Goal: Task Accomplishment & Management: Manage account settings

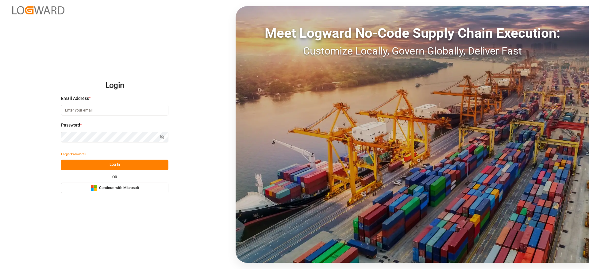
click at [108, 189] on span "Continue with Microsoft" at bounding box center [119, 188] width 40 height 6
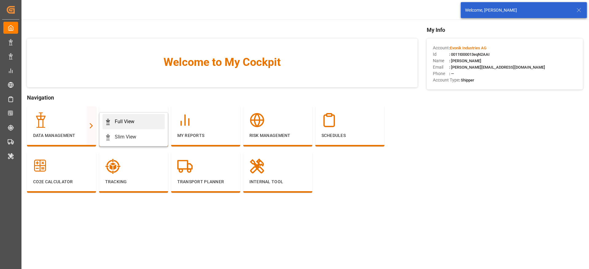
click at [123, 124] on div "Full View" at bounding box center [125, 121] width 20 height 7
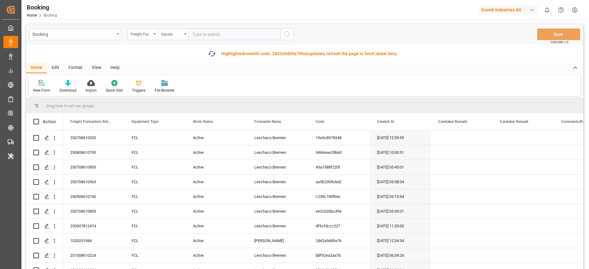
click at [73, 69] on div "Format" at bounding box center [75, 68] width 23 height 10
click at [42, 88] on div "Filter Rows" at bounding box center [42, 91] width 18 height 6
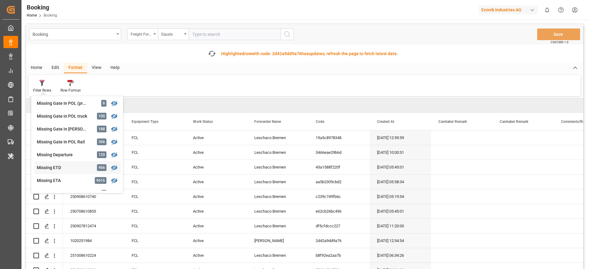
scroll to position [138, 0]
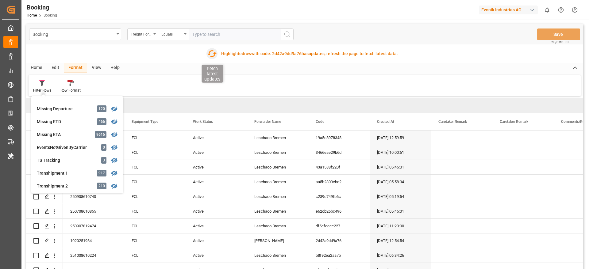
click at [209, 56] on icon "button" at bounding box center [212, 54] width 10 height 10
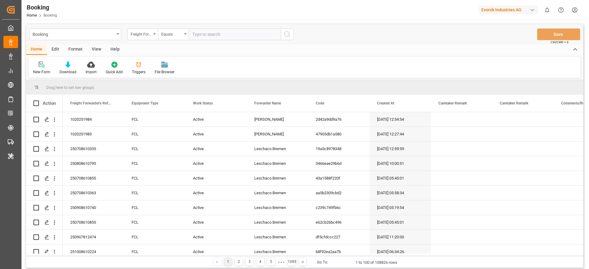
click at [76, 52] on div "Format" at bounding box center [75, 49] width 23 height 10
click at [45, 67] on div at bounding box center [42, 64] width 18 height 6
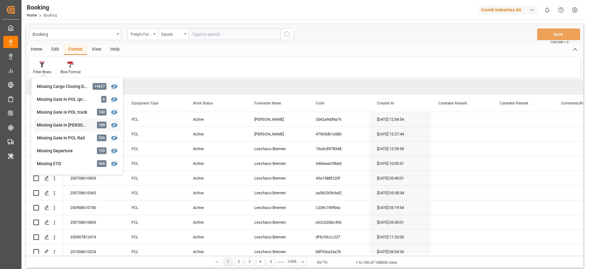
scroll to position [92, 0]
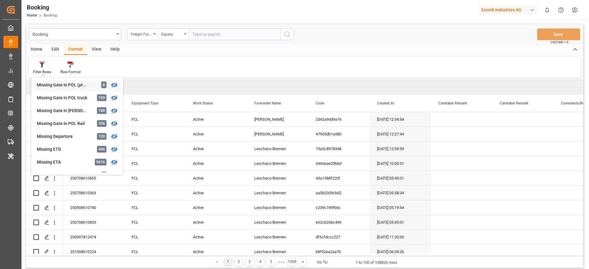
click at [66, 86] on div "Missing Gate In POL (precarriage: null)" at bounding box center [64, 85] width 54 height 6
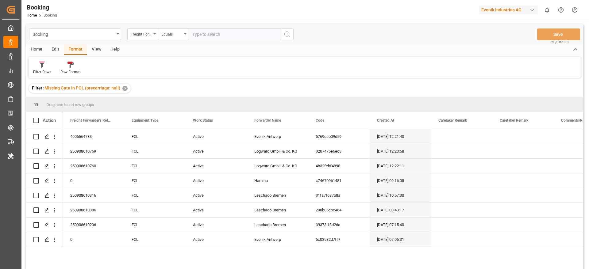
click at [96, 51] on div "View" at bounding box center [96, 49] width 19 height 10
click at [44, 69] on div "Default" at bounding box center [39, 67] width 21 height 13
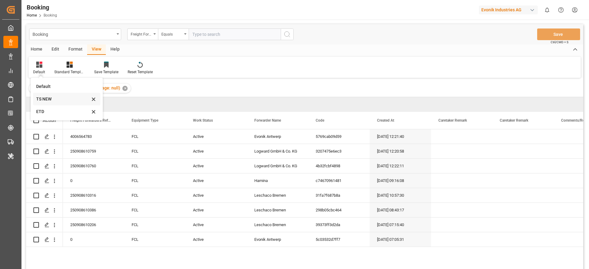
click at [55, 103] on div "TS NEW" at bounding box center [66, 99] width 67 height 13
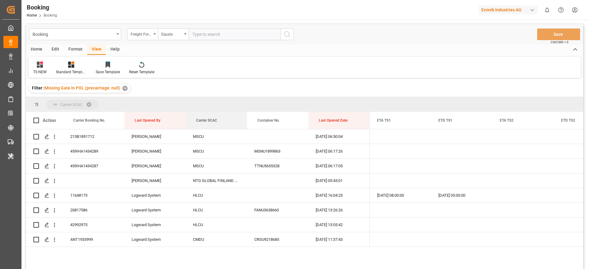
drag, startPoint x: 198, startPoint y: 120, endPoint x: 194, endPoint y: 108, distance: 12.9
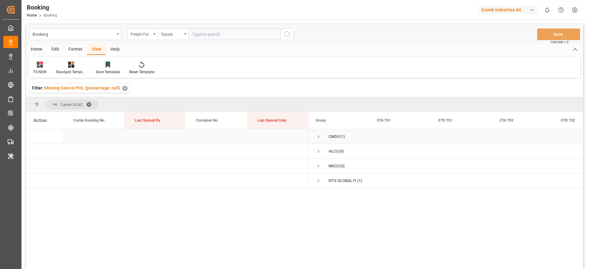
click at [317, 137] on span "Press SPACE to select this row." at bounding box center [318, 137] width 6 height 6
click at [87, 153] on div "ANT1933999" at bounding box center [93, 151] width 61 height 14
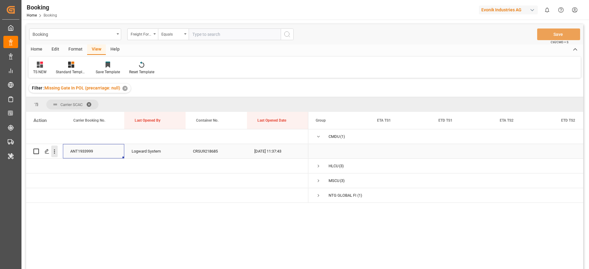
click at [55, 153] on icon "open menu" at bounding box center [54, 151] width 6 height 6
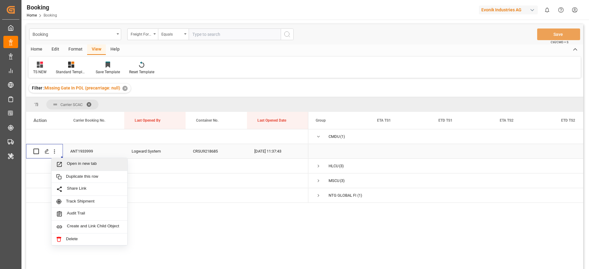
click at [93, 166] on span "Open in new tab" at bounding box center [95, 164] width 56 height 6
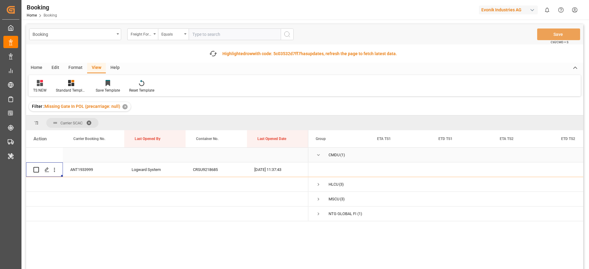
click at [318, 161] on span "Press SPACE to select this row." at bounding box center [318, 155] width 6 height 14
click at [319, 169] on span "Press SPACE to select this row." at bounding box center [318, 170] width 6 height 6
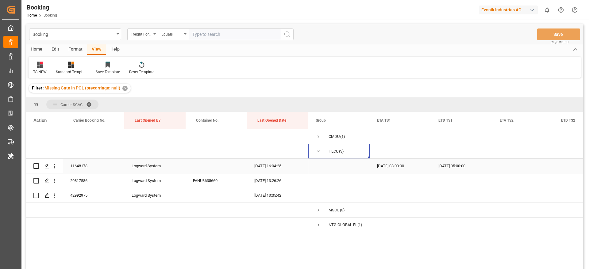
click at [90, 172] on div "11648173" at bounding box center [93, 166] width 61 height 14
click at [55, 166] on icon "open menu" at bounding box center [54, 166] width 6 height 6
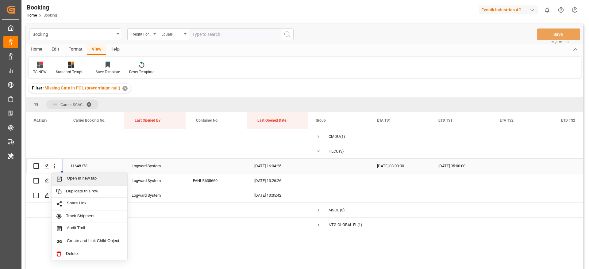
click at [89, 179] on span "Open in new tab" at bounding box center [95, 179] width 56 height 6
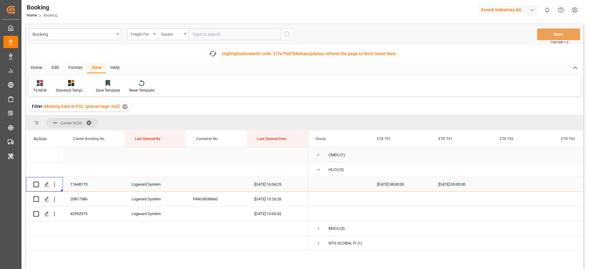
scroll to position [46, 0]
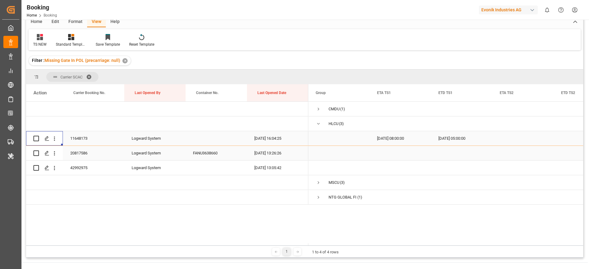
click at [88, 157] on div "20817586" at bounding box center [93, 153] width 61 height 14
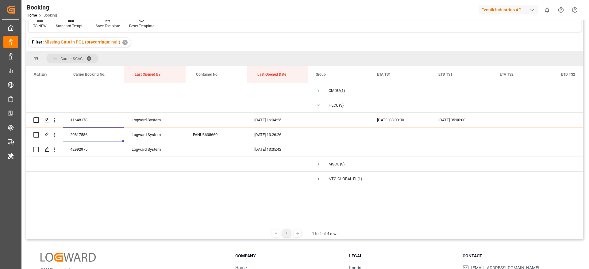
scroll to position [28, 0]
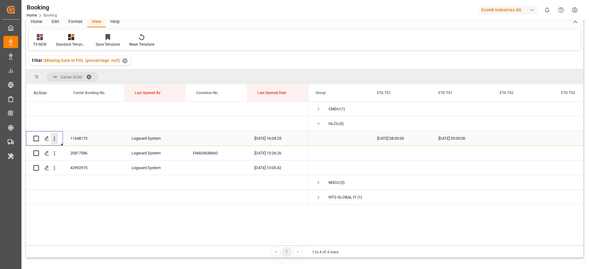
click at [57, 139] on icon "open menu" at bounding box center [54, 138] width 6 height 6
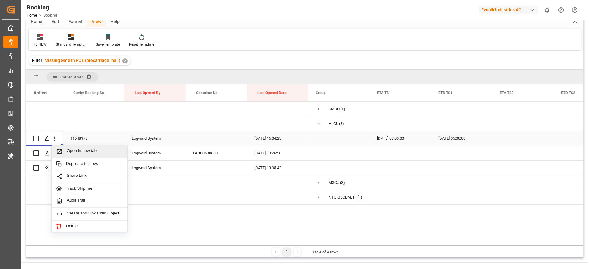
click at [99, 151] on span "Open in new tab" at bounding box center [95, 151] width 56 height 6
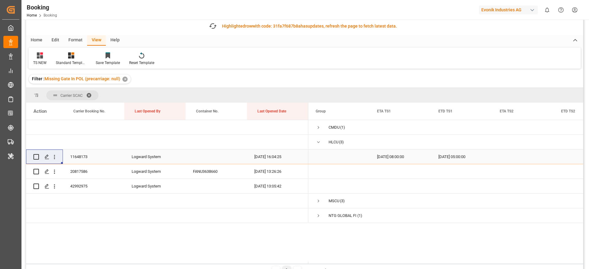
scroll to position [46, 0]
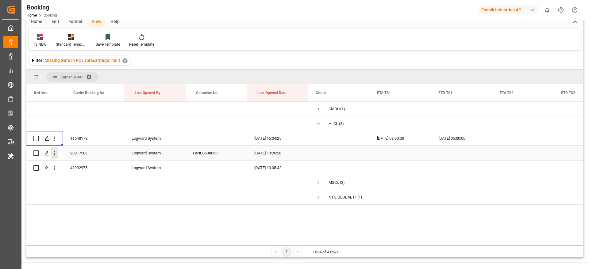
click at [52, 157] on button "open menu" at bounding box center [54, 153] width 6 height 12
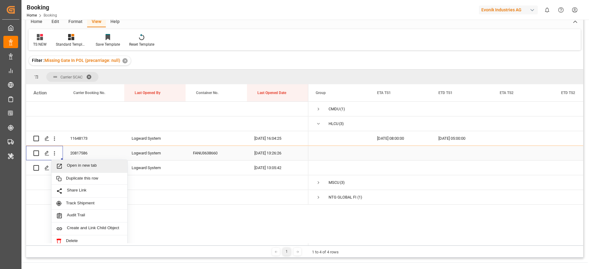
click at [91, 169] on span "Open in new tab" at bounding box center [95, 166] width 56 height 6
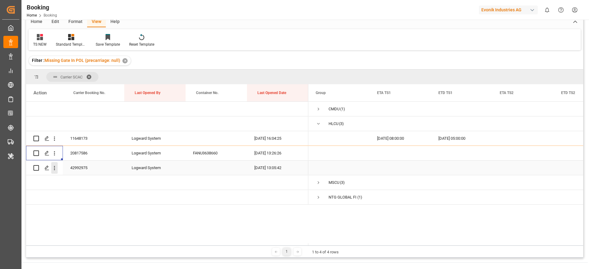
click at [57, 167] on icon "open menu" at bounding box center [54, 168] width 6 height 6
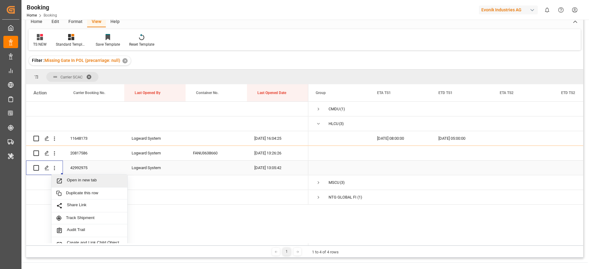
click at [97, 181] on span "Open in new tab" at bounding box center [95, 181] width 56 height 6
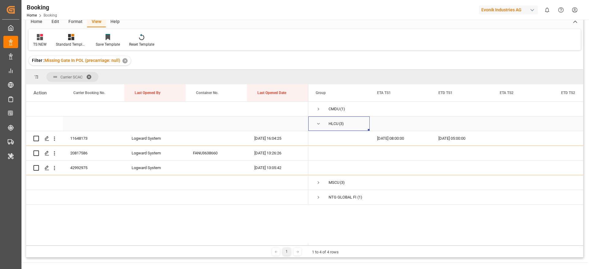
click at [320, 123] on span "Press SPACE to select this row." at bounding box center [318, 124] width 6 height 6
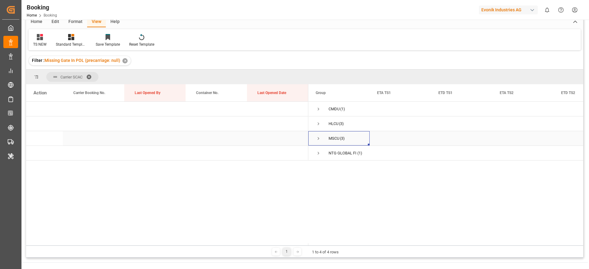
click at [316, 139] on span "Press SPACE to select this row." at bounding box center [318, 139] width 6 height 6
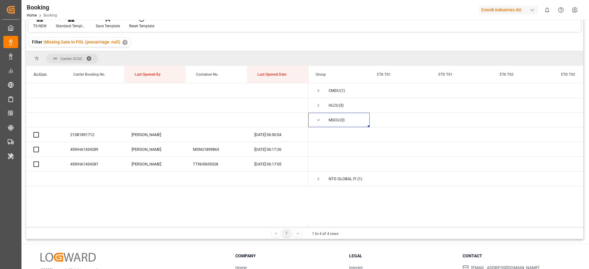
scroll to position [28, 0]
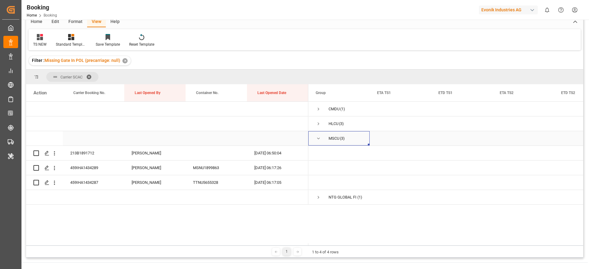
click at [322, 138] on span "MSCU (3)" at bounding box center [338, 139] width 47 height 14
click at [318, 139] on span "Press SPACE to select this row." at bounding box center [318, 139] width 6 height 6
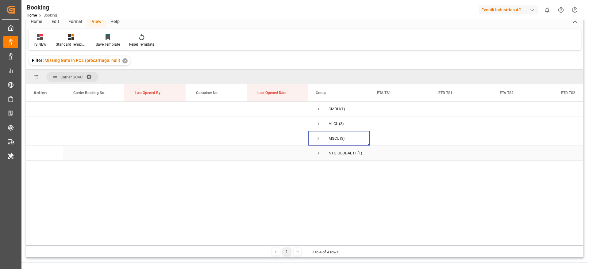
click at [320, 155] on span "Press SPACE to select this row." at bounding box center [318, 154] width 6 height 6
click at [92, 74] on span at bounding box center [91, 77] width 10 height 6
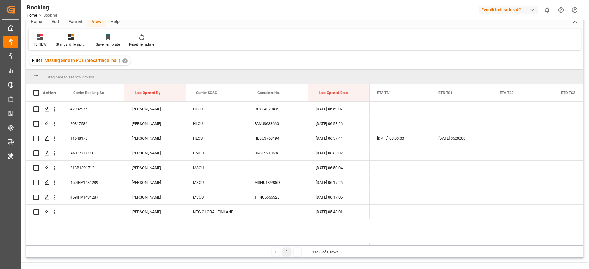
click at [124, 60] on div "✕" at bounding box center [124, 60] width 5 height 5
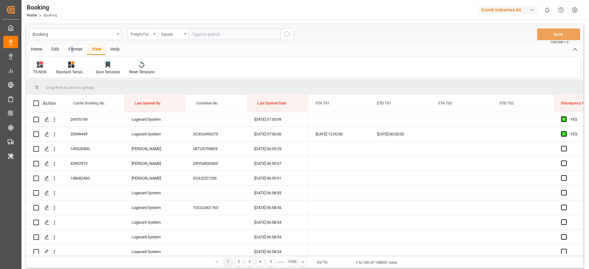
drag, startPoint x: 73, startPoint y: 51, endPoint x: 71, endPoint y: 53, distance: 3.3
click at [71, 53] on div "Format" at bounding box center [75, 49] width 23 height 10
click at [38, 73] on div "Filter Rows" at bounding box center [42, 72] width 18 height 6
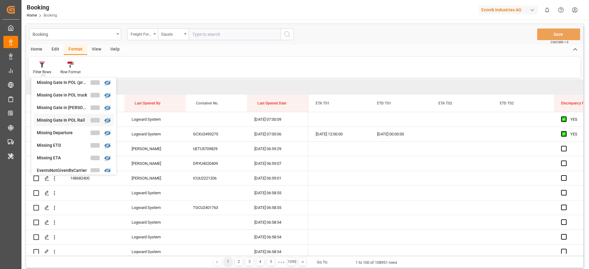
scroll to position [94, 0]
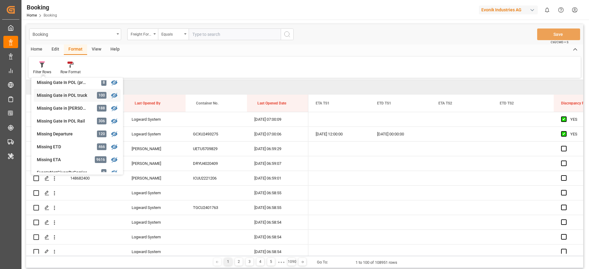
click at [74, 94] on div "Missing Gate in POL truck" at bounding box center [64, 95] width 54 height 6
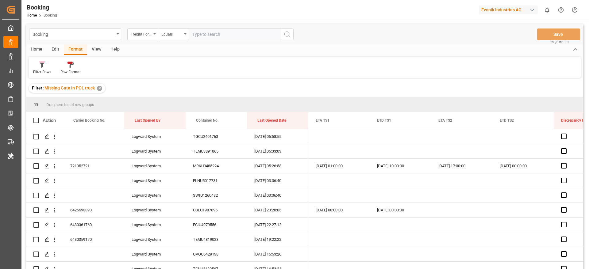
click at [93, 49] on div "View" at bounding box center [96, 49] width 19 height 10
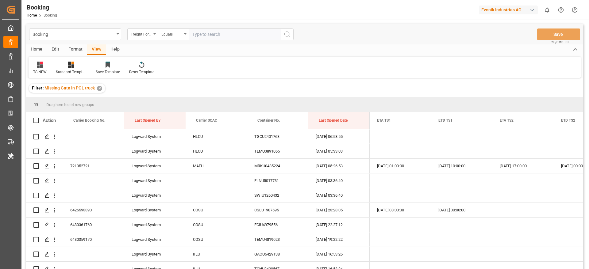
click at [38, 75] on div "TS NEW Standard Templates Save Template Reset Template" at bounding box center [305, 67] width 552 height 21
click at [41, 73] on div "TS NEW" at bounding box center [39, 72] width 13 height 6
click at [50, 102] on div "TS NEW" at bounding box center [63, 99] width 54 height 6
drag, startPoint x: 203, startPoint y: 119, endPoint x: 200, endPoint y: 108, distance: 11.2
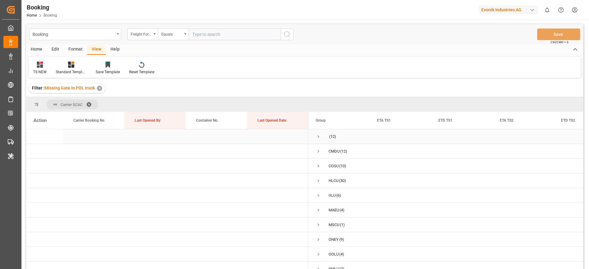
click at [314, 139] on div "(12)" at bounding box center [338, 136] width 61 height 14
click at [316, 138] on span "Press SPACE to select this row." at bounding box center [318, 137] width 6 height 6
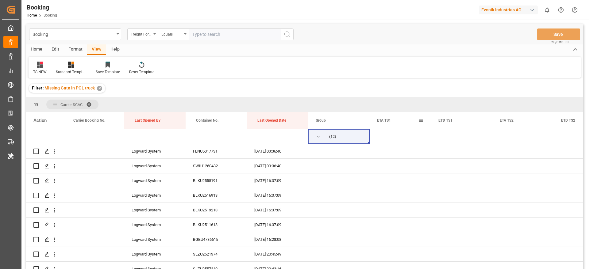
click at [421, 121] on span at bounding box center [421, 121] width 6 height 6
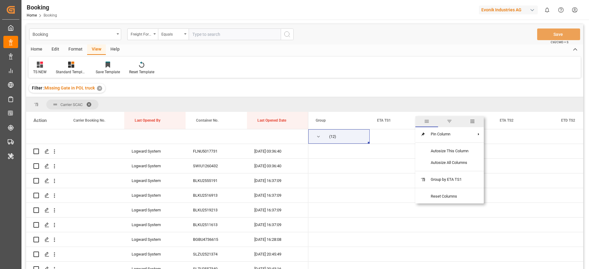
click at [474, 119] on span "columns" at bounding box center [472, 122] width 6 height 6
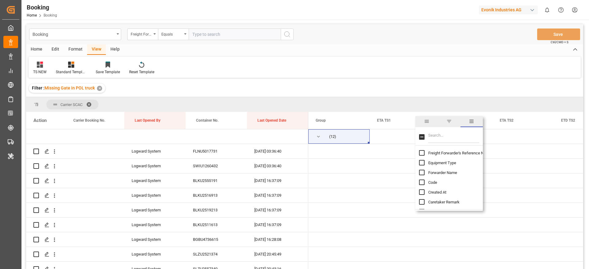
click at [448, 172] on span "Forwarder Name" at bounding box center [442, 172] width 29 height 5
checkbox input "true"
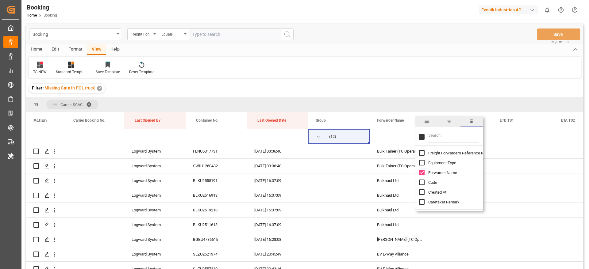
click at [448, 153] on span "Freight Forwarder's Reference No." at bounding box center [457, 153] width 59 height 5
checkbox input "true"
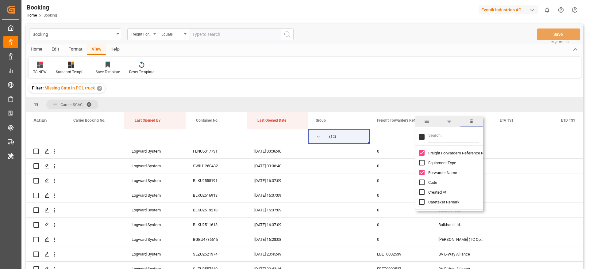
click at [434, 80] on div "Filter : Missing Gate in POL truck ✕" at bounding box center [304, 88] width 557 height 17
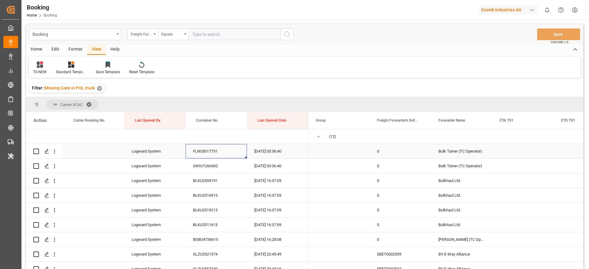
click at [216, 150] on div "FLNU5017731" at bounding box center [215, 151] width 61 height 14
click at [54, 152] on icon "open menu" at bounding box center [54, 151] width 6 height 6
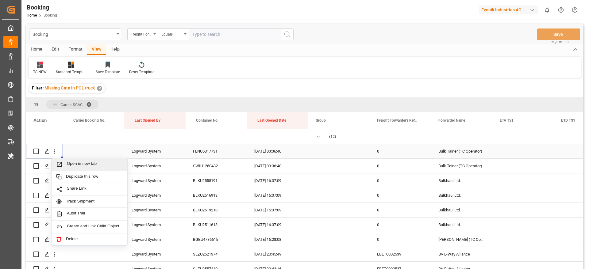
click at [97, 165] on span "Open in new tab" at bounding box center [95, 164] width 56 height 6
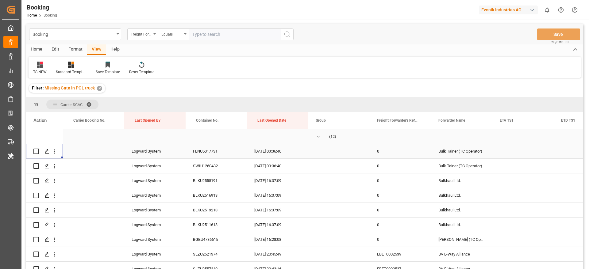
click at [319, 137] on span "Press SPACE to select this row." at bounding box center [318, 137] width 6 height 6
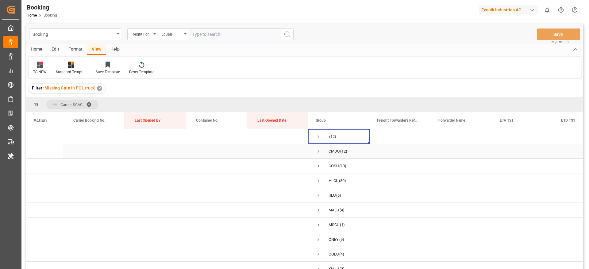
click at [318, 150] on span "Press SPACE to select this row." at bounding box center [318, 152] width 6 height 6
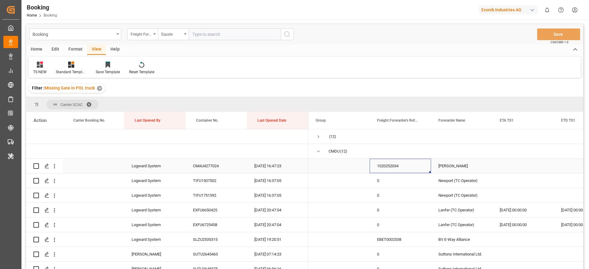
click at [403, 164] on div "1020252034" at bounding box center [399, 166] width 61 height 14
click at [210, 161] on div "CMAU4277024" at bounding box center [215, 166] width 61 height 14
click at [56, 169] on icon "open menu" at bounding box center [54, 166] width 6 height 6
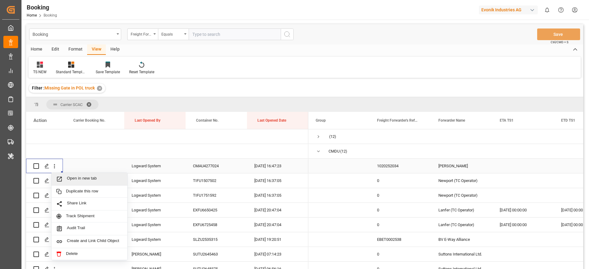
click at [82, 177] on span "Open in new tab" at bounding box center [95, 179] width 56 height 6
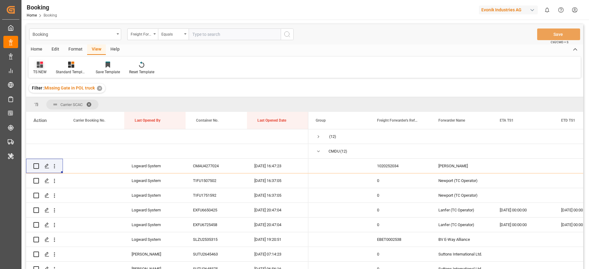
click at [38, 63] on icon at bounding box center [40, 65] width 6 height 6
click at [49, 113] on div "ETD" at bounding box center [63, 112] width 54 height 6
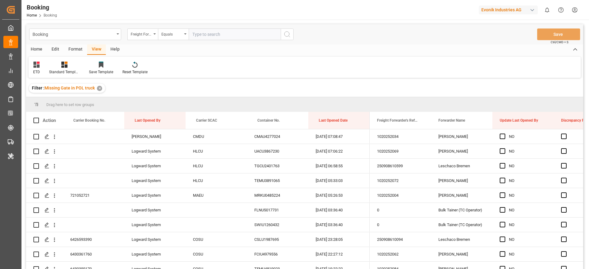
click at [102, 88] on div "✕" at bounding box center [99, 88] width 5 height 5
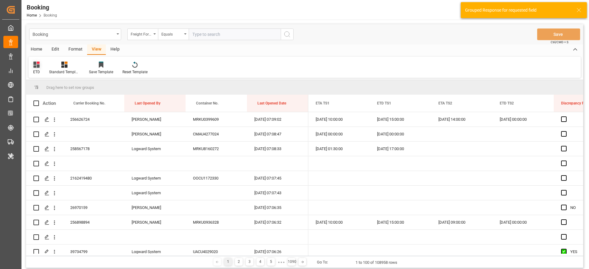
click at [37, 68] on div "ETD" at bounding box center [37, 67] width 16 height 13
click at [61, 99] on div "TS NEW" at bounding box center [63, 99] width 54 height 6
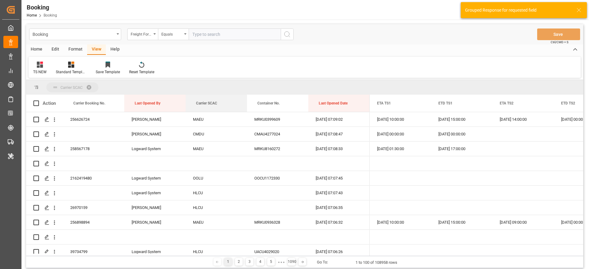
drag, startPoint x: 210, startPoint y: 103, endPoint x: 207, endPoint y: 90, distance: 13.2
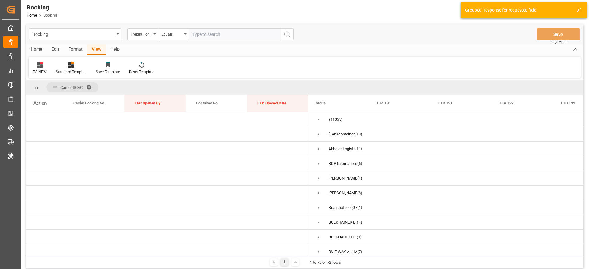
click at [88, 86] on span at bounding box center [91, 88] width 10 height 6
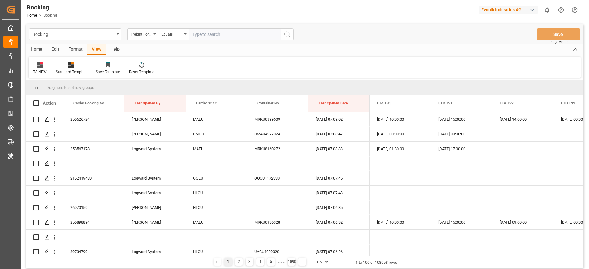
click at [76, 52] on div "Format" at bounding box center [75, 49] width 23 height 10
click at [52, 69] on div "Filter Rows" at bounding box center [42, 67] width 27 height 13
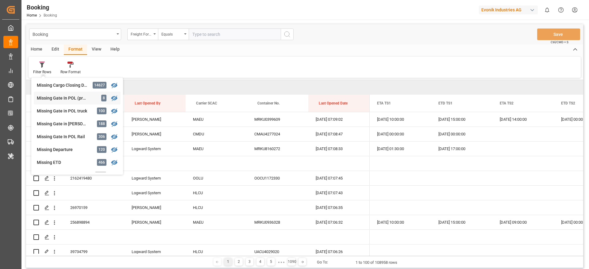
scroll to position [93, 0]
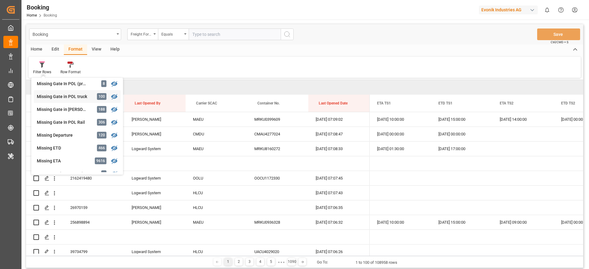
click at [76, 94] on div "Missing Gate in POL truck" at bounding box center [64, 96] width 54 height 6
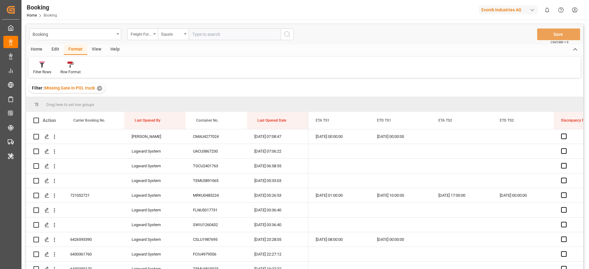
click at [97, 49] on div "View" at bounding box center [96, 49] width 19 height 10
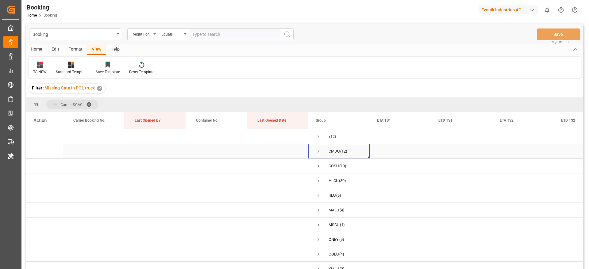
click at [317, 151] on span "Press SPACE to select this row." at bounding box center [318, 152] width 6 height 6
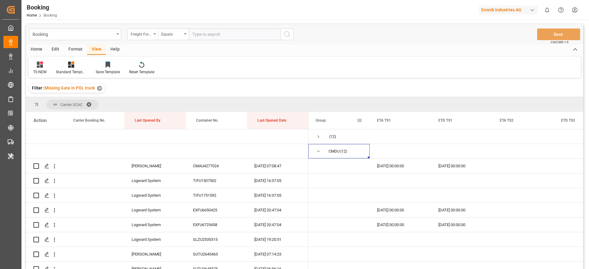
click at [361, 120] on span at bounding box center [360, 121] width 6 height 6
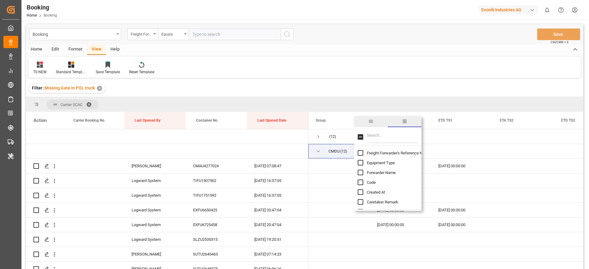
click at [384, 138] on input "Filter Columns Input" at bounding box center [392, 137] width 51 height 12
type input "et"
click at [367, 185] on span "ETA TS1" at bounding box center [374, 185] width 15 height 5
checkbox input "false"
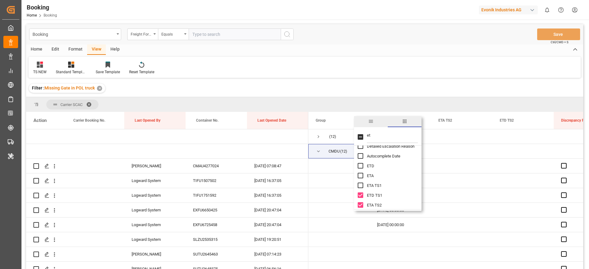
click at [369, 194] on span "ETD TS1" at bounding box center [374, 195] width 15 height 5
checkbox input "false"
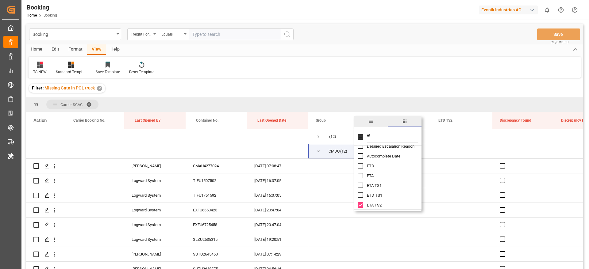
click at [371, 204] on span "ETA TS2" at bounding box center [374, 205] width 15 height 5
checkbox input "false"
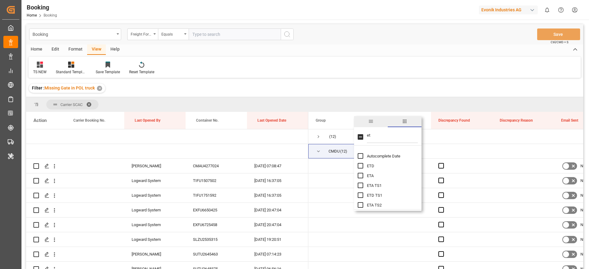
scroll to position [92, 0]
click at [372, 166] on div "ETD TS2" at bounding box center [390, 169] width 67 height 10
click at [371, 170] on span "ETD TS2" at bounding box center [374, 169] width 15 height 5
checkbox input "false"
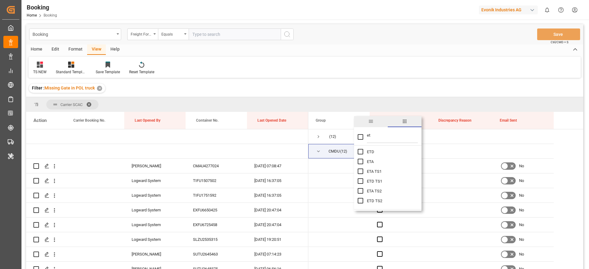
scroll to position [46, 0]
click at [361, 167] on input "ETD column toggle visibility (hidden)" at bounding box center [360, 166] width 6 height 6
checkbox input "true"
checkbox input "false"
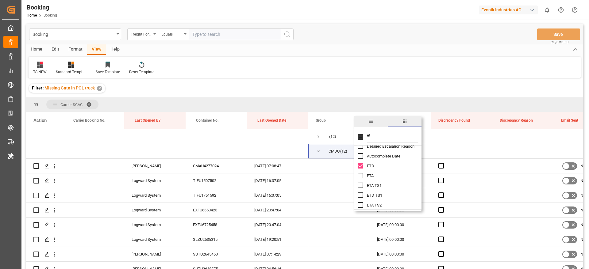
click at [361, 177] on input "ETA column toggle visibility (hidden)" at bounding box center [360, 176] width 6 height 6
checkbox input "true"
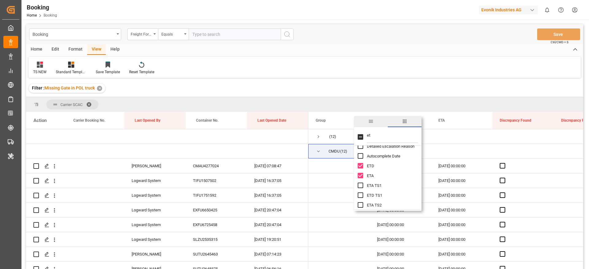
click at [399, 73] on div "TS NEW Standard Templates Save Template Reset Template" at bounding box center [305, 67] width 552 height 21
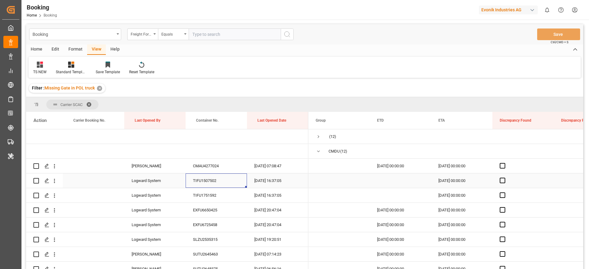
click at [216, 183] on div "TIFU1507502" at bounding box center [215, 181] width 61 height 14
click at [55, 182] on icon "open menu" at bounding box center [54, 181] width 6 height 6
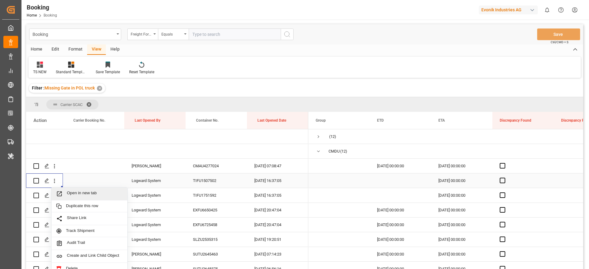
click at [88, 190] on div "Open in new tab" at bounding box center [90, 194] width 76 height 13
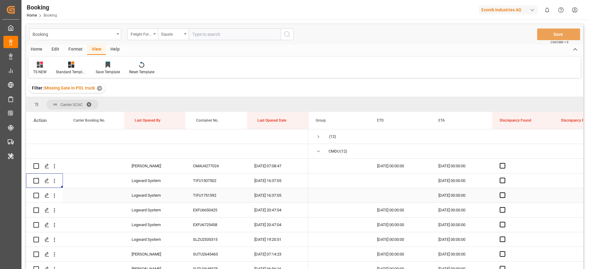
click at [55, 195] on icon "open menu" at bounding box center [54, 196] width 6 height 6
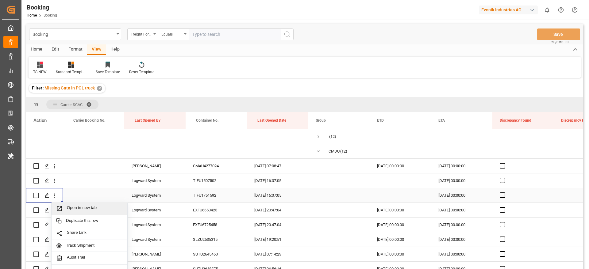
click at [86, 209] on span "Open in new tab" at bounding box center [95, 208] width 56 height 6
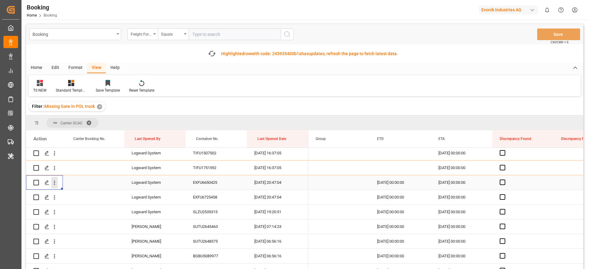
click at [56, 183] on icon "open menu" at bounding box center [54, 183] width 6 height 6
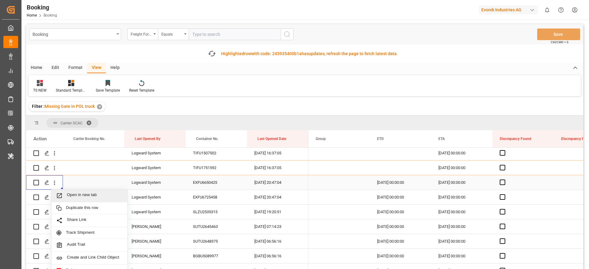
click at [83, 196] on span "Open in new tab" at bounding box center [95, 196] width 56 height 6
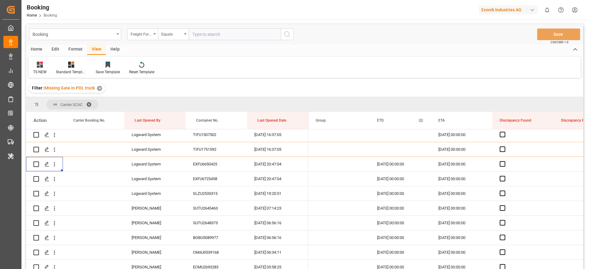
click at [420, 120] on span at bounding box center [421, 121] width 6 height 6
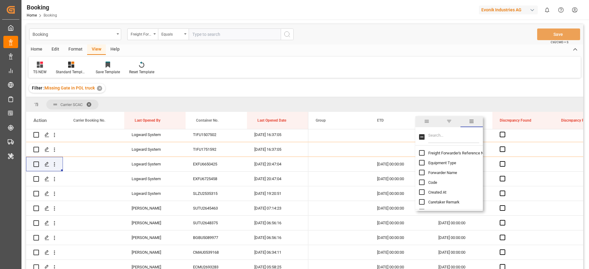
click at [448, 139] on input "Filter Columns Input" at bounding box center [453, 137] width 51 height 12
type input "update"
click at [449, 173] on span "Update Last Opened By" at bounding box center [448, 172] width 40 height 5
checkbox input "false"
checkbox input "true"
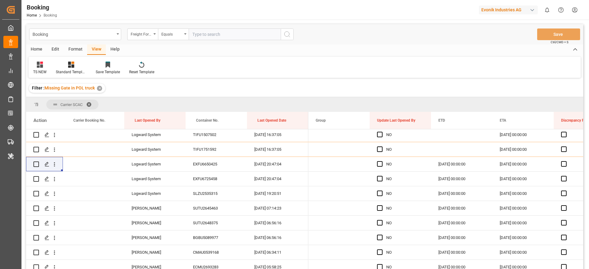
click at [397, 78] on div "Booking Freight Forwarder's Reference No. Equals Save Ctrl/CMD + S Home Edit Fo…" at bounding box center [304, 154] width 557 height 261
click at [380, 164] on span "Press SPACE to select this row." at bounding box center [380, 164] width 6 height 6
click at [381, 161] on input "Press SPACE to select this row." at bounding box center [381, 161] width 0 height 0
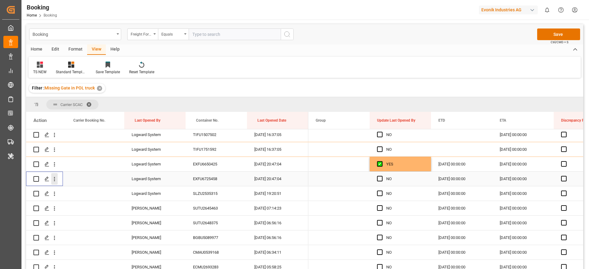
click at [56, 179] on icon "open menu" at bounding box center [54, 179] width 6 height 6
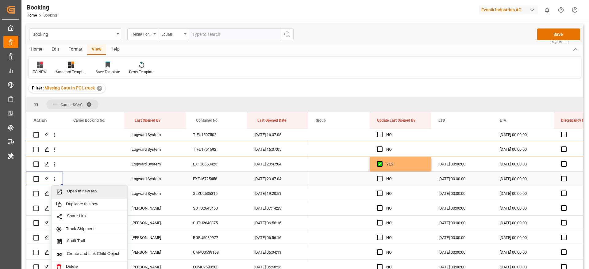
click at [87, 190] on span "Open in new tab" at bounding box center [95, 192] width 56 height 6
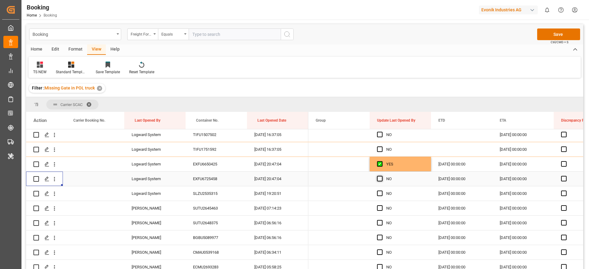
click at [380, 180] on span "Press SPACE to select this row." at bounding box center [380, 179] width 6 height 6
click at [381, 176] on input "Press SPACE to select this row." at bounding box center [381, 176] width 0 height 0
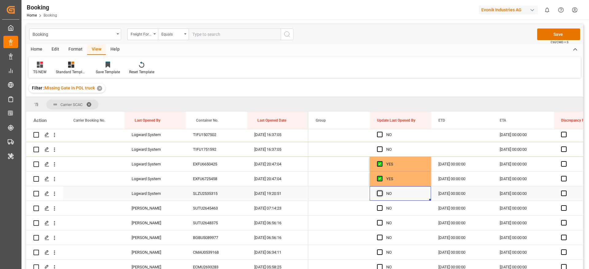
click at [381, 191] on span "Press SPACE to select this row." at bounding box center [380, 194] width 6 height 6
click at [381, 191] on input "Press SPACE to select this row." at bounding box center [381, 191] width 0 height 0
click at [379, 205] on span "Press SPACE to select this row." at bounding box center [380, 208] width 6 height 6
click at [381, 205] on input "Press SPACE to select this row." at bounding box center [381, 205] width 0 height 0
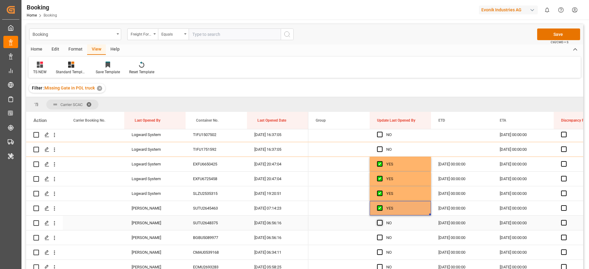
click at [378, 221] on span "Press SPACE to select this row." at bounding box center [380, 223] width 6 height 6
click at [381, 220] on input "Press SPACE to select this row." at bounding box center [381, 220] width 0 height 0
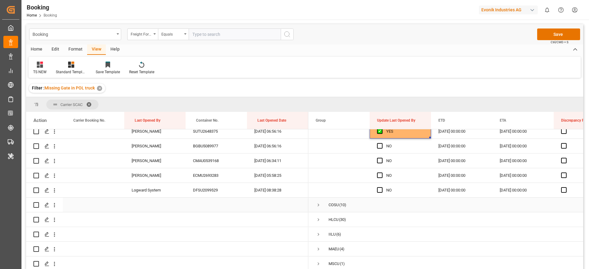
scroll to position [138, 0]
click at [382, 143] on span "Press SPACE to select this row." at bounding box center [380, 146] width 6 height 6
click at [381, 143] on input "Press SPACE to select this row." at bounding box center [381, 143] width 0 height 0
click at [382, 158] on span "Press SPACE to select this row." at bounding box center [380, 161] width 6 height 6
click at [381, 158] on input "Press SPACE to select this row." at bounding box center [381, 158] width 0 height 0
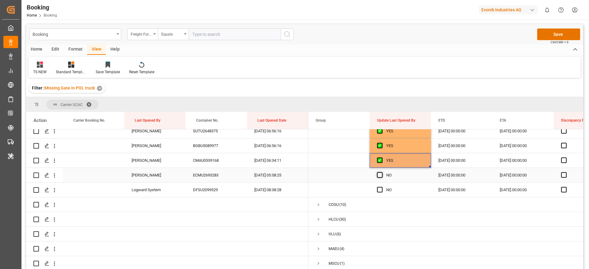
click at [380, 174] on span "Press SPACE to select this row." at bounding box center [380, 175] width 6 height 6
click at [381, 172] on input "Press SPACE to select this row." at bounding box center [381, 172] width 0 height 0
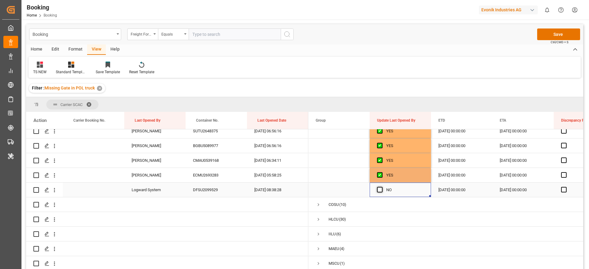
click at [380, 189] on span "Press SPACE to select this row." at bounding box center [380, 190] width 6 height 6
click at [381, 187] on input "Press SPACE to select this row." at bounding box center [381, 187] width 0 height 0
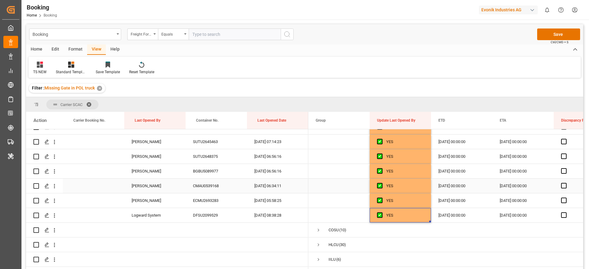
scroll to position [92, 0]
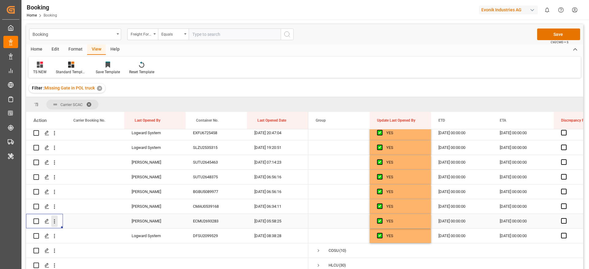
click at [54, 222] on icon "open menu" at bounding box center [54, 221] width 6 height 6
click at [99, 233] on span "Open in new tab" at bounding box center [95, 234] width 56 height 6
click at [555, 35] on button "Save" at bounding box center [558, 35] width 43 height 12
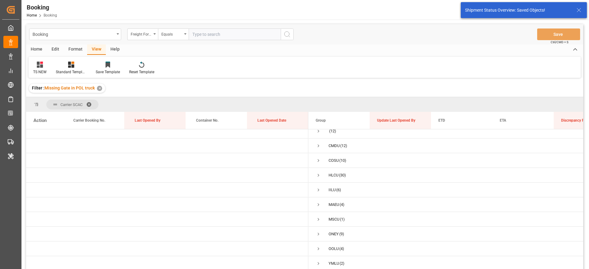
scroll to position [8, 0]
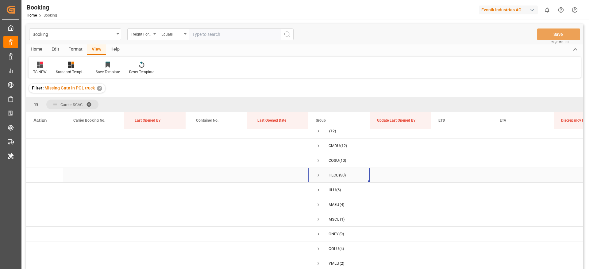
click at [317, 173] on span "Press SPACE to select this row." at bounding box center [318, 176] width 6 height 6
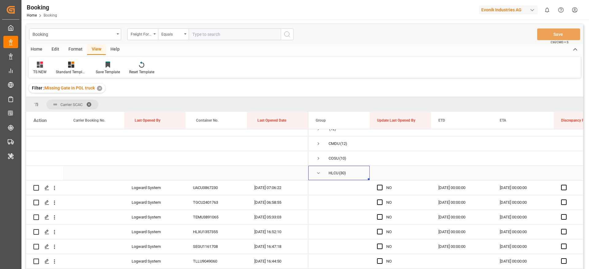
click at [316, 172] on span "Press SPACE to select this row." at bounding box center [318, 173] width 6 height 6
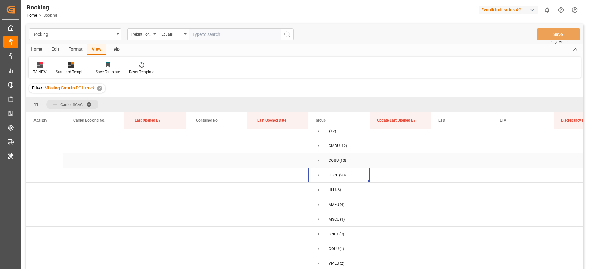
click at [319, 159] on span "Press SPACE to select this row." at bounding box center [318, 161] width 6 height 6
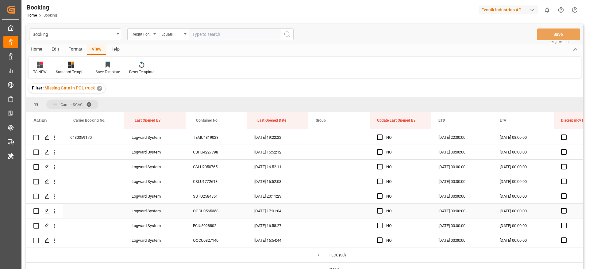
scroll to position [54, 0]
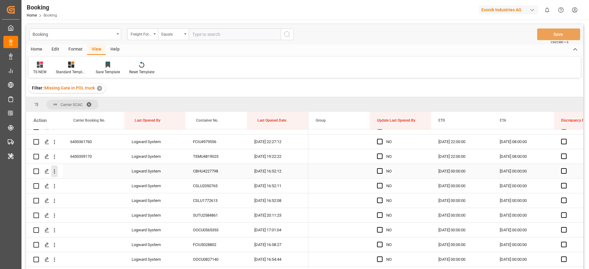
click at [53, 169] on icon "open menu" at bounding box center [54, 171] width 6 height 6
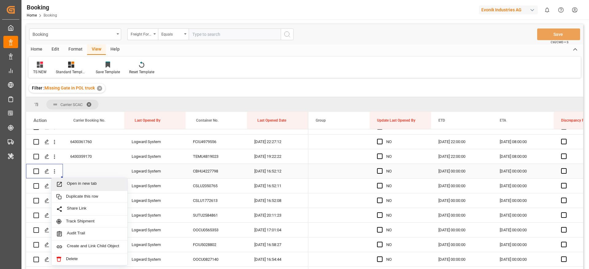
click at [101, 188] on div "Open in new tab" at bounding box center [90, 184] width 76 height 13
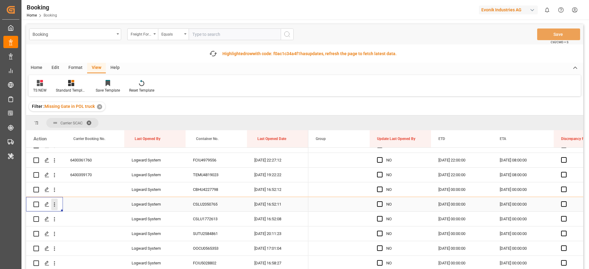
click at [54, 207] on icon "open menu" at bounding box center [54, 204] width 6 height 6
click at [96, 219] on span "Open in new tab" at bounding box center [95, 217] width 56 height 6
click at [54, 219] on icon "open menu" at bounding box center [54, 219] width 6 height 6
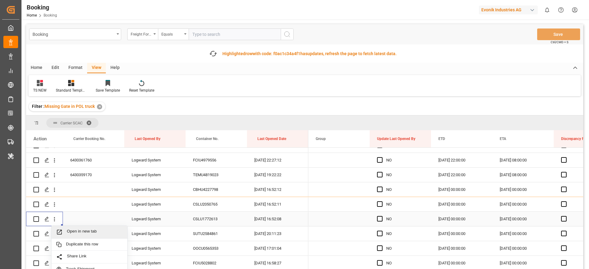
click at [95, 231] on span "Open in new tab" at bounding box center [95, 232] width 56 height 6
click at [55, 235] on icon "open menu" at bounding box center [54, 234] width 6 height 6
click at [87, 246] on span "Open in new tab" at bounding box center [95, 247] width 56 height 6
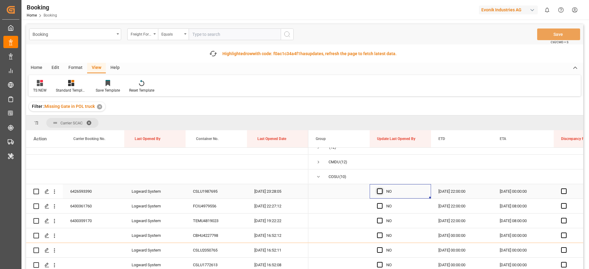
click at [379, 193] on span "Press SPACE to select this row." at bounding box center [380, 192] width 6 height 6
click at [381, 189] on input "Press SPACE to select this row." at bounding box center [381, 189] width 0 height 0
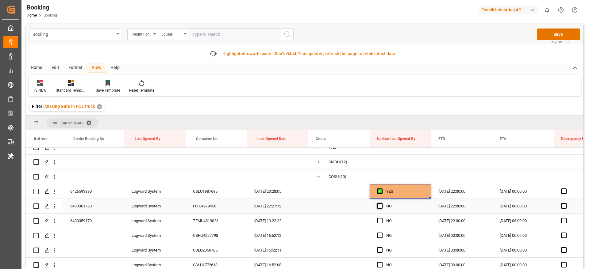
click at [379, 207] on span "Press SPACE to select this row." at bounding box center [380, 206] width 6 height 6
click at [381, 203] on input "Press SPACE to select this row." at bounding box center [381, 203] width 0 height 0
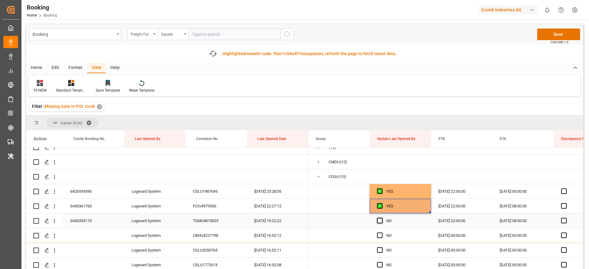
click at [380, 220] on span "Press SPACE to select this row." at bounding box center [380, 221] width 6 height 6
click at [381, 218] on input "Press SPACE to select this row." at bounding box center [381, 218] width 0 height 0
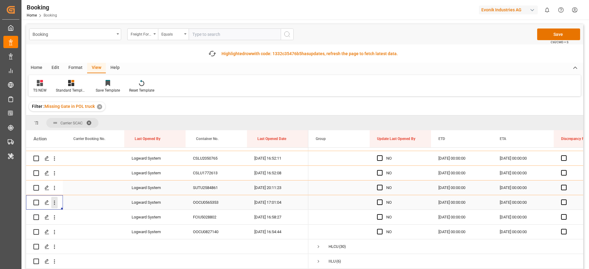
click at [55, 202] on icon "open menu" at bounding box center [54, 203] width 6 height 6
click at [90, 214] on span "Open in new tab" at bounding box center [95, 215] width 56 height 6
click at [56, 218] on icon "open menu" at bounding box center [54, 217] width 6 height 6
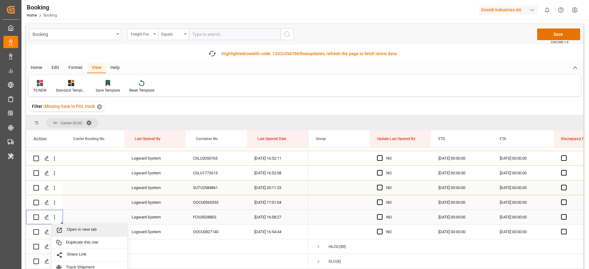
click at [90, 229] on span "Open in new tab" at bounding box center [95, 230] width 56 height 6
click at [56, 241] on button "open menu" at bounding box center [54, 247] width 6 height 12
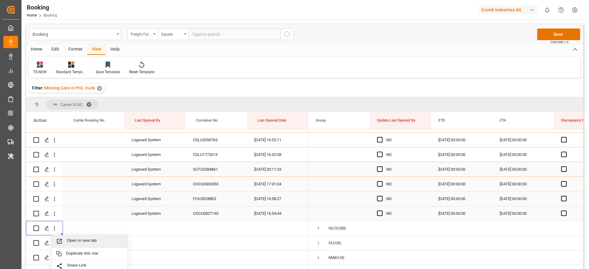
click at [57, 215] on icon "open menu" at bounding box center [54, 214] width 6 height 6
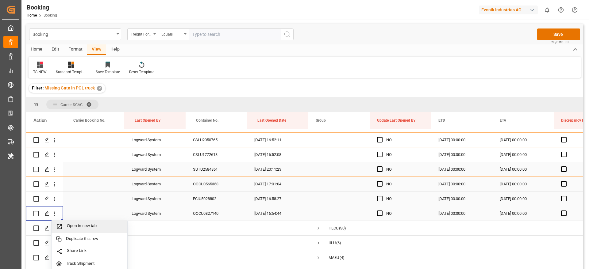
click at [83, 225] on span "Open in new tab" at bounding box center [95, 226] width 56 height 6
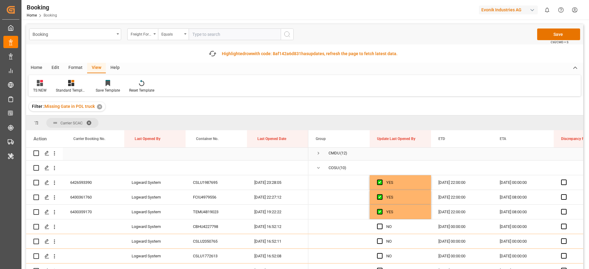
scroll to position [8, 0]
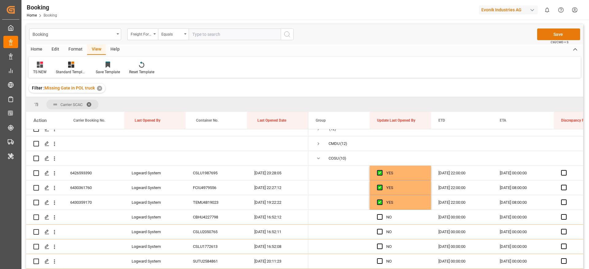
click at [554, 33] on button "Save" at bounding box center [558, 35] width 43 height 12
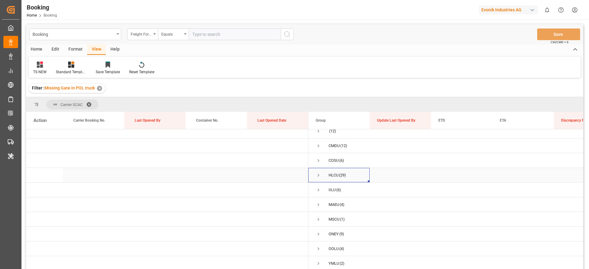
click at [318, 173] on span "Press SPACE to select this row." at bounding box center [318, 176] width 6 height 6
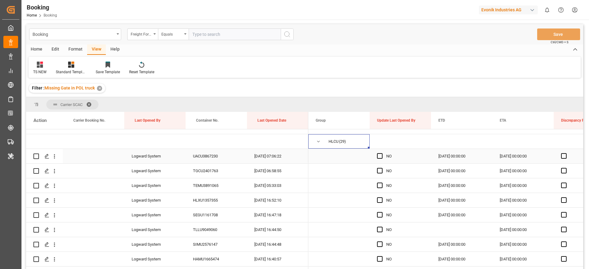
scroll to position [54, 0]
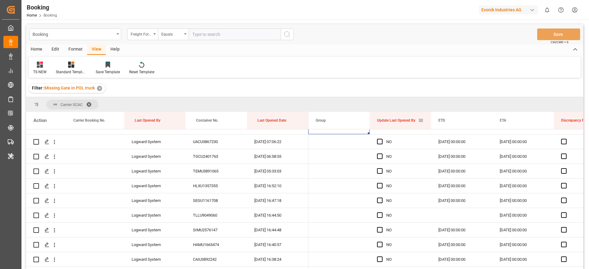
click at [420, 121] on span at bounding box center [421, 121] width 6 height 6
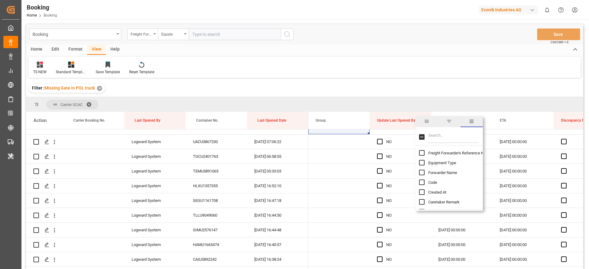
click at [450, 152] on span "Freight Forwarder's Reference No." at bounding box center [457, 153] width 59 height 5
checkbox input "true"
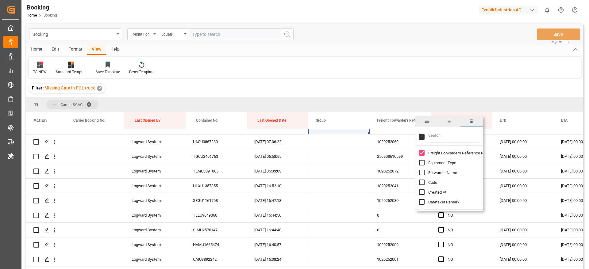
click at [443, 172] on span "Forwarder Name" at bounding box center [442, 172] width 29 height 5
checkbox input "true"
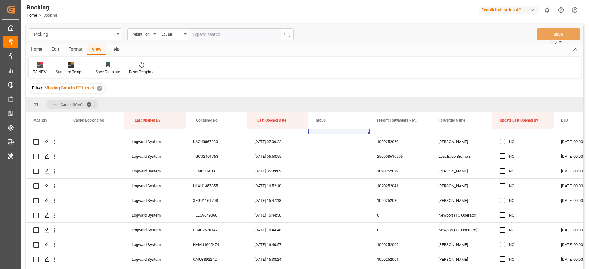
click at [435, 98] on div "Carrier SCAC" at bounding box center [304, 104] width 557 height 15
click at [399, 147] on div "1020252069" at bounding box center [399, 142] width 61 height 14
click at [55, 143] on icon "open menu" at bounding box center [54, 142] width 6 height 6
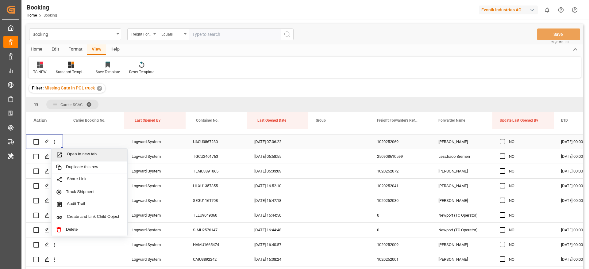
click at [89, 155] on span "Open in new tab" at bounding box center [95, 155] width 56 height 6
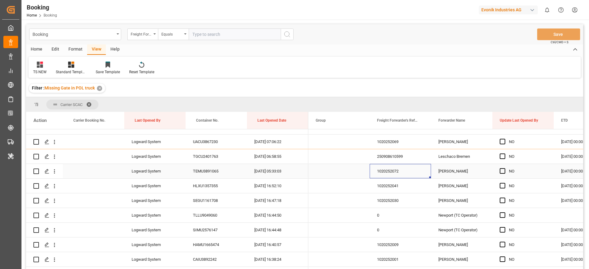
click at [379, 170] on div "1020252072" at bounding box center [399, 171] width 61 height 14
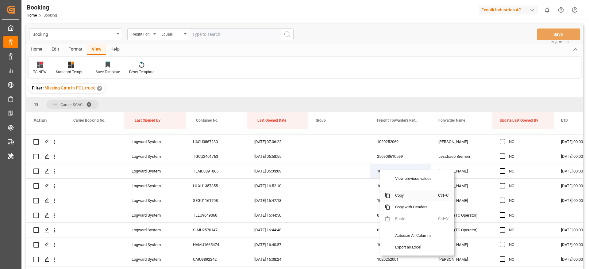
click at [397, 197] on span "Copy" at bounding box center [414, 196] width 48 height 12
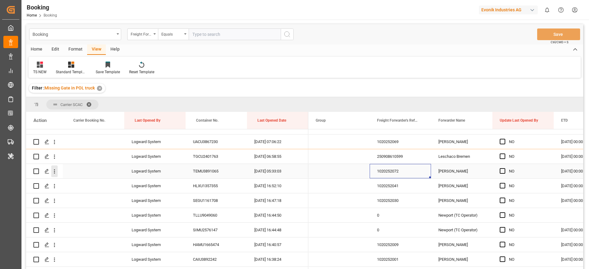
click at [56, 171] on icon "open menu" at bounding box center [54, 171] width 6 height 6
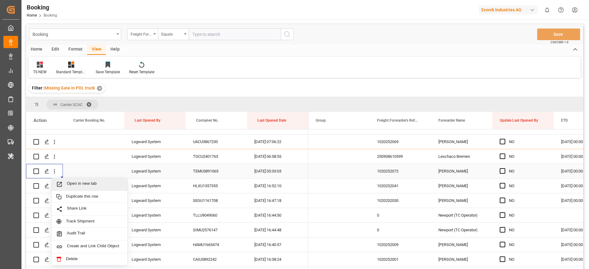
click at [94, 186] on span "Open in new tab" at bounding box center [95, 184] width 56 height 6
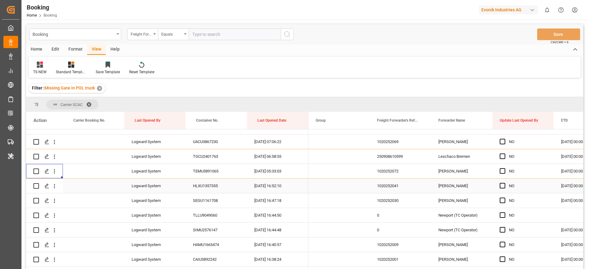
click at [404, 187] on div "1020252041" at bounding box center [399, 186] width 61 height 14
click at [55, 156] on icon "open menu" at bounding box center [54, 157] width 6 height 6
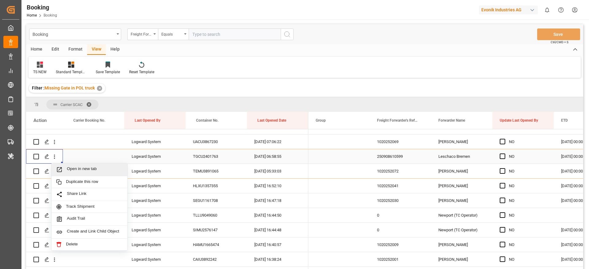
click at [92, 167] on span "Open in new tab" at bounding box center [95, 169] width 56 height 6
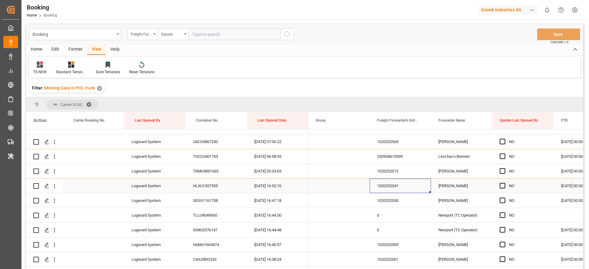
click at [394, 184] on div "1020252041" at bounding box center [399, 186] width 61 height 14
click at [53, 186] on icon "open menu" at bounding box center [54, 186] width 6 height 6
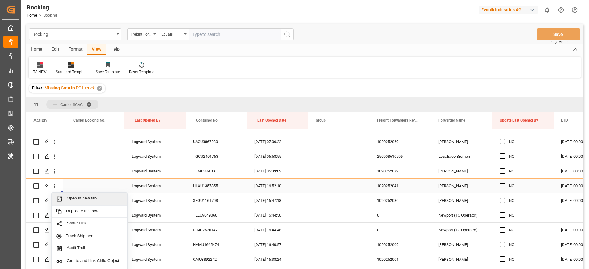
click at [88, 199] on span "Open in new tab" at bounding box center [95, 199] width 56 height 6
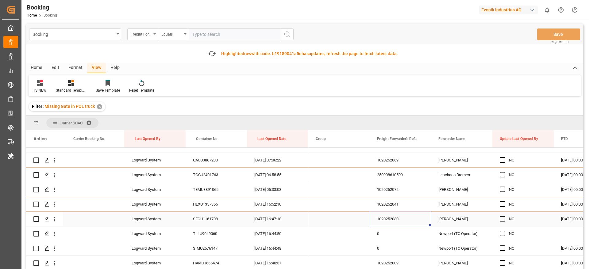
click at [395, 219] on div "1020252030" at bounding box center [399, 219] width 61 height 14
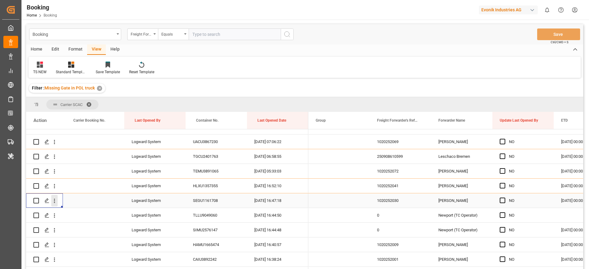
click at [57, 201] on icon "open menu" at bounding box center [54, 201] width 6 height 6
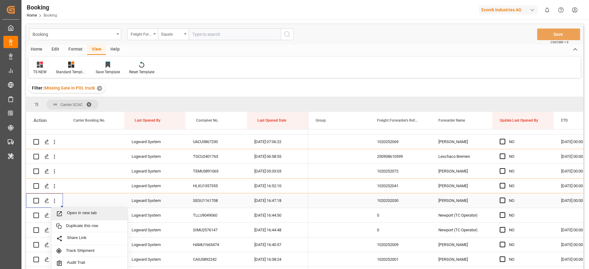
click at [90, 211] on span "Open in new tab" at bounding box center [95, 214] width 56 height 6
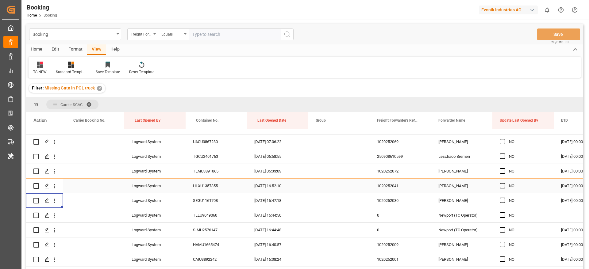
scroll to position [100, 0]
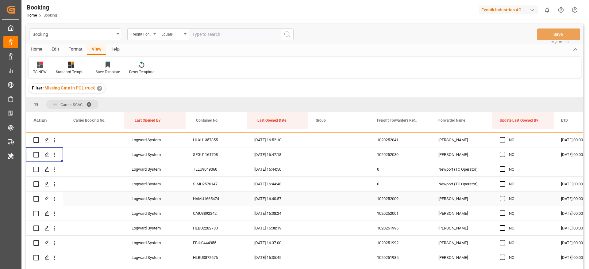
click at [406, 201] on div "1020252009" at bounding box center [399, 199] width 61 height 14
click at [57, 197] on icon "open menu" at bounding box center [54, 199] width 6 height 6
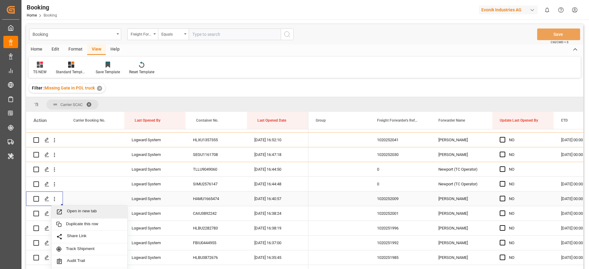
click at [89, 210] on span "Open in new tab" at bounding box center [95, 212] width 56 height 6
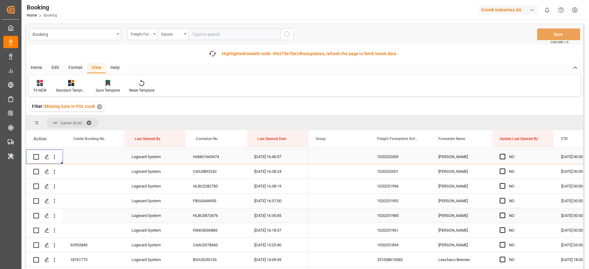
scroll to position [146, 0]
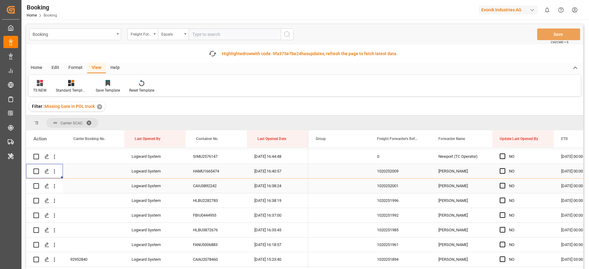
click at [399, 185] on div "1020252001" at bounding box center [399, 186] width 61 height 14
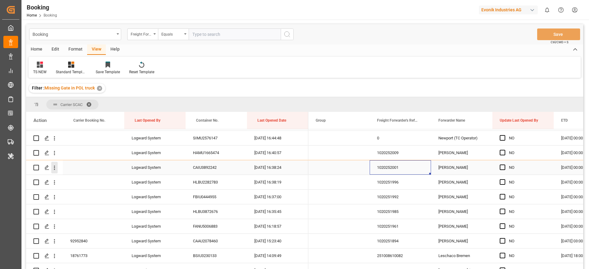
click at [54, 169] on icon "open menu" at bounding box center [54, 168] width 1 height 4
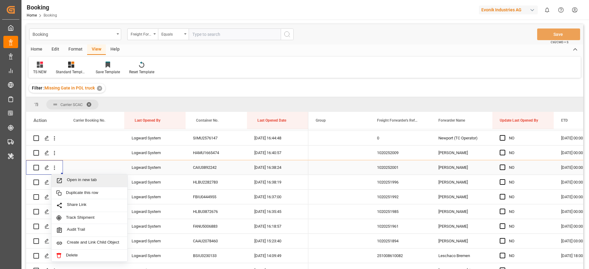
click at [95, 184] on div "Open in new tab" at bounding box center [90, 180] width 76 height 13
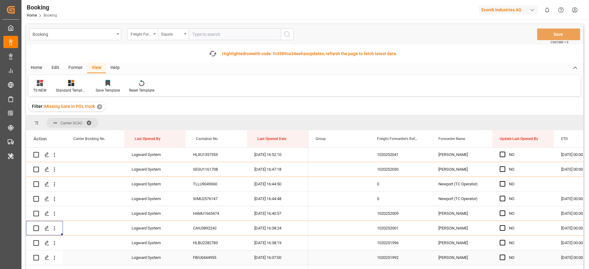
scroll to position [100, 0]
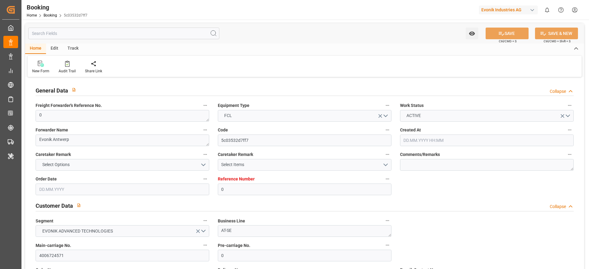
type input "0"
type input "9349617"
type input "CMACGM"
type input "CMA CGM Group"
type input "BEANR"
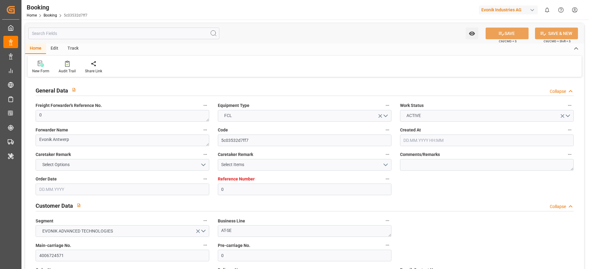
type input "TRIST"
type input "0"
type input "BEANR"
type input "TRAMR"
type input "10.09.2025 07:05"
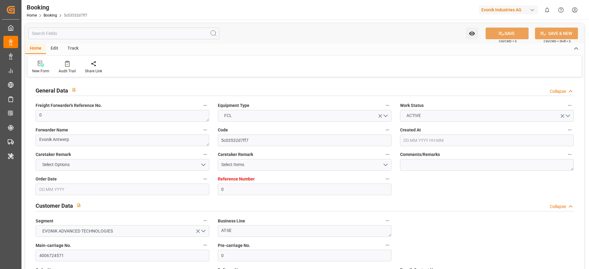
type input "10.09.2025"
type input "13.10.2025"
type input "17.09.2025"
type input "17.09.2025 00:00"
type input "24.09.2025 15:30"
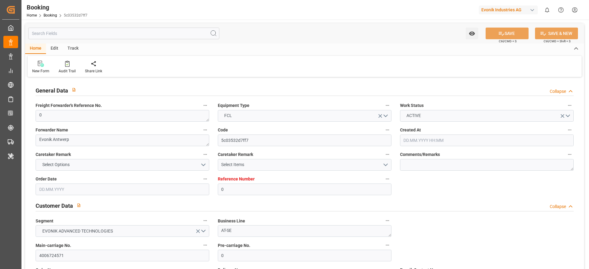
type input "24.09.2025 00:00"
type input "15.10.2025 05:00"
type input "15.10.2025 00:00"
type input "21.09.2025 11:37"
type input "[DATE]"
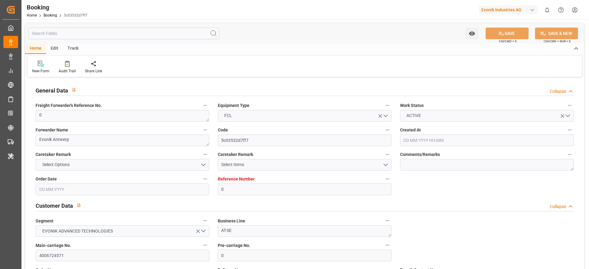
type input "24.09.2025 15:30"
type input "15.10.2025 05:00"
type input "15.10.2025 13:51"
type input "19.10.2025 13:51"
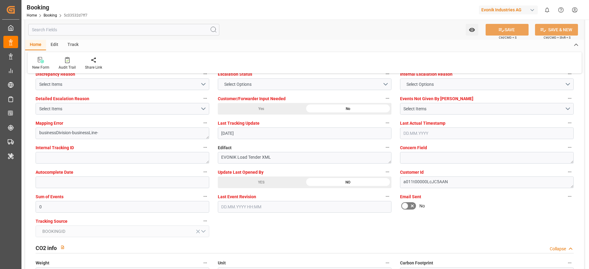
scroll to position [1150, 0]
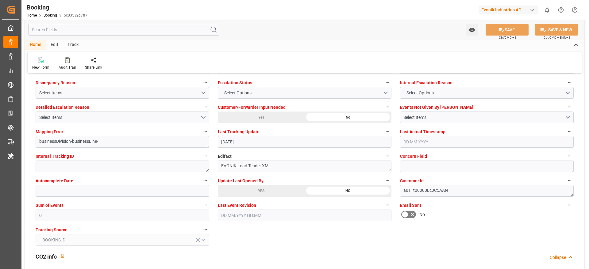
click at [263, 191] on div "YES" at bounding box center [261, 191] width 87 height 12
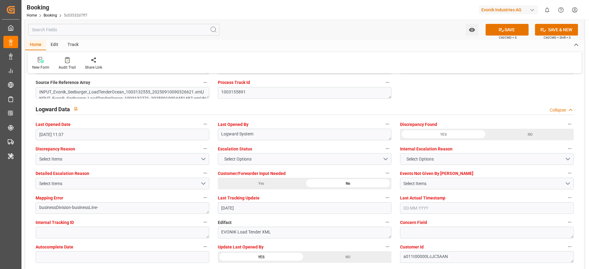
scroll to position [1104, 0]
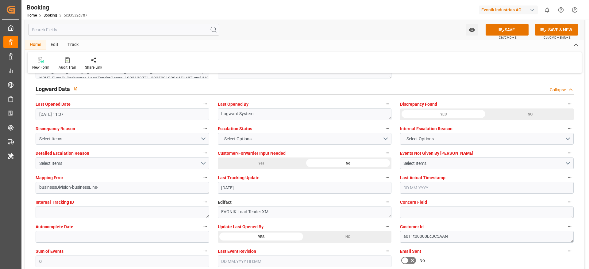
click at [501, 28] on icon at bounding box center [501, 30] width 6 height 6
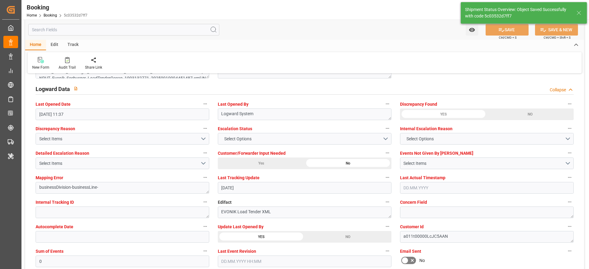
type textarea "[PERSON_NAME]"
type input "22.09.2025 06:56"
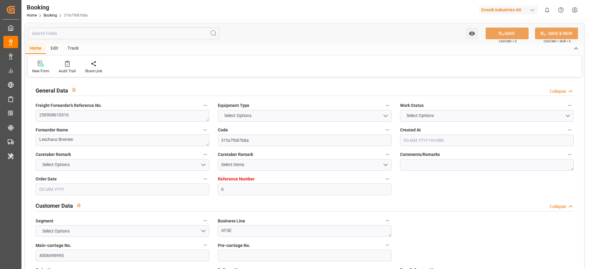
type input "0"
type input "9632131"
type input "Hapag [PERSON_NAME]"
type input "Hapag Lloyd Aktiengesellschaft"
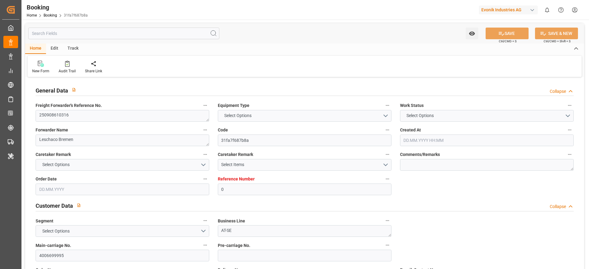
type input "DEHAM"
type input "KRPUS"
type input "CNSHG"
type input "DEHAM"
type input "KRPUS"
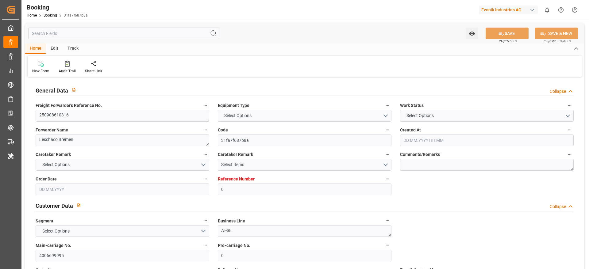
type input "9408853"
type input "22.08.2025 10:57"
type input "22.08.2025"
type input "15.11.2025"
type input "12.09.2025"
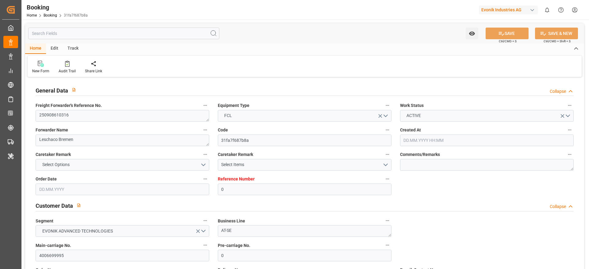
type input "25.09.2025 23:00"
type input "25.09.2025 00:00"
type input "15.11.2025 15:00"
type input "15.11.2025 00:00"
type input "12.11.2025 08:00"
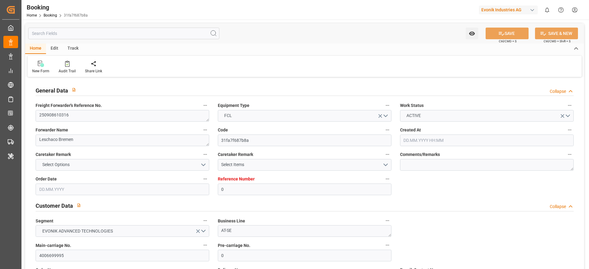
type input "05.11.2025 00:00"
type input "13.11.2025 05:00"
type input "13.11.2025 00:00"
type input "21.09.2025 16:04"
type input "21.09.2025"
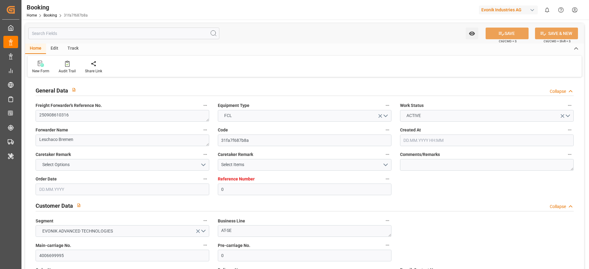
type input "25.09.2025 23:00"
type input "12.11.2025 08:00"
type input "13.11.2025 05:00"
type input "15.11.2025 15:00"
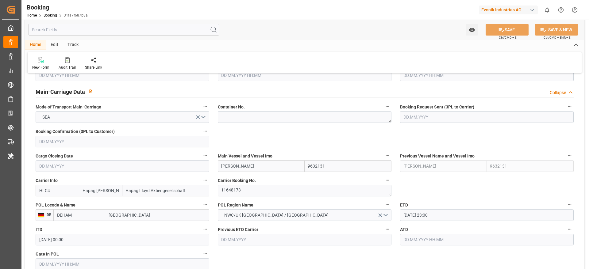
scroll to position [368, 0]
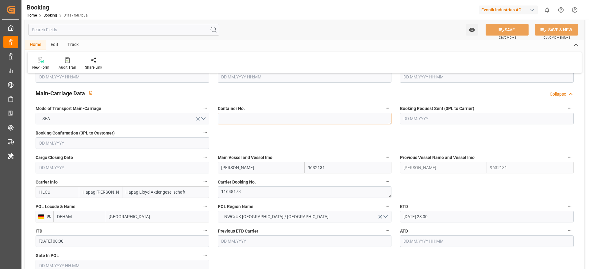
click at [250, 118] on textarea at bounding box center [305, 119] width 174 height 12
paste textarea "HLBU 3768194"
click at [235, 119] on textarea "HLBU 3768194" at bounding box center [305, 119] width 174 height 12
click at [222, 120] on textarea "HLBU3768194" at bounding box center [305, 119] width 174 height 12
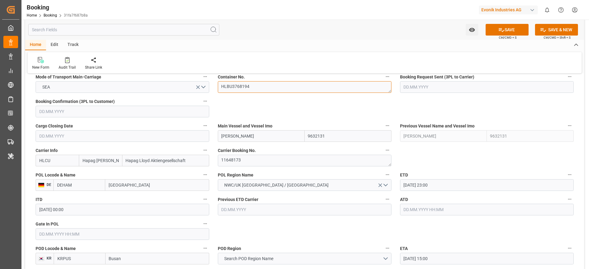
scroll to position [414, 0]
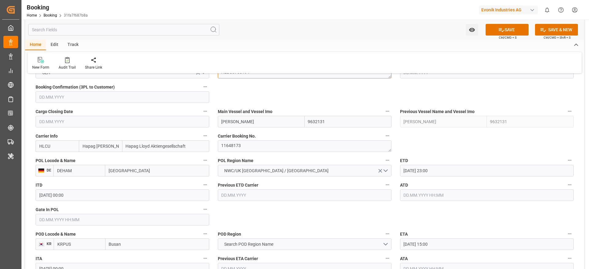
type textarea "HLBU3768194"
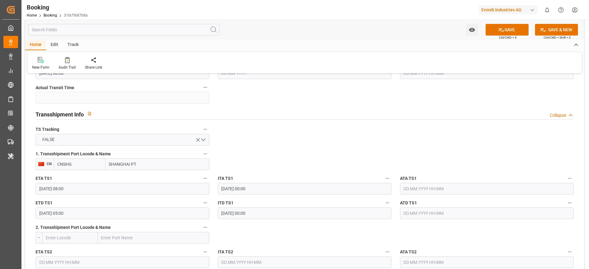
scroll to position [598, 0]
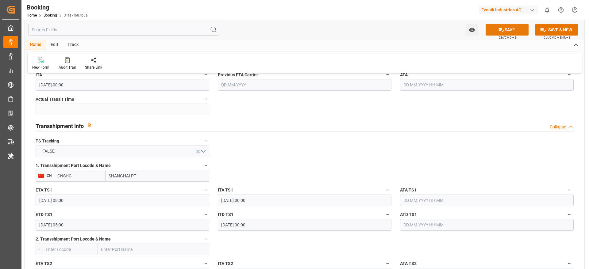
click at [392, 30] on icon at bounding box center [501, 30] width 6 height 6
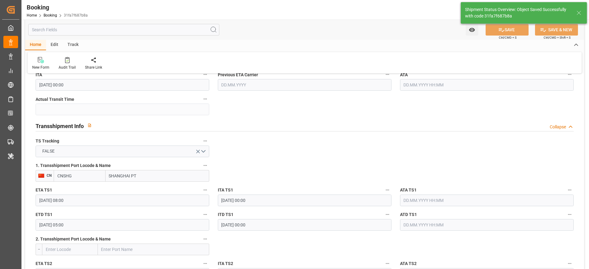
type textarea "[PERSON_NAME]"
type input "22.09.2025 06:57"
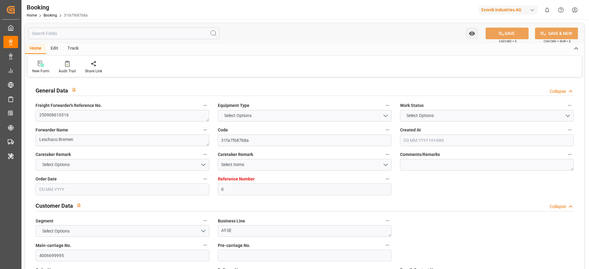
type input "0"
type input "9632131"
type input "Hapag [PERSON_NAME]"
type input "Hapag Lloyd Aktiengesellschaft"
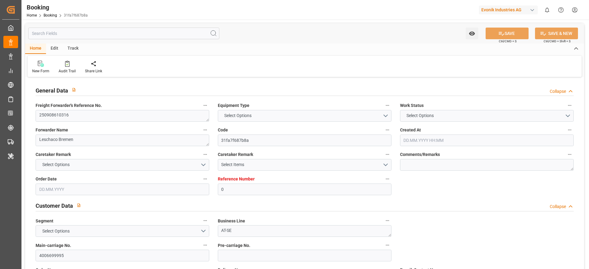
type input "DEHAM"
type input "KRPUS"
type input "CNSHG"
type input "DEHAM"
type input "KRPUS"
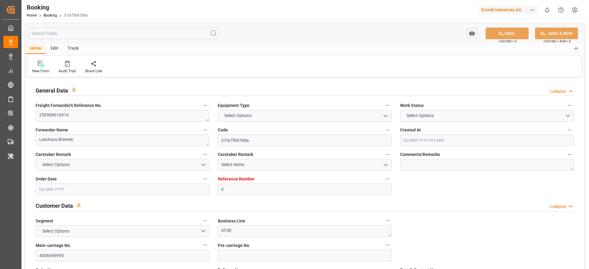
type input "9408853"
type input "[DATE] 10:57"
type input "[DATE]"
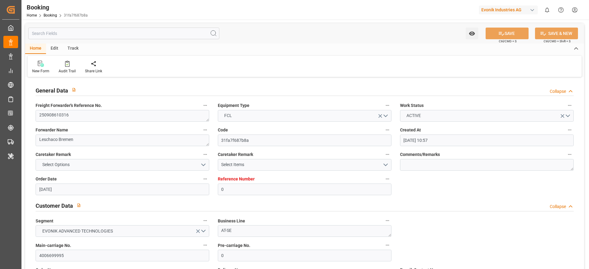
type input "25.09.2025 23:00"
type input "25.09.2025 00:00"
type input "15.11.2025 15:00"
type input "15.11.2025 00:00"
type input "12.11.2025 08:00"
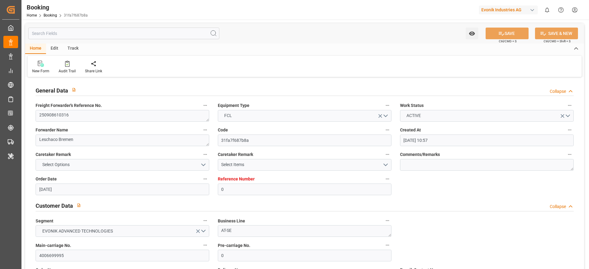
type input "05.11.2025 00:00"
type input "13.11.2025 05:00"
type input "13.11.2025 00:00"
type input "22.09.2025 06:57"
type input "[DATE]"
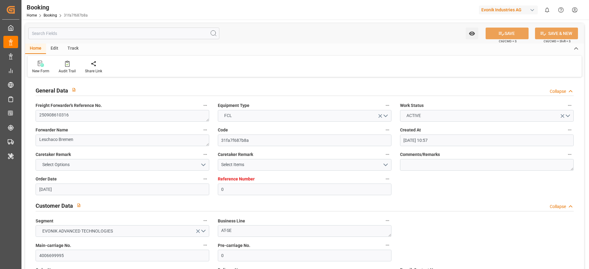
type input "25.09.2025 23:00"
type input "12.11.2025 08:00"
type input "13.11.2025 05:00"
type input "15.11.2025 15:00"
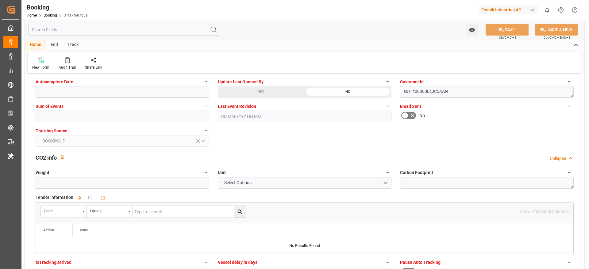
scroll to position [1150, 0]
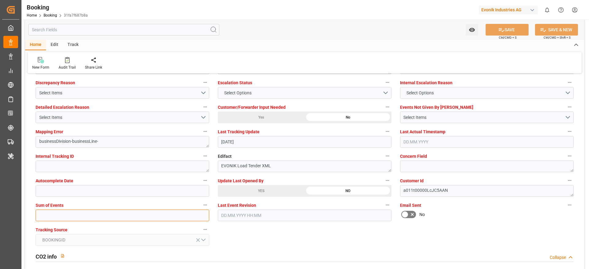
click at [73, 221] on input "text" at bounding box center [123, 216] width 174 height 12
type input "0"
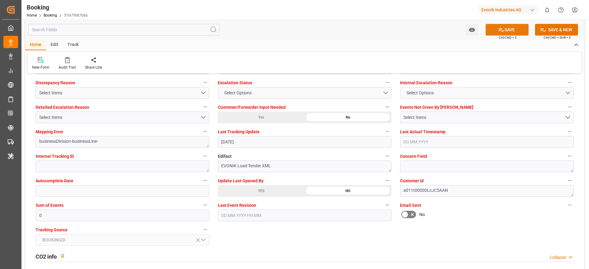
click at [492, 26] on button "SAVE" at bounding box center [506, 30] width 43 height 12
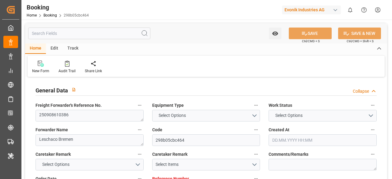
type textarea "250908610386"
type textarea "Leschaco Bremen"
type input "298b05cbc464"
type input "4006703192"
type textarea "CU-CAD"
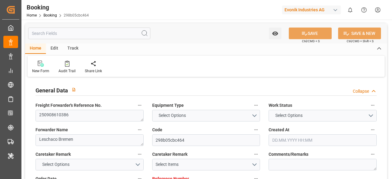
type input "4006703185"
type textarea "[EMAIL_ADDRESS][DOMAIN_NAME]"
type textarea "DAP"
type textarea "AKRON, [GEOGRAPHIC_DATA]"
type textarea "Evonik Plant 7250085003"
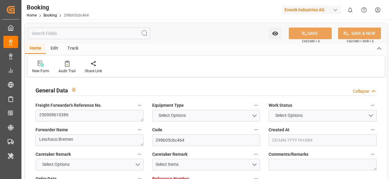
type textarea "Hombourg"
type textarea "FANU3638660"
type input "PORTO GERMENO"
type input "HLCU"
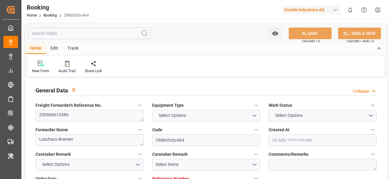
type textarea "20817586"
type input "[GEOGRAPHIC_DATA]"
type textarea "INPUT_Evonik_Seeburger_IFTSTA_1003150794_20250916122028409.edi"
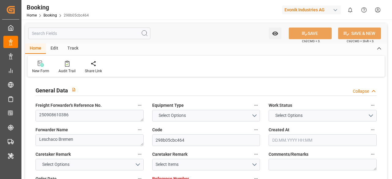
type textarea "NWC/[GEOGRAPHIC_DATA] [GEOGRAPHIC_DATA] Continent / [GEOGRAPHIC_DATA]-CAD"
type textarea "INPUT_Evonik_Seeburger_LoadTenderOcean_1003074645_20250821104023146.xml,INPUT_E…"
type textarea "1003150794"
type textarea "Logward System"
type textarea "businessDivision-businessLine-"
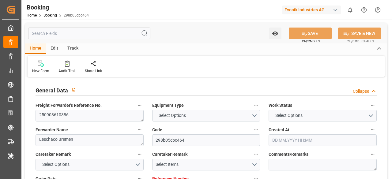
type textarea "IFTSTA"
type textarea "a011t00000LcJC5AAN"
type textarea "No"
type input "[GEOGRAPHIC_DATA]"
type input "NORFOLK"
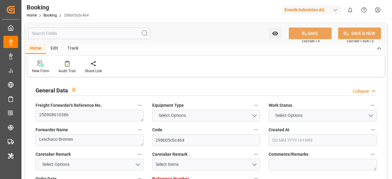
type input "538W"
type input "VESSEL"
type input "RAIL"
type input "4006703192"
type input "9260902"
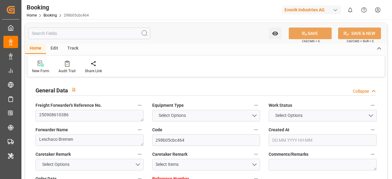
type input "9260902"
type input "Hapag [PERSON_NAME]"
type input "Hapag Lloyd Aktiengesellschaft"
type input "DEHAM"
type input "USORF"
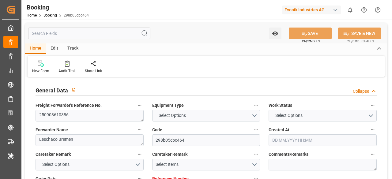
type input "USCLE"
type input "0"
type input "DEHAM"
type input "USORF"
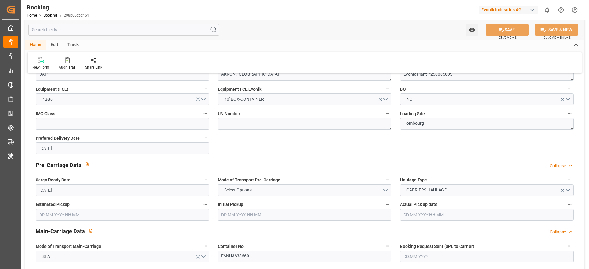
type input "21.08.2025 08:43"
type input "21.08.2025"
type input "15.10.2025"
type input "16.09.2025"
type input "22.09.2025 06:30"
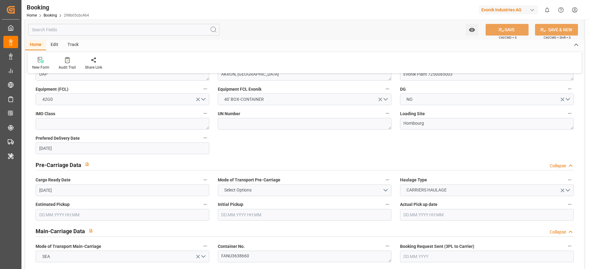
type input "22.09.2025 00:00"
type input "05.10.2025 07:00"
type input "08.10.2025 00:00"
type input "21.09.2025 13:26"
type input "[DATE]"
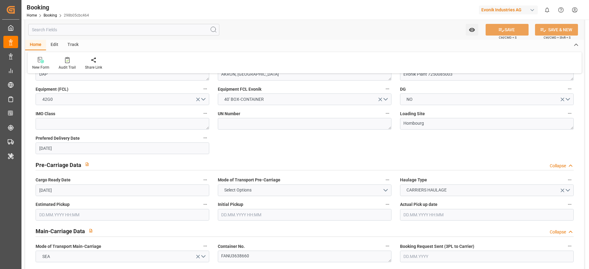
type input "22.09.2025 06:30"
type input "05.10.2025 07:00"
type input "05.10.2025 18:08"
type input "10.10.2025 12:00"
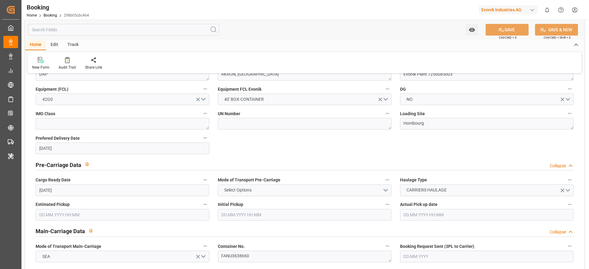
type input "09.10.2025 18:08"
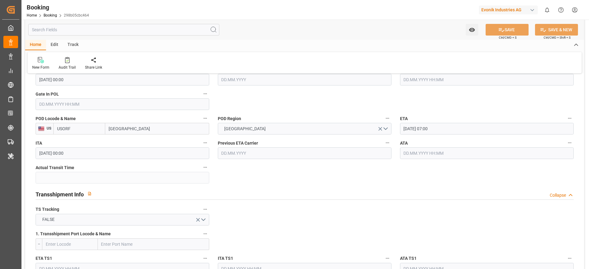
scroll to position [414, 0]
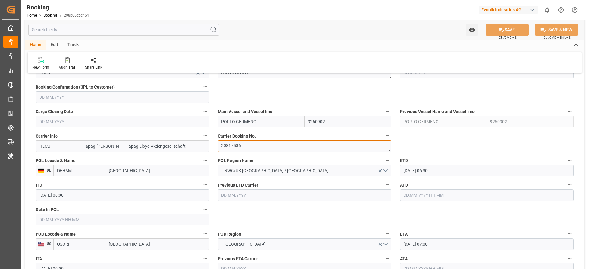
click at [253, 150] on textarea "20817586" at bounding box center [305, 146] width 174 height 12
click at [248, 148] on textarea "20817586" at bounding box center [305, 146] width 174 height 12
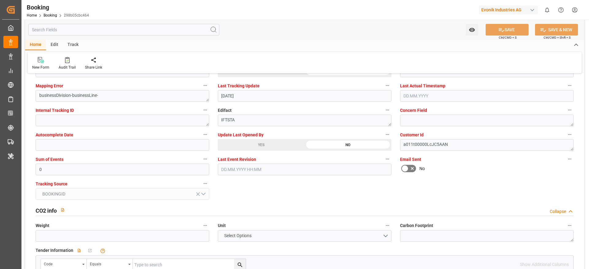
scroll to position [1242, 0]
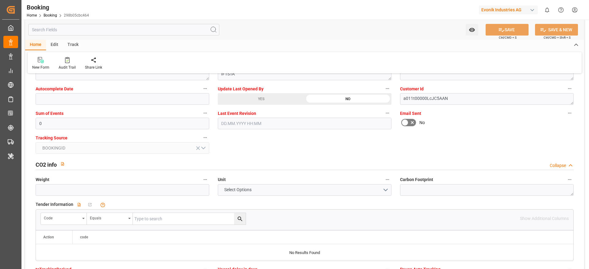
click at [280, 99] on div "YES" at bounding box center [261, 99] width 87 height 12
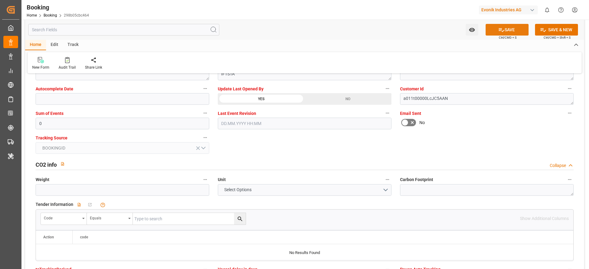
click at [392, 30] on button "SAVE" at bounding box center [506, 30] width 43 height 12
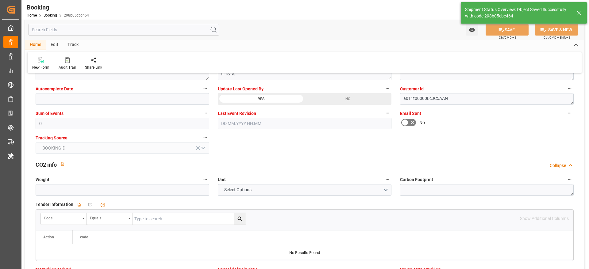
type textarea "[PERSON_NAME]"
type input "22.09.2025 06:58"
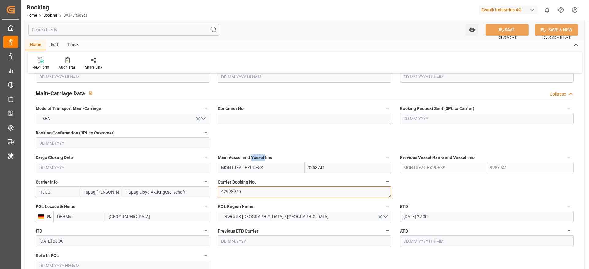
click at [259, 179] on textarea "42992975" at bounding box center [305, 192] width 174 height 12
click at [260, 179] on textarea "42992975" at bounding box center [305, 192] width 174 height 12
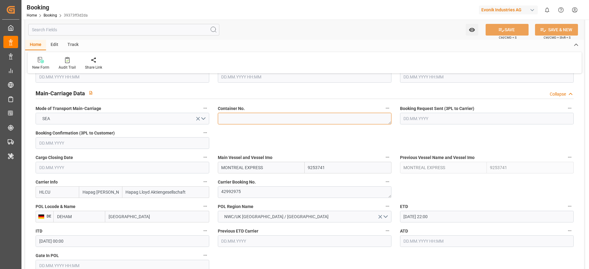
click at [245, 118] on textarea at bounding box center [305, 119] width 174 height 12
paste textarea "DRYU 4020409"
click at [234, 119] on textarea "DRYU 4020409" at bounding box center [305, 119] width 174 height 12
click at [221, 118] on textarea "DRYU4020409" at bounding box center [305, 119] width 174 height 12
type textarea "DRYU4020409"
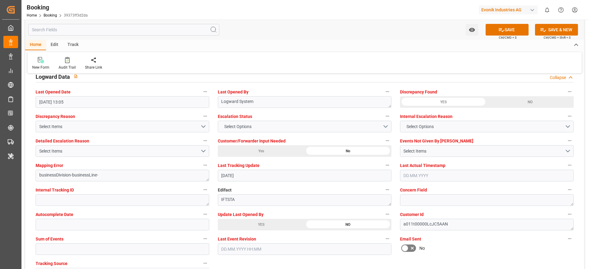
scroll to position [1196, 0]
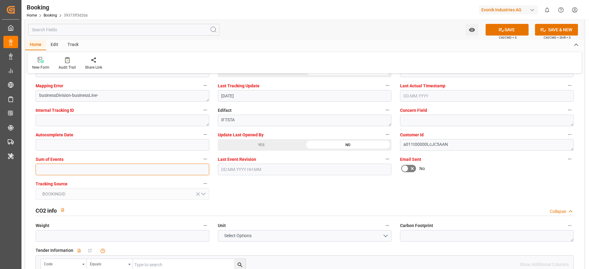
click at [104, 168] on input "text" at bounding box center [123, 170] width 174 height 12
type input "0"
click at [392, 29] on button "SAVE" at bounding box center [506, 30] width 43 height 12
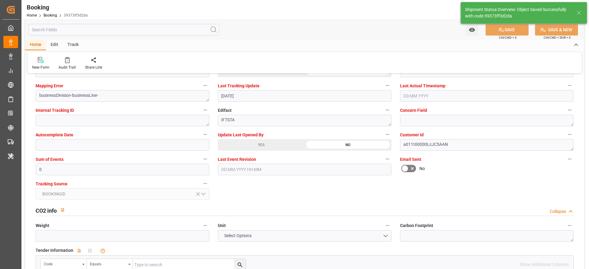
type input "[DATE] 06:59"
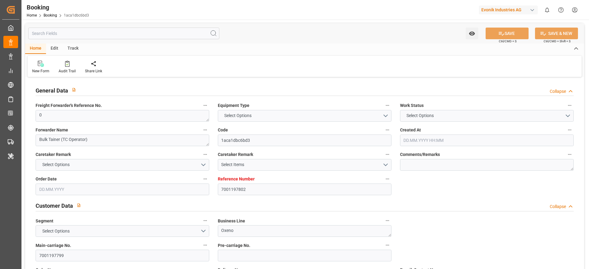
type input "7001197802"
type input "9320398"
type input "NLRTM"
type input "TRIST"
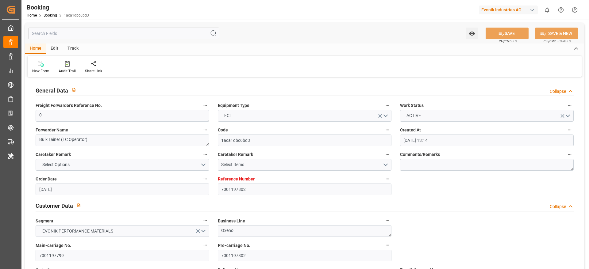
type input "[DATE] 13:14"
type input "[DATE]"
type input "[DATE] 00:00"
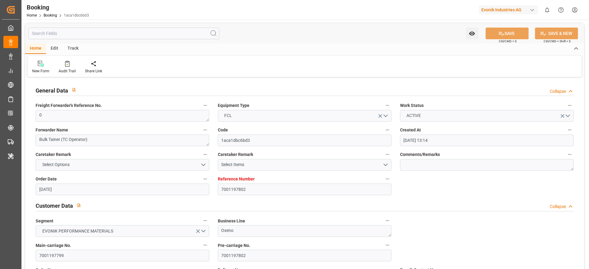
type input "[DATE] 00:00"
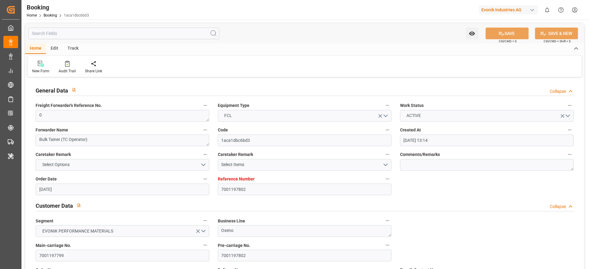
type input "[DATE] 00:00"
type input "[DATE]"
type input "[DATE] 03:36"
type input "7001268305"
type input "9987196"
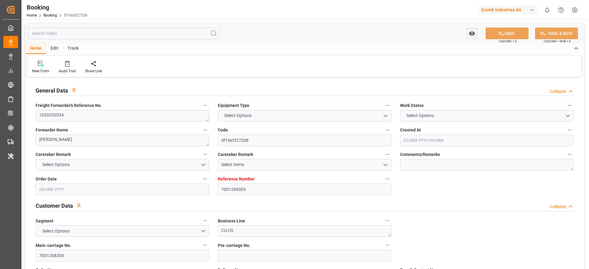
type input "9987196"
type input "CMACGM"
type input "CMA CGM Group"
type input "EUNWC"
type input "JPYOK"
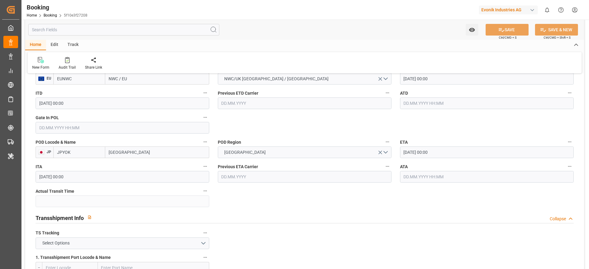
type input "[DATE] 09:07"
type input "[DATE]"
type input "[DATE] 00:00"
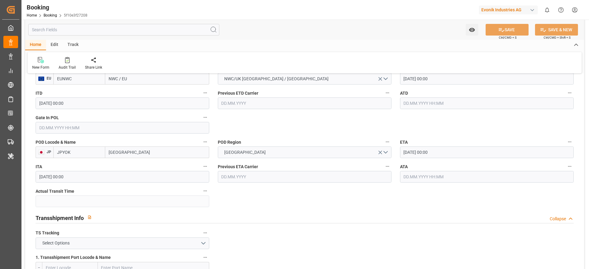
type input "29.09.2025 00:00"
type input "15.09.2025 00:00"
type input "[DATE] 00:00"
type input "24.09.2025 00:00"
type input "10.11.2025 00:00"
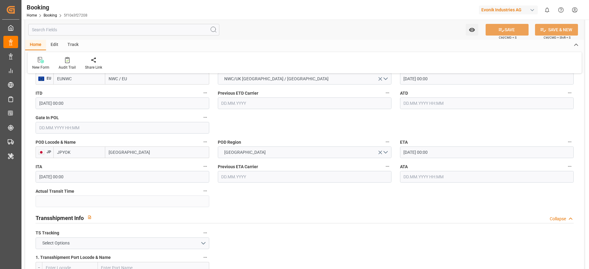
type input "01.12.2025 00:00"
type input "21.09.2025 16:47"
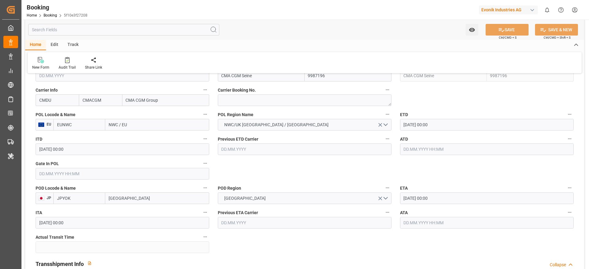
click at [153, 128] on input "NWC / EU" at bounding box center [157, 125] width 104 height 12
click at [152, 128] on input "NWC / EU" at bounding box center [157, 125] width 104 height 12
paste input "ANTWERP"
type input "ANTWERP"
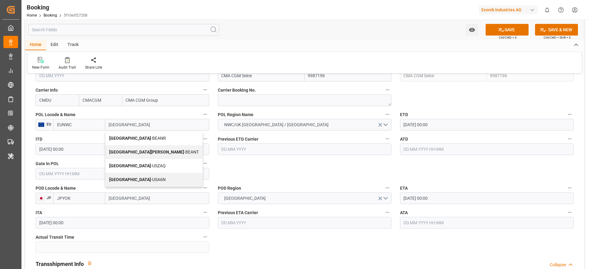
click at [144, 143] on div "Antwerp - BEANR" at bounding box center [153, 139] width 97 height 14
type input "BEANR"
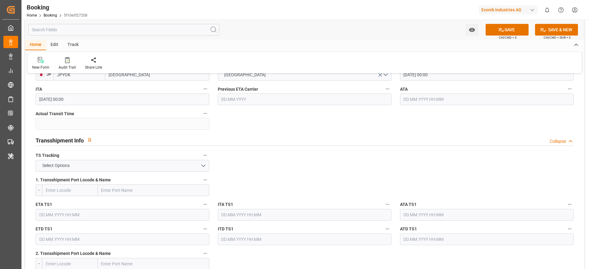
scroll to position [598, 0]
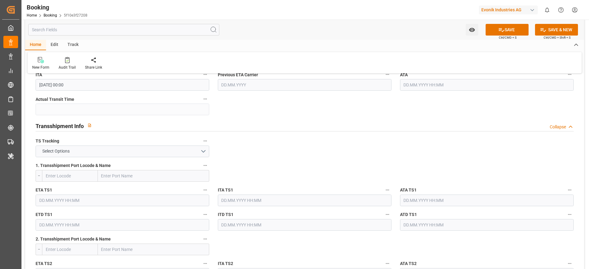
type input "Antwerp"
click at [111, 153] on button "Select Options" at bounding box center [123, 152] width 174 height 12
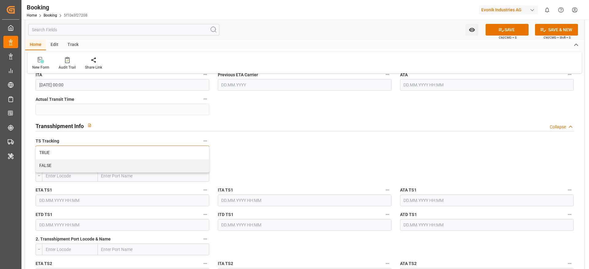
click at [111, 153] on div "Select Options TRUE FALSE" at bounding box center [123, 152] width 174 height 12
click at [111, 153] on div "TRUE" at bounding box center [122, 153] width 173 height 13
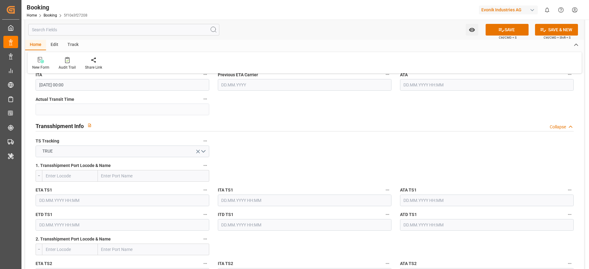
click at [126, 176] on input "text" at bounding box center [153, 176] width 111 height 12
paste input "PORT KLANG"
type input "PORT KLANG"
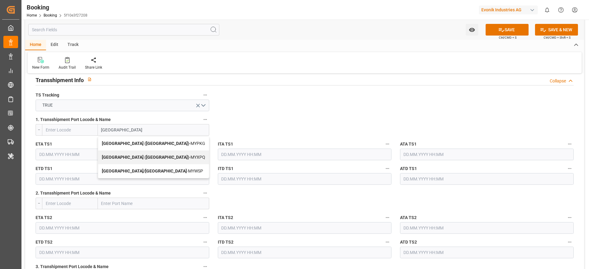
click at [131, 143] on b "[GEOGRAPHIC_DATA] ([GEOGRAPHIC_DATA])" at bounding box center [145, 143] width 87 height 5
type input "MYPKG"
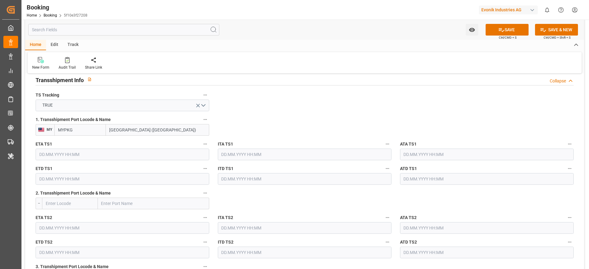
type input "[GEOGRAPHIC_DATA] ([GEOGRAPHIC_DATA])"
click at [94, 154] on input "text" at bounding box center [123, 155] width 174 height 12
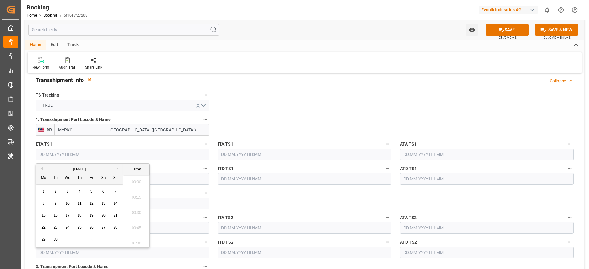
scroll to position [738, 0]
click at [117, 169] on button "Next Month" at bounding box center [118, 169] width 4 height 4
click at [48, 239] on div "27 28 29 30 31 1 2" at bounding box center [80, 240] width 84 height 12
click at [44, 239] on span "27" at bounding box center [43, 239] width 4 height 4
type input "27.10.2025 00:00"
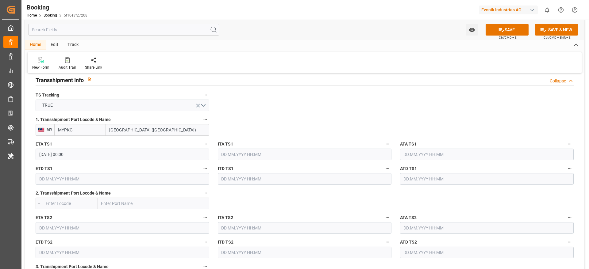
drag, startPoint x: 281, startPoint y: 86, endPoint x: 220, endPoint y: 2, distance: 104.0
click at [286, 86] on div "Transshipment Info Collapse" at bounding box center [304, 79] width 546 height 17
click at [65, 180] on input "text" at bounding box center [123, 179] width 174 height 12
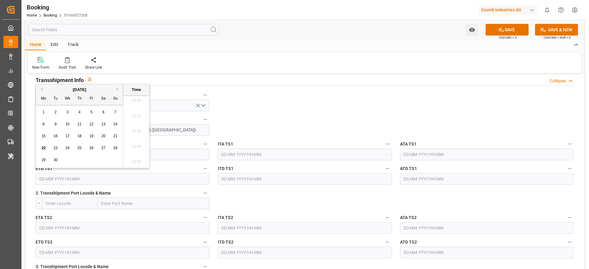
click at [117, 89] on button "Next Month" at bounding box center [118, 89] width 4 height 4
click at [58, 163] on div "28" at bounding box center [56, 160] width 8 height 7
type input "28.10.2025 00:00"
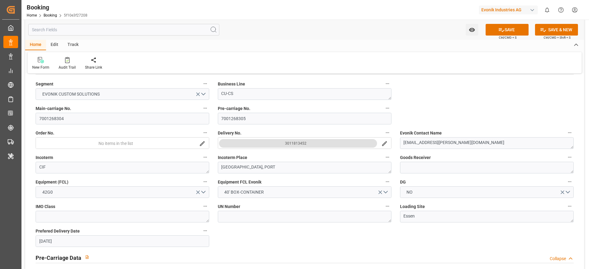
scroll to position [0, 0]
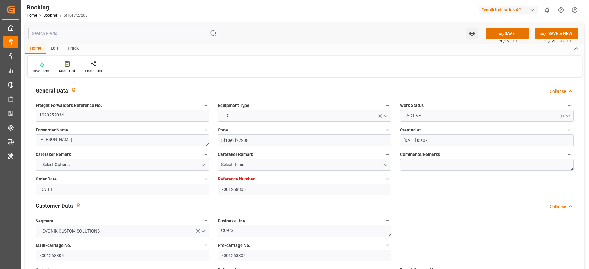
drag, startPoint x: 501, startPoint y: 34, endPoint x: 259, endPoint y: 87, distance: 247.6
click at [501, 34] on icon at bounding box center [501, 33] width 6 height 6
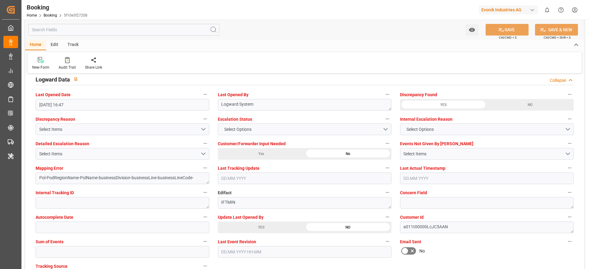
scroll to position [1196, 0]
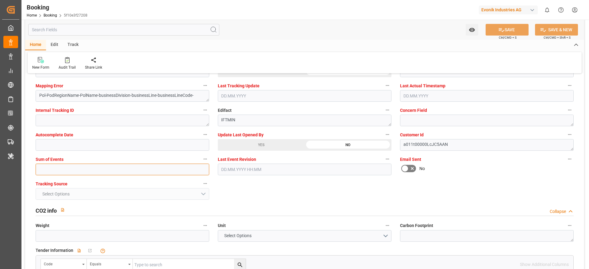
click at [98, 169] on input "text" at bounding box center [123, 170] width 174 height 12
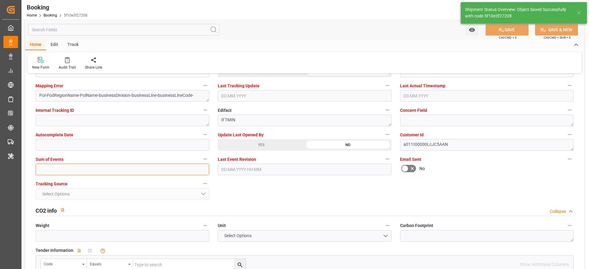
type textarea "[PERSON_NAME]"
type textarea "businessDivision-businessLine-"
type textarea "Yes"
type input "27.10.2025 00:00"
type input "28.10.2025 00:00"
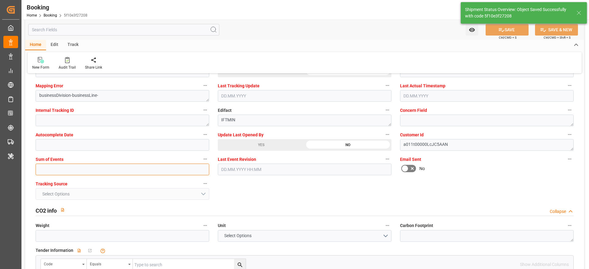
type input "22.09.2025 07:08"
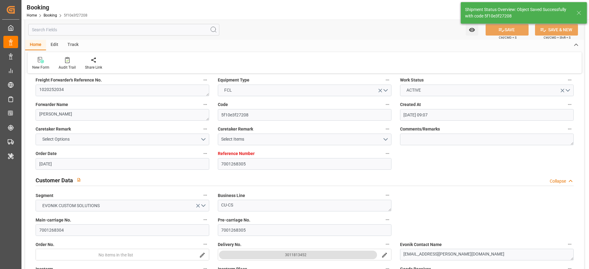
scroll to position [0, 0]
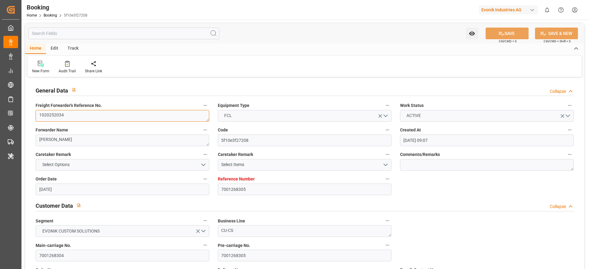
click at [85, 114] on textarea "1020252034" at bounding box center [123, 116] width 174 height 12
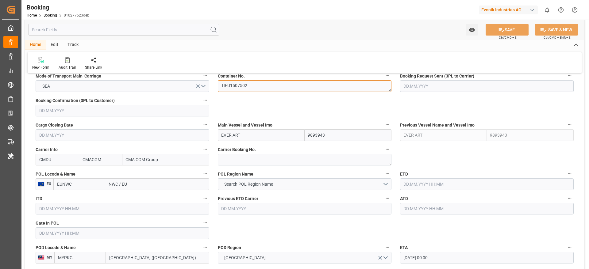
scroll to position [414, 0]
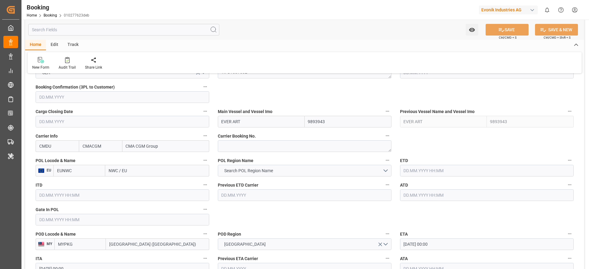
click at [149, 173] on input "NWC / EU" at bounding box center [157, 171] width 104 height 12
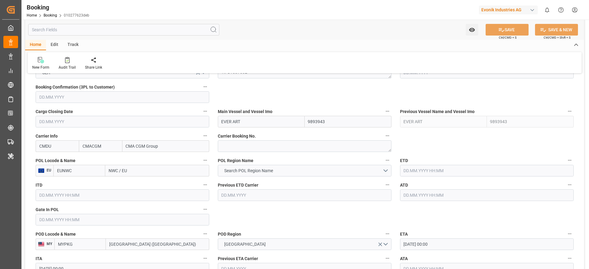
click at [149, 173] on input "NWC / EU" at bounding box center [157, 171] width 104 height 12
paste input "[GEOGRAPHIC_DATA]"
type input "[GEOGRAPHIC_DATA]"
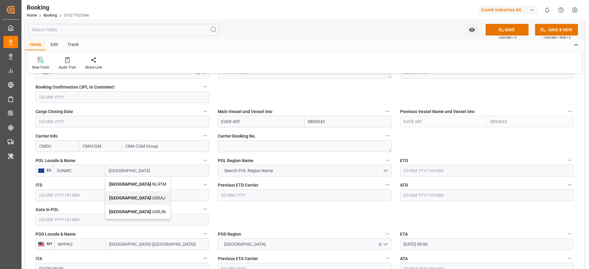
click at [143, 188] on div "[GEOGRAPHIC_DATA] - NLRTM" at bounding box center [137, 184] width 64 height 14
type input "NLRTM"
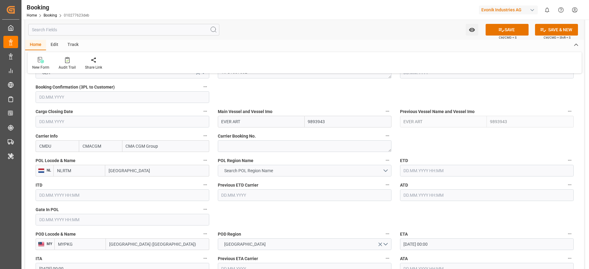
type input "[GEOGRAPHIC_DATA]"
click at [242, 173] on span "Search POL Region Name" at bounding box center [248, 171] width 55 height 6
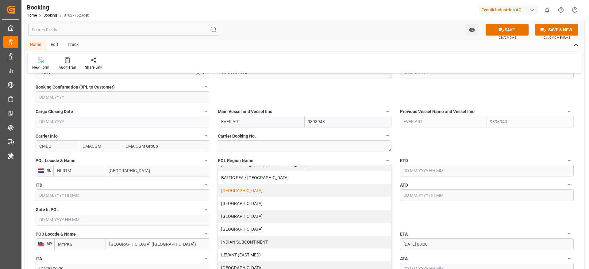
scroll to position [92, 0]
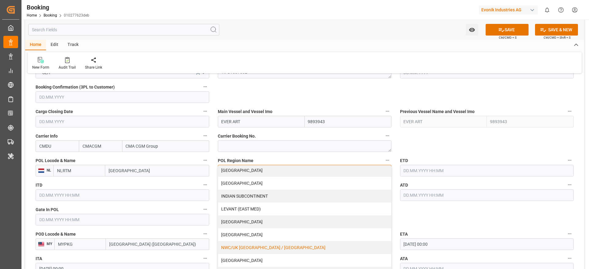
click at [267, 248] on div "NWC/UK [GEOGRAPHIC_DATA] / [GEOGRAPHIC_DATA]" at bounding box center [304, 247] width 173 height 13
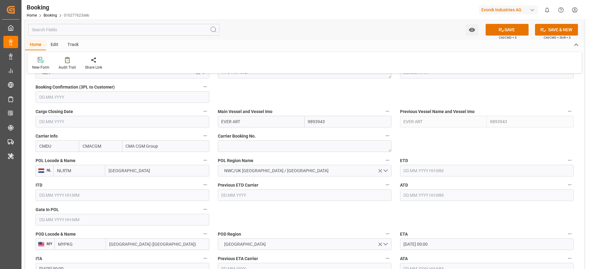
click at [428, 174] on input "text" at bounding box center [487, 171] width 174 height 12
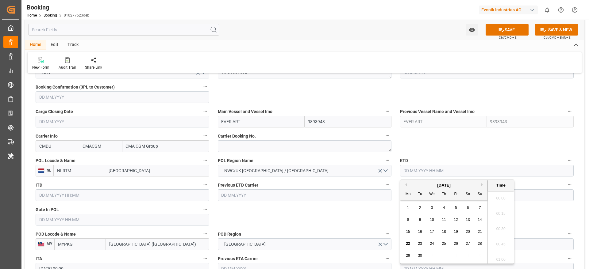
scroll to position [738, 0]
click at [456, 243] on span "26" at bounding box center [455, 244] width 4 height 4
type input "[DATE] 00:00"
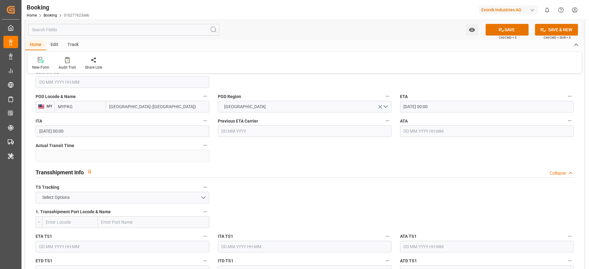
scroll to position [552, 0]
click at [134, 199] on button "Select Options" at bounding box center [123, 198] width 174 height 12
click at [128, 215] on div "FALSE" at bounding box center [122, 211] width 173 height 13
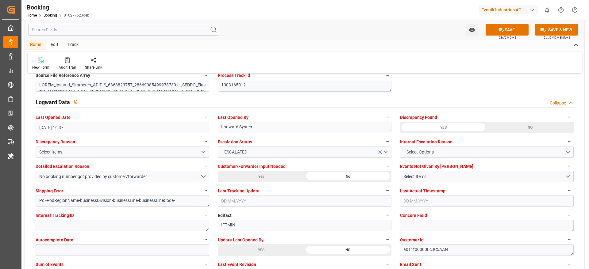
scroll to position [1150, 0]
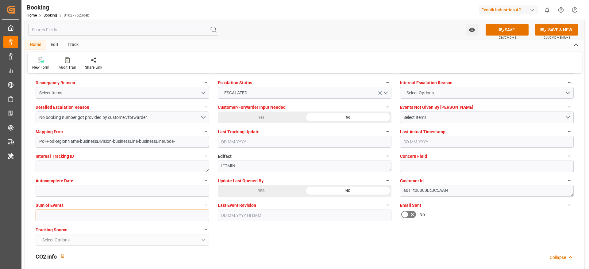
click at [96, 215] on input "text" at bounding box center [123, 216] width 174 height 12
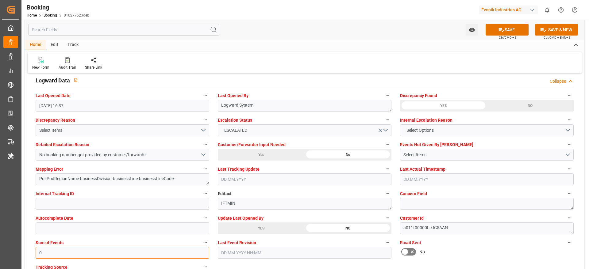
scroll to position [1104, 0]
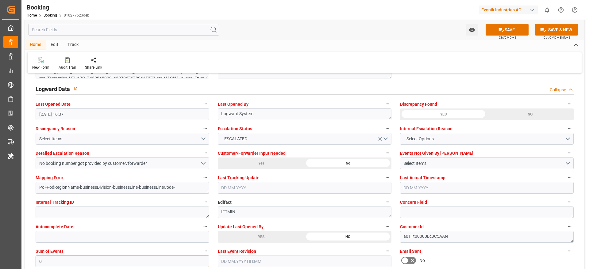
type input "0"
click at [493, 29] on button "SAVE" at bounding box center [506, 30] width 43 height 12
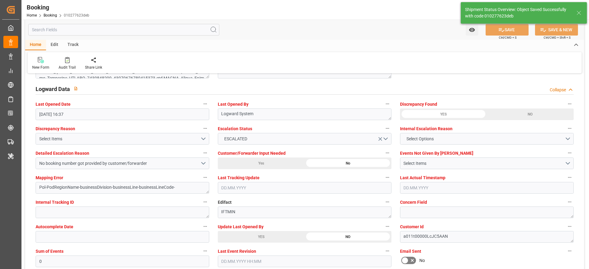
type textarea "NWC/[GEOGRAPHIC_DATA] [GEOGRAPHIC_DATA] Continent / [GEOGRAPHIC_DATA]-KA"
type textarea "[PERSON_NAME]"
type textarea "businessDivision-businessLine-"
type input "[DATE] 00:00"
type input "[DATE] 07:12"
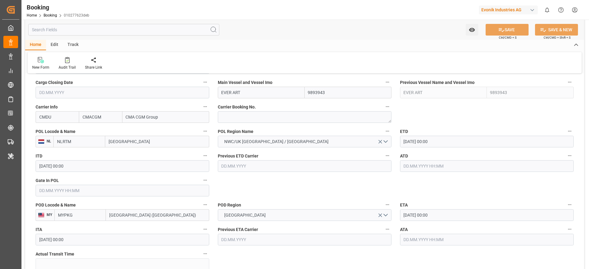
scroll to position [368, 0]
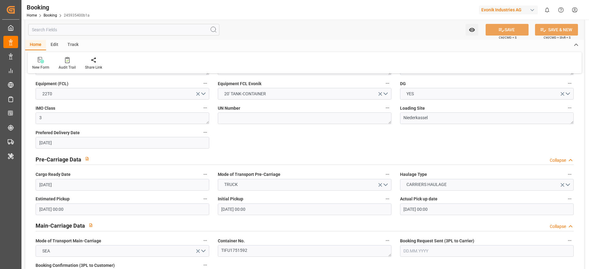
scroll to position [322, 0]
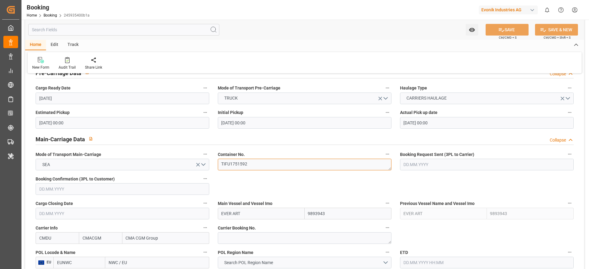
click at [260, 166] on textarea "TIFU1751592" at bounding box center [305, 165] width 174 height 12
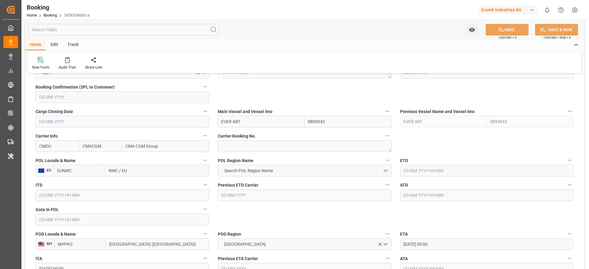
click at [144, 173] on input "NWC / EU" at bounding box center [157, 171] width 104 height 12
paste input "[GEOGRAPHIC_DATA]"
type input "[GEOGRAPHIC_DATA]"
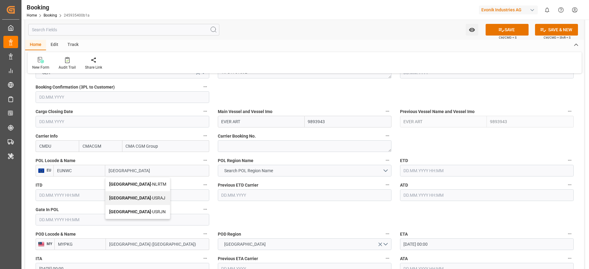
click at [132, 185] on span "[GEOGRAPHIC_DATA] - NLRTM" at bounding box center [137, 184] width 57 height 5
type input "NLRTM"
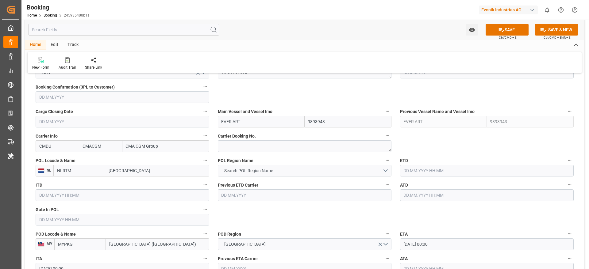
type input "[GEOGRAPHIC_DATA]"
click at [240, 171] on span "Search POL Region Name" at bounding box center [248, 171] width 55 height 6
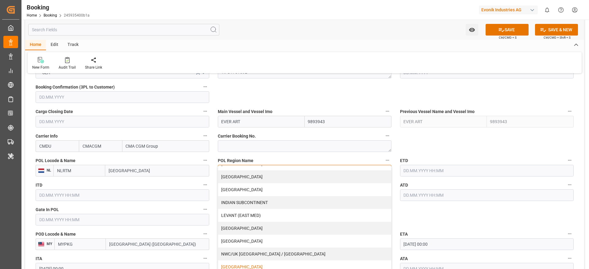
scroll to position [125, 0]
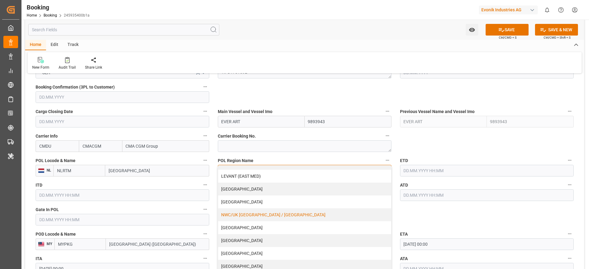
click at [277, 219] on div "NWC/UK [GEOGRAPHIC_DATA] / [GEOGRAPHIC_DATA]" at bounding box center [304, 214] width 173 height 13
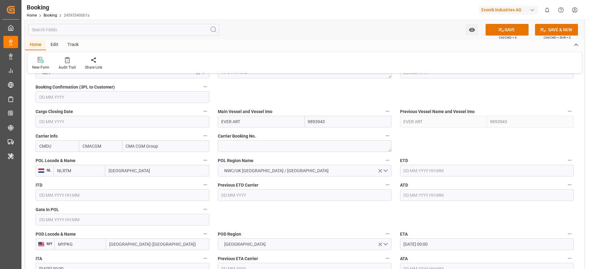
click at [431, 175] on input "text" at bounding box center [487, 171] width 174 height 12
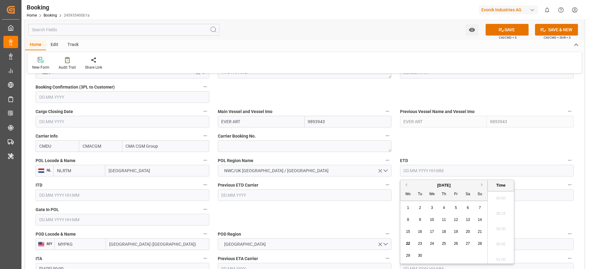
scroll to position [738, 0]
click at [452, 246] on div "26" at bounding box center [456, 243] width 8 height 7
type input "26.09.2025 00:00"
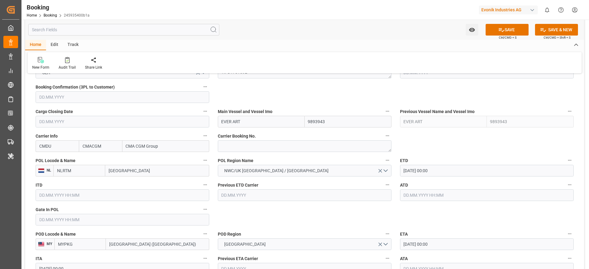
click at [317, 230] on label "POD Region" at bounding box center [305, 234] width 174 height 9
click at [383, 230] on button "POD Region" at bounding box center [387, 234] width 8 height 8
click at [288, 205] on div at bounding box center [294, 134] width 589 height 269
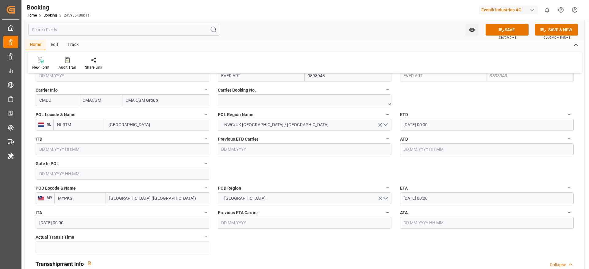
click at [429, 198] on input "30.10.2025 00:00" at bounding box center [487, 199] width 174 height 12
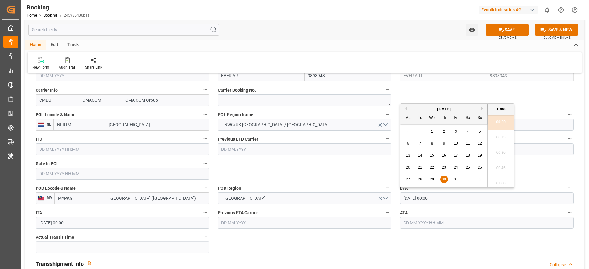
click at [477, 168] on div "26" at bounding box center [480, 167] width 8 height 7
type input "26.10.2025 00:00"
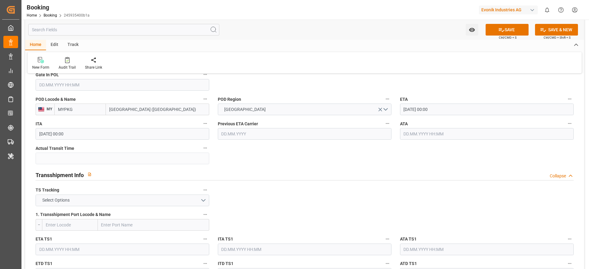
scroll to position [552, 0]
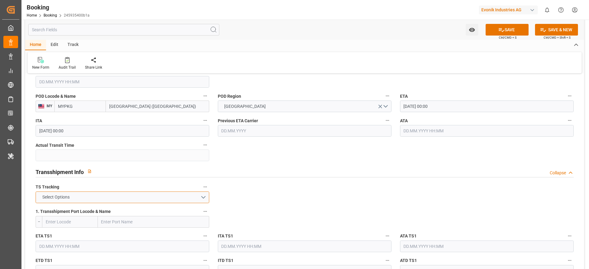
click at [113, 201] on button "Select Options" at bounding box center [123, 198] width 174 height 12
click at [109, 212] on div "FALSE" at bounding box center [122, 211] width 173 height 13
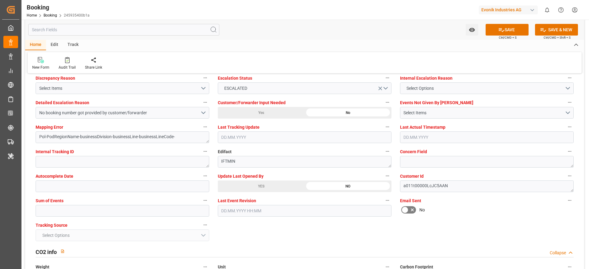
scroll to position [1196, 0]
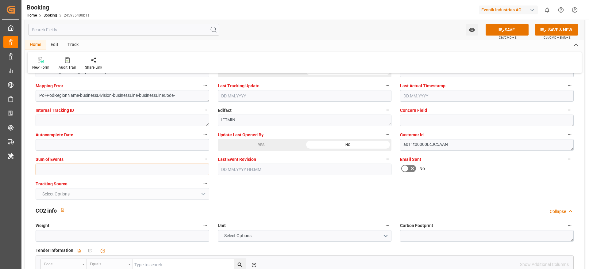
click at [84, 169] on input "text" at bounding box center [123, 170] width 174 height 12
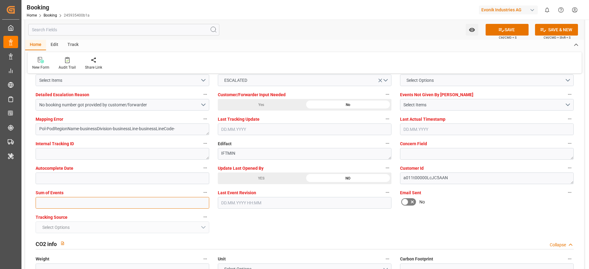
scroll to position [1150, 0]
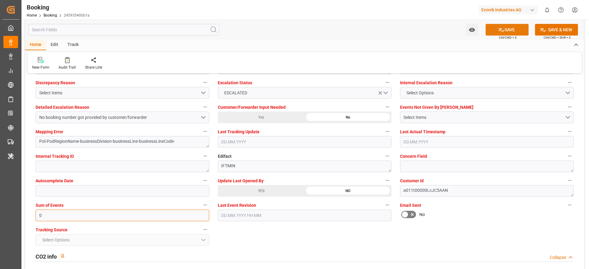
type input "0"
click at [507, 32] on button "SAVE" at bounding box center [506, 30] width 43 height 12
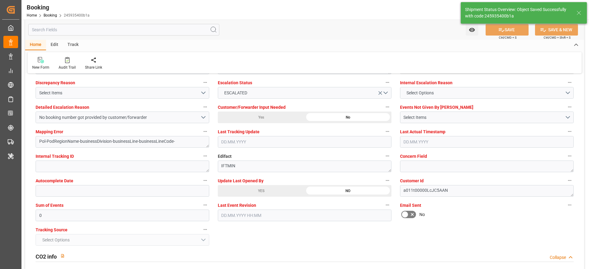
type textarea "NWC/UK North West Continent / UK_MYPKG_CMDU_CU-KA"
type textarea "Gagan Prakash"
type textarea "businessDivision-businessLine-"
type input "26.09.2025 00:00"
type input "22.09.2025 07:13"
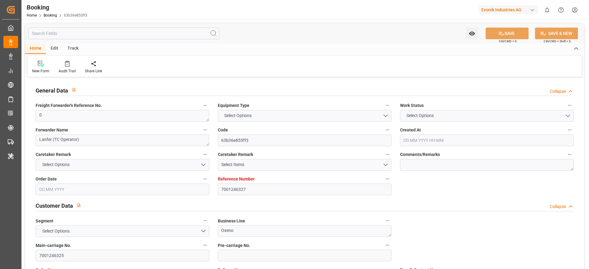
type input "7001246327"
type input "9410789"
type input "CMACGM"
type input "CMA CGM Group"
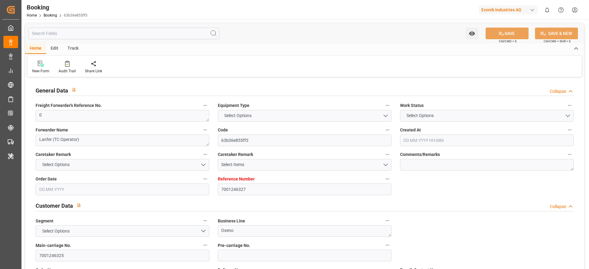
type input "NLRTM"
type input "INHZR"
type input "INMUN"
type input "0"
type input "[DATE] 08:52"
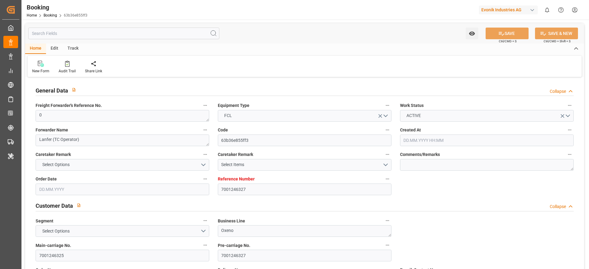
type input "[DATE]"
type input "[DATE] 00:00"
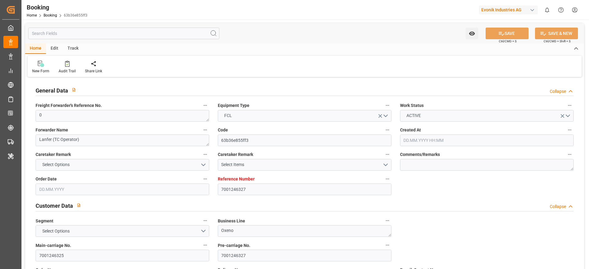
type input "[DATE] 00:00"
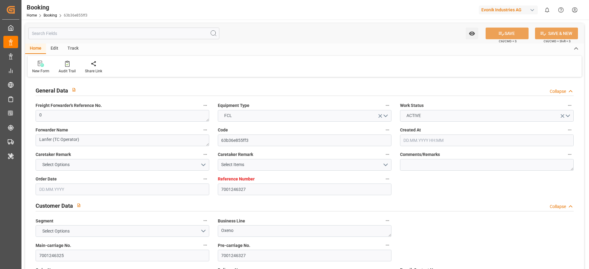
type input "[DATE] 00:00"
type input "[DATE]"
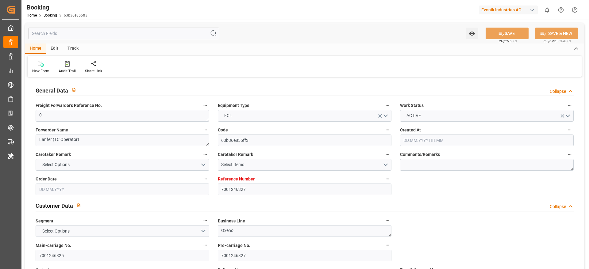
type input "[DATE] 20:47"
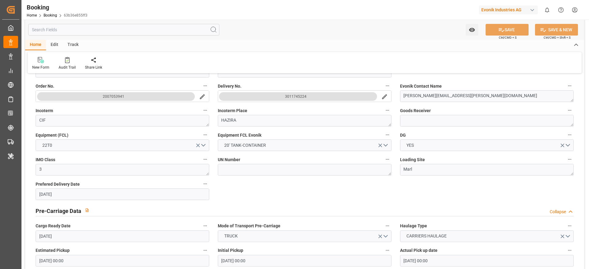
scroll to position [368, 0]
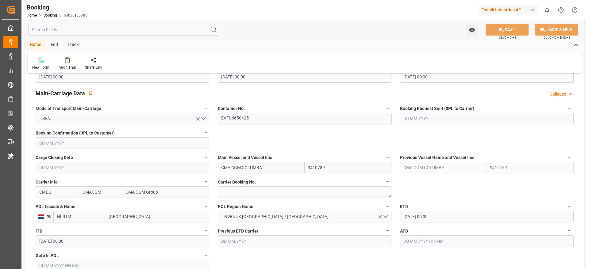
click at [265, 121] on textarea "EXFU6650425" at bounding box center [305, 119] width 174 height 12
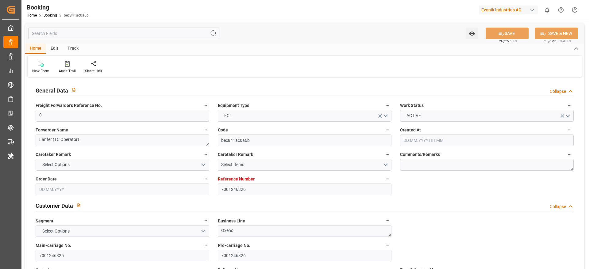
type input "7001246326"
type input "9410789"
type input "CMACGM"
type input "CMA CGM Group"
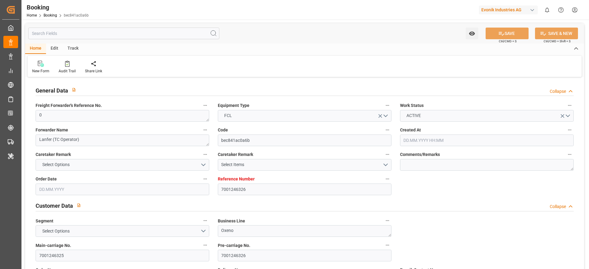
type input "NLRTM"
type input "INHZR"
type input "INMUN"
type input "0"
type input "12.08.2025 08:52"
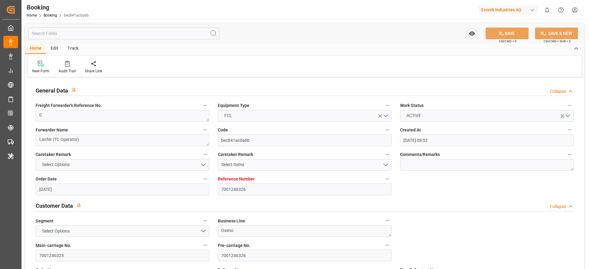
type input "12.08.2025"
type input "15.11.2025"
type input "19.09.2025"
type input "[DATE] 00:00"
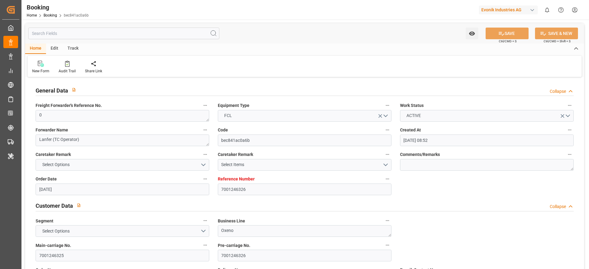
type input "17.09.2025 00:00"
type input "27.09.2025 00:00"
type input "15.11.2025 00:00"
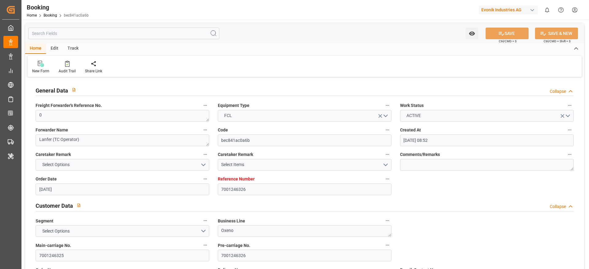
type input "21.11.2025 00:00"
type input "26.11.2025 00:00"
type input "12.08.2025"
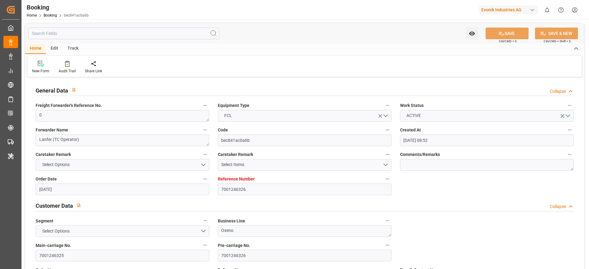
type input "20.09.2025 20:47"
type input "7001235947"
type input "9731949"
type input "CMACGM"
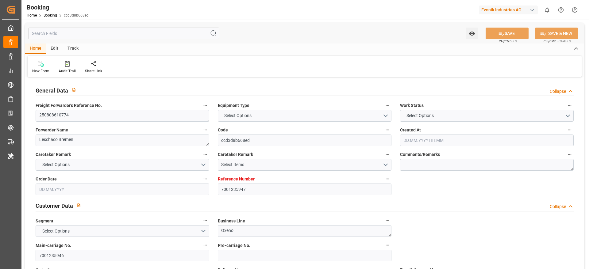
type input "CMA CGM Group"
type input "EUNWC"
type input "COCTG"
type input "[DATE] 08:53"
type input "[DATE]"
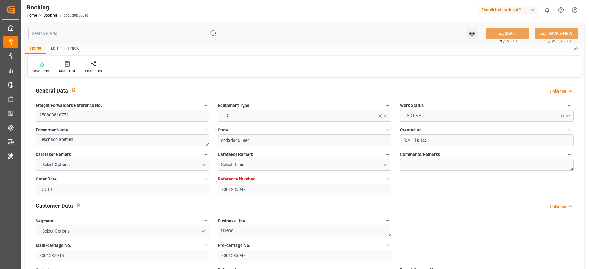
type input "[DATE]"
type input "[DATE] 00:00"
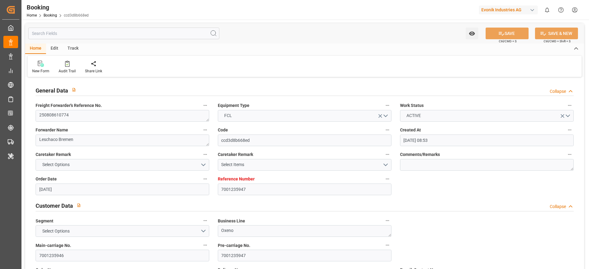
type input "[DATE] 00:00"
type input "[DATE]"
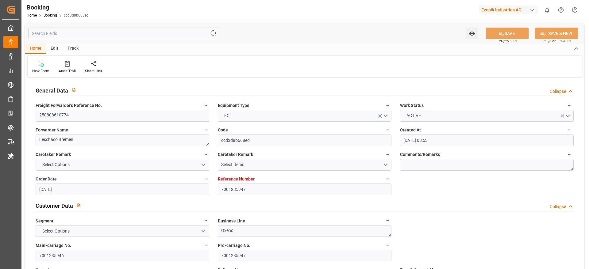
type input "[DATE] 05:58"
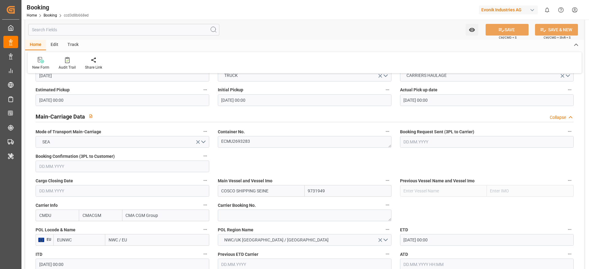
scroll to position [322, 0]
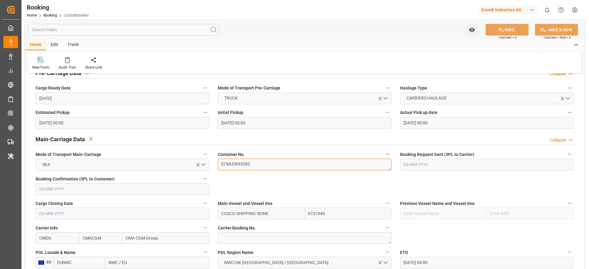
click at [255, 166] on textarea "ECMU2693283" at bounding box center [305, 165] width 174 height 12
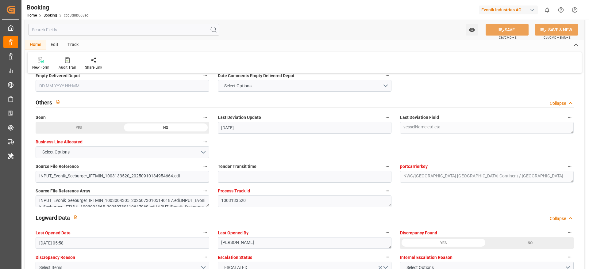
scroll to position [966, 0]
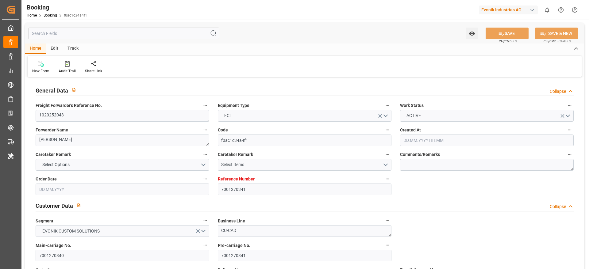
type input "7001270341"
type input "9783502"
type input "Cosco"
type input "COSCO Shipping Co. Ltd."
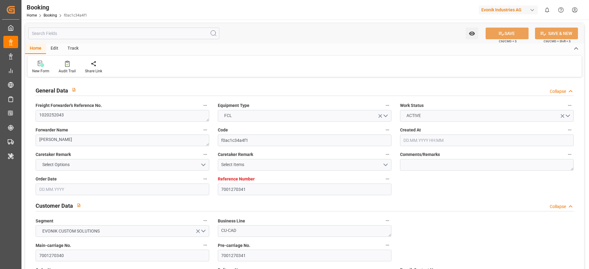
type input "EUNWC"
type input "CNSHA"
type input "[DATE] 07:21"
type input "[DATE]"
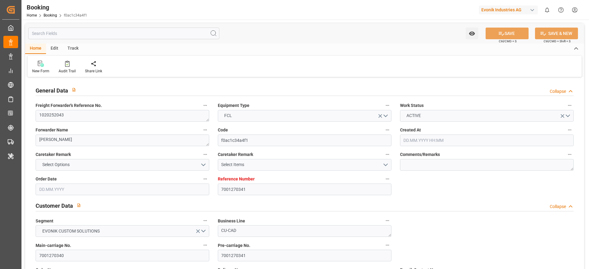
type input "[DATE]"
type input "[DATE] 00:00"
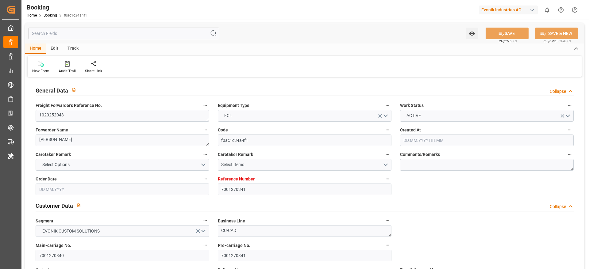
type input "[DATE] 00:00"
type input "[DATE] 16:52"
click at [114, 116] on textarea "1020252043" at bounding box center [123, 116] width 174 height 12
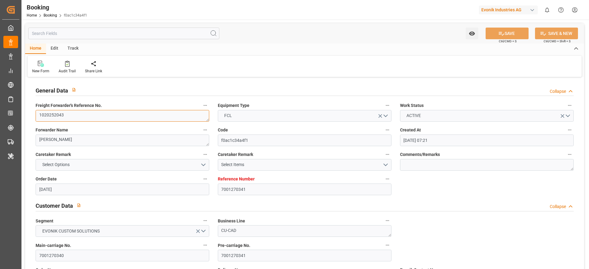
click at [114, 116] on textarea "1020252043" at bounding box center [123, 116] width 174 height 12
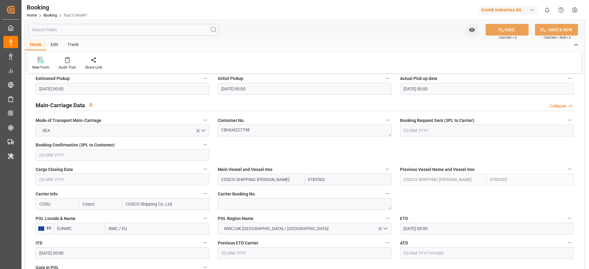
scroll to position [368, 0]
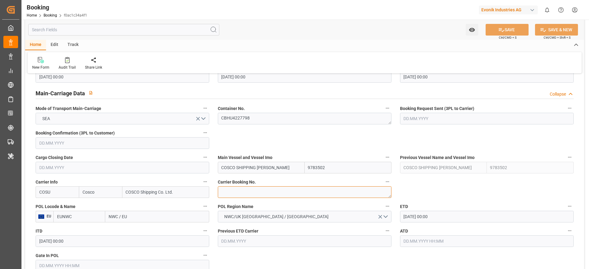
click at [239, 191] on textarea at bounding box center [305, 192] width 174 height 12
paste textarea "6429990420"
type textarea "6429990420"
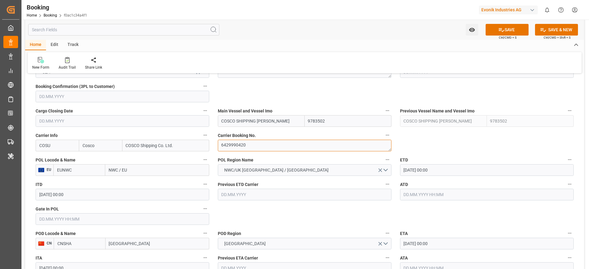
scroll to position [506, 0]
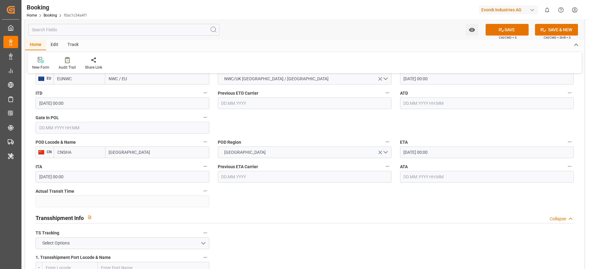
click at [77, 127] on input "text" at bounding box center [123, 128] width 174 height 12
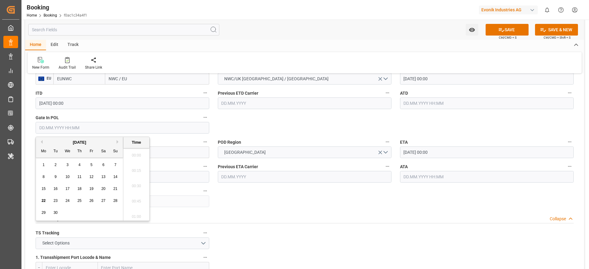
scroll to position [753, 0]
click at [77, 190] on span "18" at bounding box center [79, 189] width 4 height 4
type input "[DATE] 00:00"
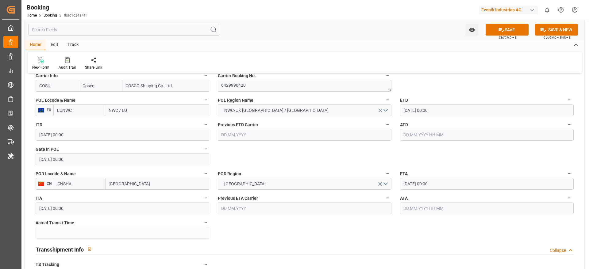
scroll to position [460, 0]
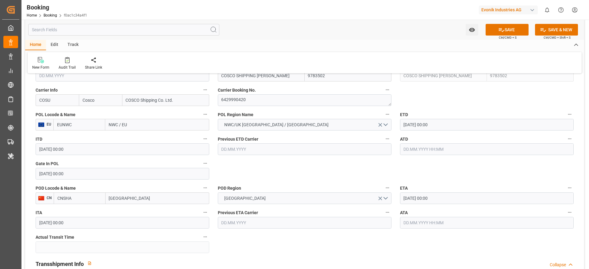
click at [146, 125] on input "NWC / EU" at bounding box center [157, 125] width 104 height 12
paste input "[GEOGRAPHIC_DATA]"
type input "[GEOGRAPHIC_DATA]"
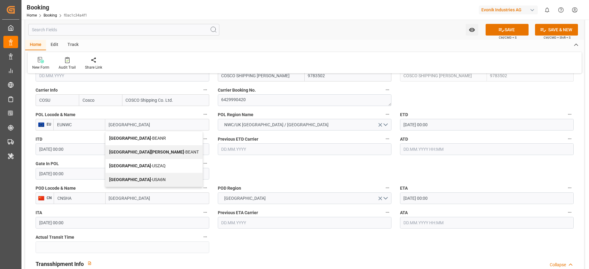
click at [140, 140] on span "Antwerp - BEANR" at bounding box center [137, 138] width 57 height 5
type input "BEANR"
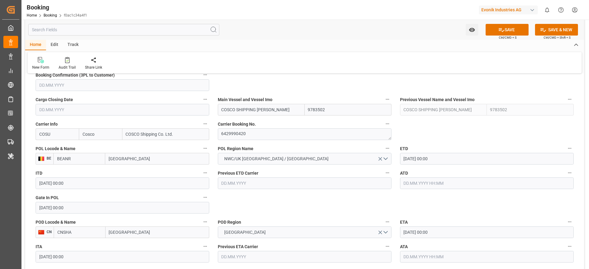
scroll to position [414, 0]
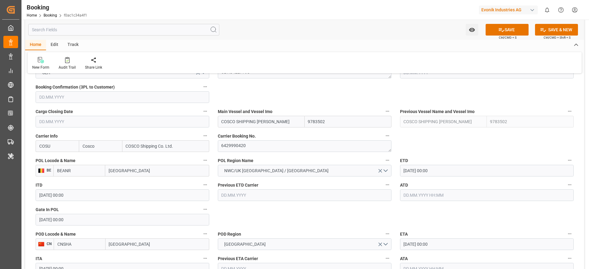
type input "[GEOGRAPHIC_DATA]"
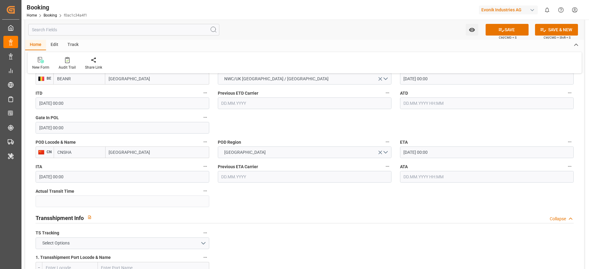
scroll to position [552, 0]
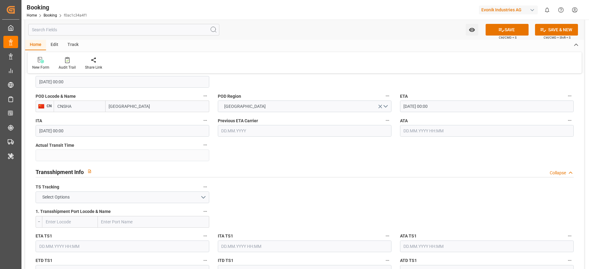
click at [430, 109] on input "[DATE] 00:00" at bounding box center [487, 107] width 174 height 12
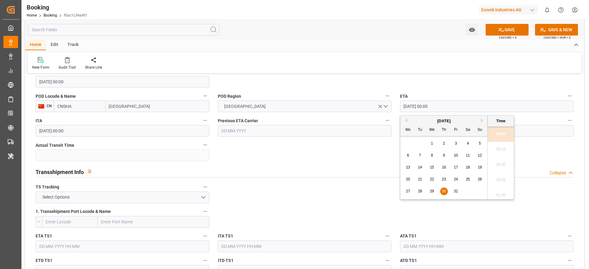
click at [422, 190] on div "28" at bounding box center [420, 191] width 8 height 7
type input "[DATE] 00:00"
click at [419, 189] on span "28" at bounding box center [420, 191] width 4 height 4
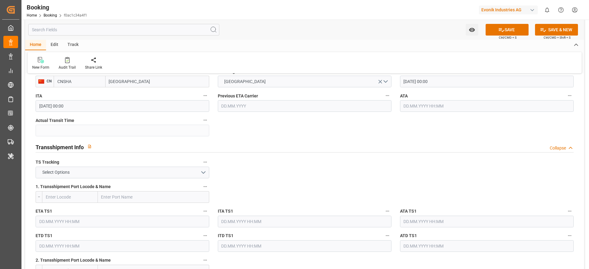
scroll to position [598, 0]
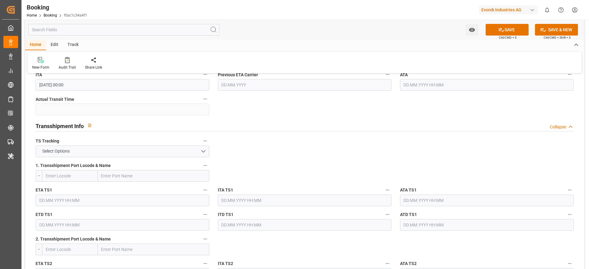
click at [132, 157] on div "TS Tracking Select Options" at bounding box center [122, 147] width 182 height 25
click at [127, 155] on button "Select Options" at bounding box center [123, 152] width 174 height 12
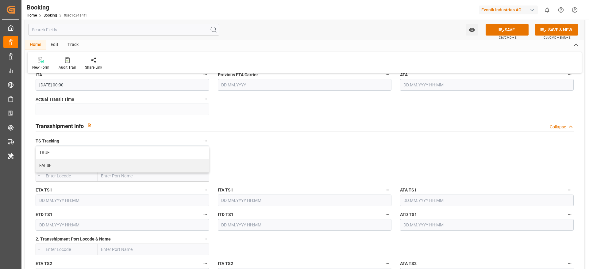
click at [113, 173] on input "text" at bounding box center [153, 176] width 111 height 12
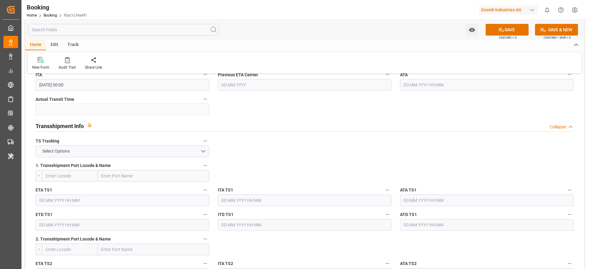
click at [114, 165] on label "1. Transshipment Port Locode & Name" at bounding box center [123, 166] width 174 height 9
click at [201, 165] on button "1. Transshipment Port Locode & Name" at bounding box center [205, 166] width 8 height 8
click at [116, 155] on div at bounding box center [294, 134] width 589 height 269
click at [115, 147] on button "Select Options" at bounding box center [123, 152] width 174 height 12
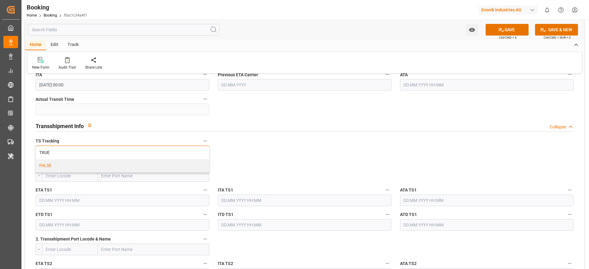
click at [104, 162] on div "FALSE" at bounding box center [122, 165] width 173 height 13
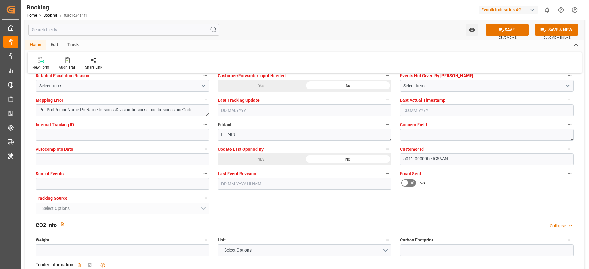
scroll to position [1196, 0]
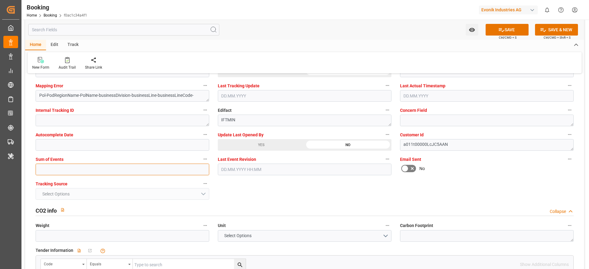
click at [77, 170] on input "text" at bounding box center [123, 170] width 174 height 12
type input "0"
click at [509, 29] on button "SAVE" at bounding box center [506, 30] width 43 height 12
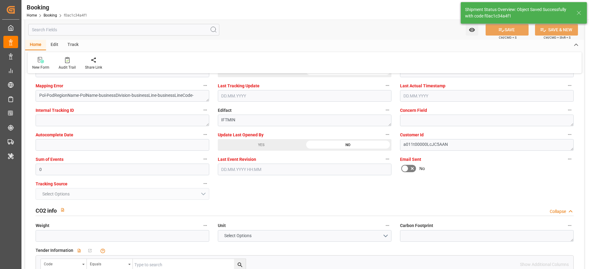
type textarea "[PERSON_NAME]"
type textarea "businessDivision-businessLine-"
type input "[DATE] 07:18"
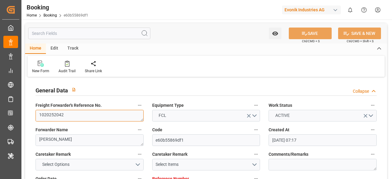
click at [83, 120] on textarea "1020252042" at bounding box center [90, 116] width 108 height 12
click at [86, 116] on textarea "1020252042" at bounding box center [90, 116] width 108 height 12
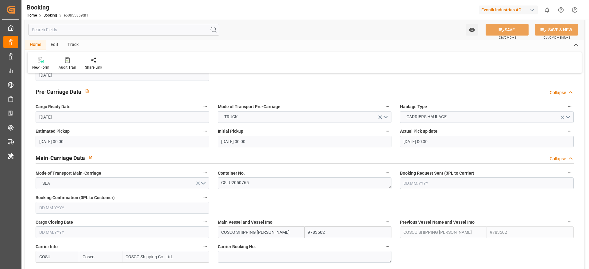
scroll to position [414, 0]
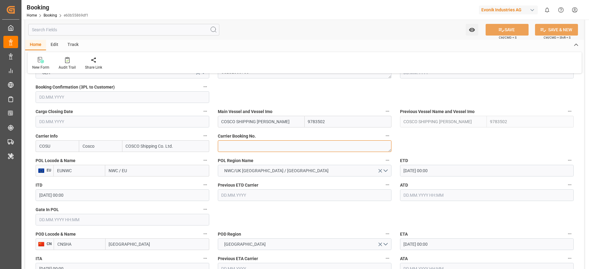
click at [265, 151] on textarea at bounding box center [305, 146] width 174 height 12
click at [262, 143] on textarea at bounding box center [305, 146] width 174 height 12
paste textarea "6429989910"
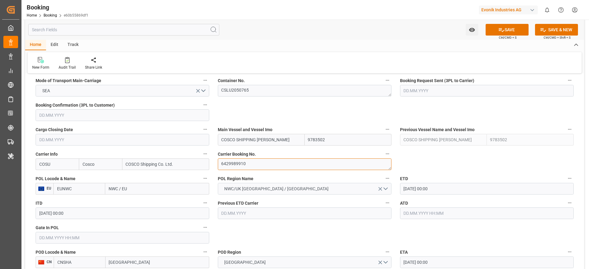
scroll to position [368, 0]
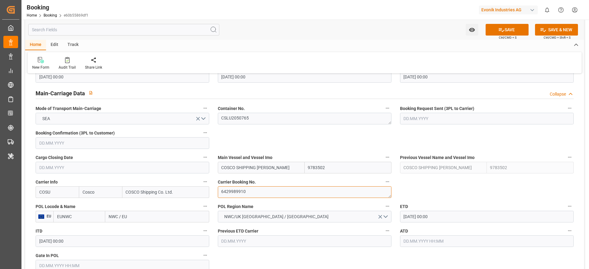
type textarea "6429989910"
click at [140, 179] on input "NWC / EU" at bounding box center [157, 217] width 104 height 12
paste input "[GEOGRAPHIC_DATA]"
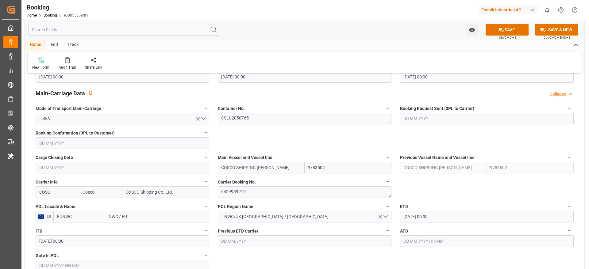
type input "[GEOGRAPHIC_DATA]"
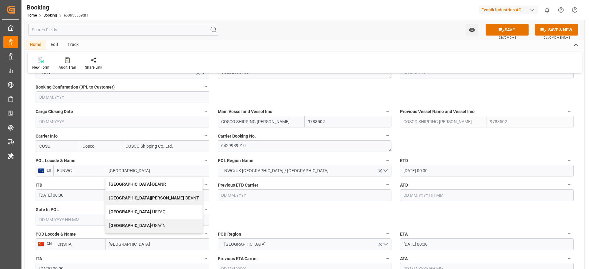
click at [132, 179] on span "Antwerp - BEANR" at bounding box center [137, 184] width 57 height 5
type input "BEANR"
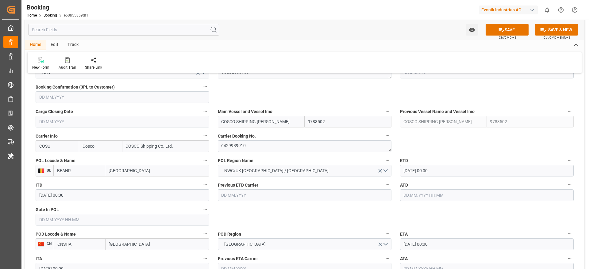
type input "[GEOGRAPHIC_DATA]"
click at [132, 179] on input "text" at bounding box center [123, 220] width 174 height 12
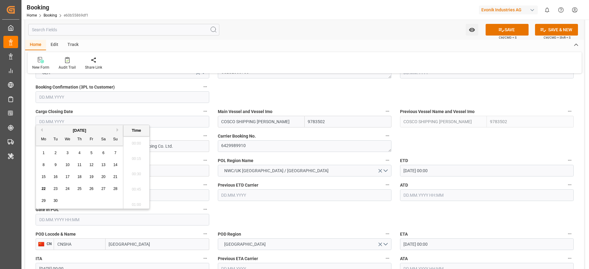
scroll to position [753, 0]
click at [81, 178] on span "18" at bounding box center [79, 177] width 4 height 4
type input "18.09.2025 00:00"
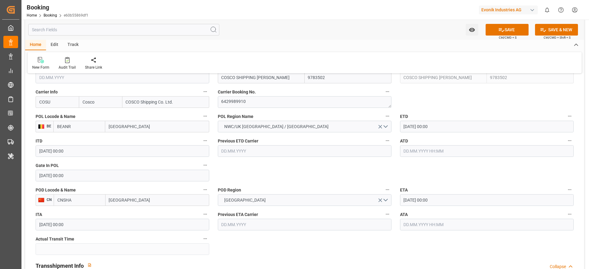
scroll to position [460, 0]
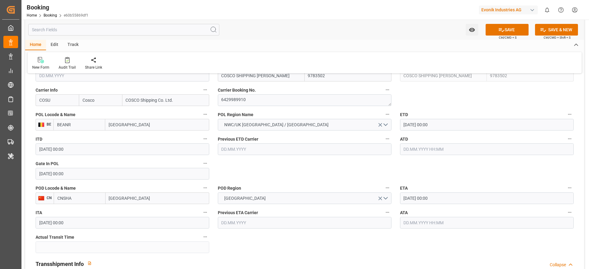
click at [392, 179] on input "30.09.2025 00:00" at bounding box center [487, 199] width 174 height 12
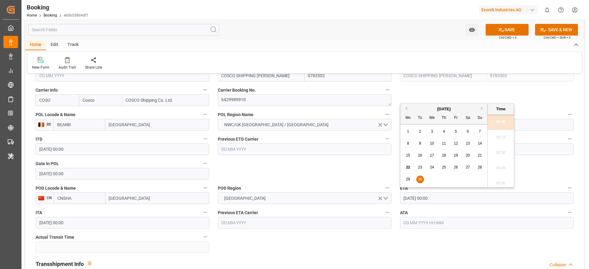
click at [392, 165] on div "28" at bounding box center [480, 167] width 8 height 7
type input "28.09.2025 00:00"
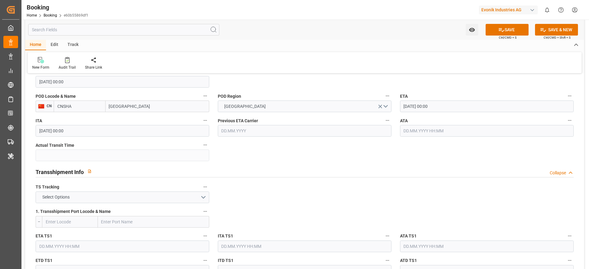
scroll to position [598, 0]
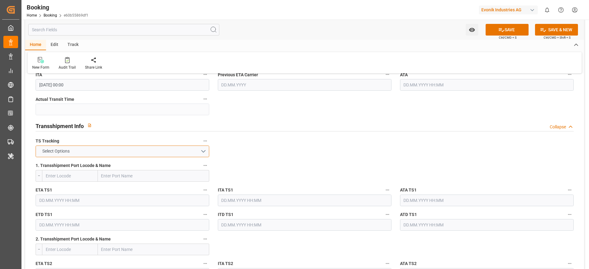
click at [128, 153] on button "Select Options" at bounding box center [123, 152] width 174 height 12
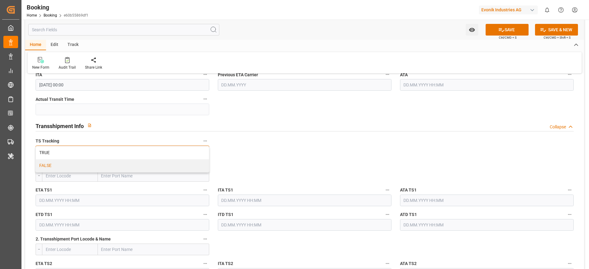
click at [120, 169] on div "FALSE" at bounding box center [122, 165] width 173 height 13
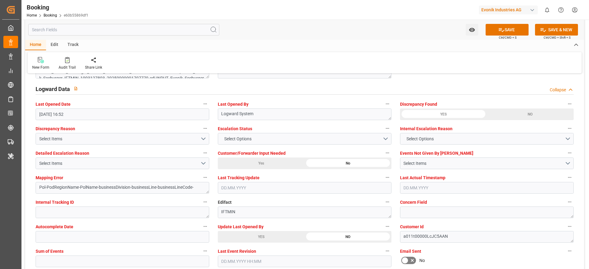
scroll to position [1196, 0]
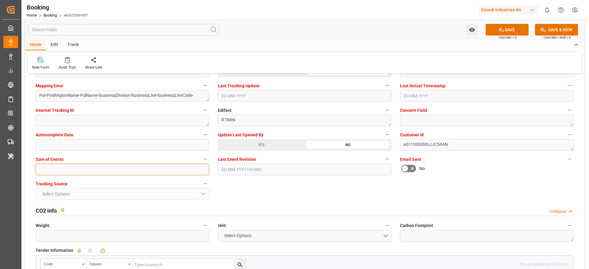
click at [100, 172] on input "text" at bounding box center [123, 170] width 174 height 12
type input "0"
click at [392, 33] on button "SAVE" at bounding box center [506, 30] width 43 height 12
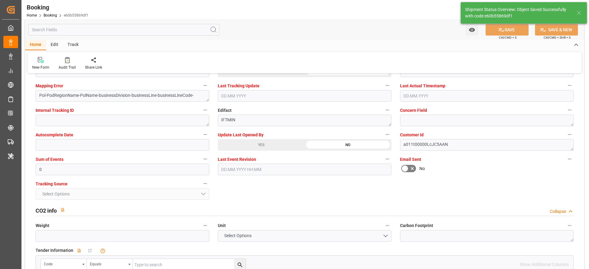
type input "22.09.2025 07:19"
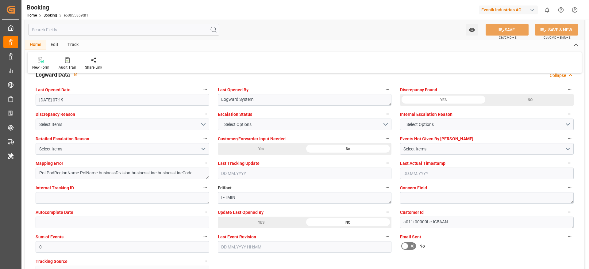
scroll to position [1104, 0]
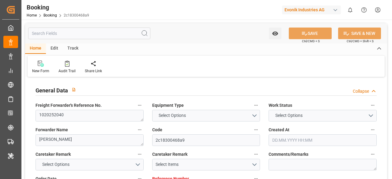
type input "7001270215"
type input "9783502"
type input "Cosco"
type input "COSCO Shipping Co. Ltd."
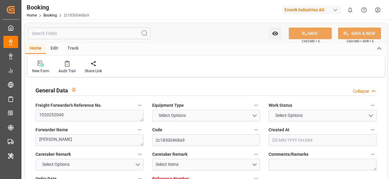
type input "EUNWC"
type input "CNSHA"
type input "[DATE] 06:16"
type input "[DATE]"
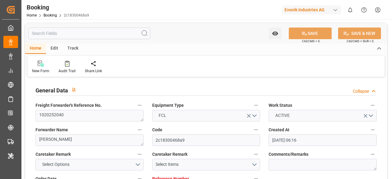
type input "[DATE]"
type input "[DATE] 00:00"
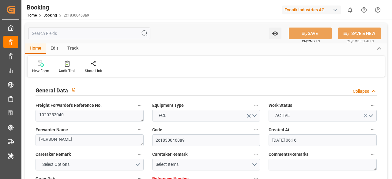
type input "[DATE] 00:00"
type input "[DATE] 16:52"
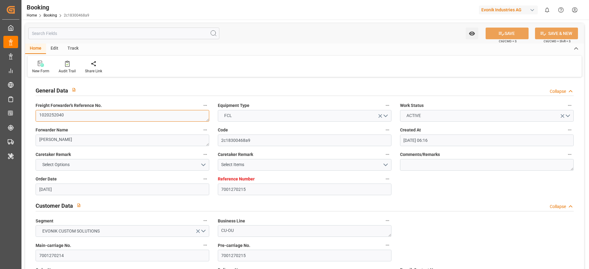
click at [117, 115] on textarea "1020252040" at bounding box center [123, 116] width 174 height 12
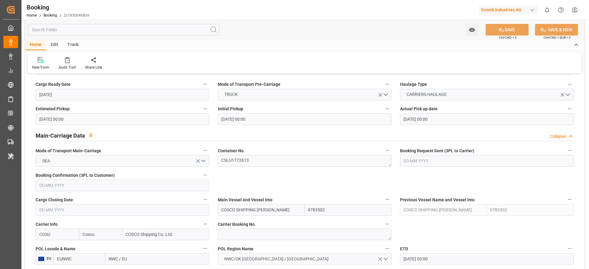
scroll to position [414, 0]
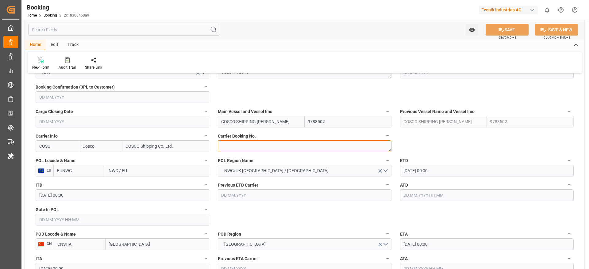
click at [253, 142] on textarea at bounding box center [305, 146] width 174 height 12
paste textarea "6429989700"
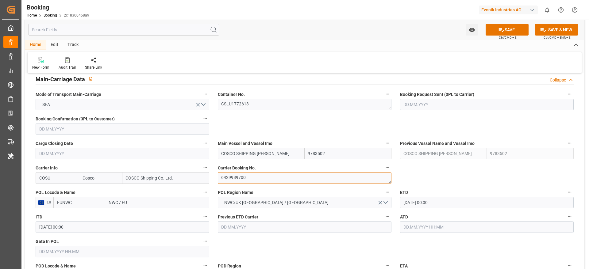
scroll to position [368, 0]
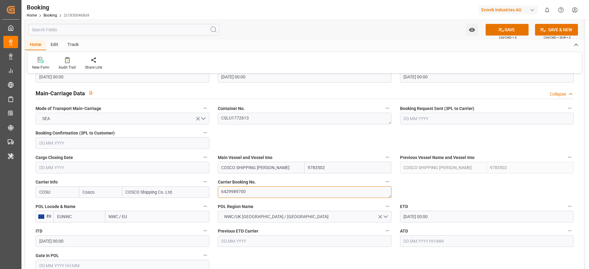
type textarea "6429989700"
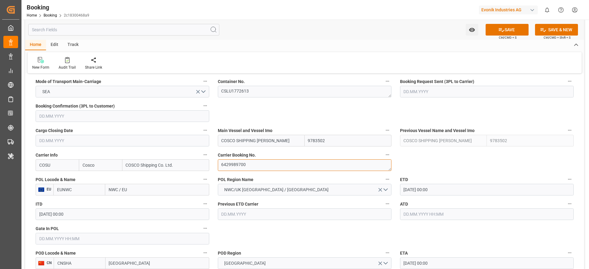
scroll to position [414, 0]
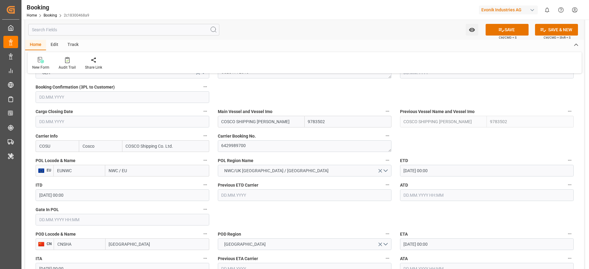
click at [139, 170] on input "NWC / EU" at bounding box center [157, 171] width 104 height 12
click at [144, 170] on input "NWC / EU" at bounding box center [157, 171] width 104 height 12
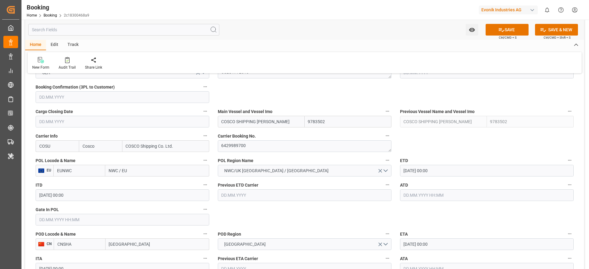
click at [144, 170] on input "NWC / EU" at bounding box center [157, 171] width 104 height 12
paste input "Antwerp"
type input "Antwerp"
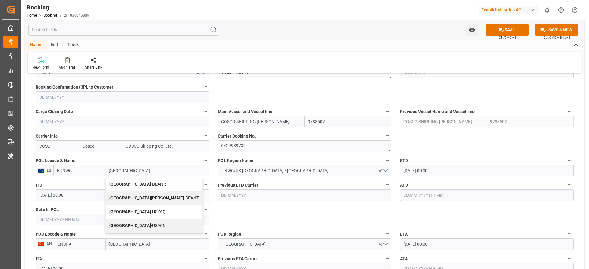
click at [139, 179] on div "Antwerp - BEANR" at bounding box center [153, 184] width 97 height 14
type input "BEANR"
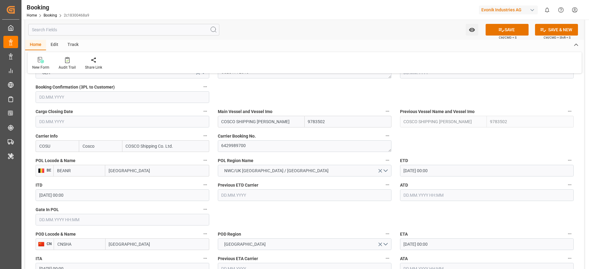
type input "Antwerp"
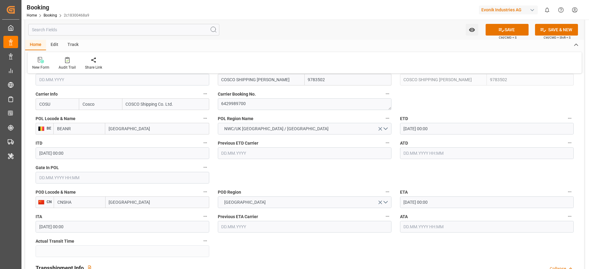
scroll to position [506, 0]
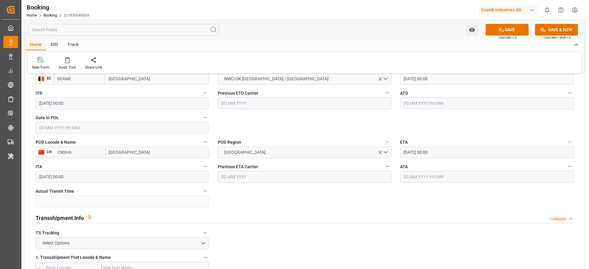
click at [118, 134] on div "Gate In POL" at bounding box center [122, 123] width 182 height 25
click at [118, 132] on input "text" at bounding box center [123, 128] width 174 height 12
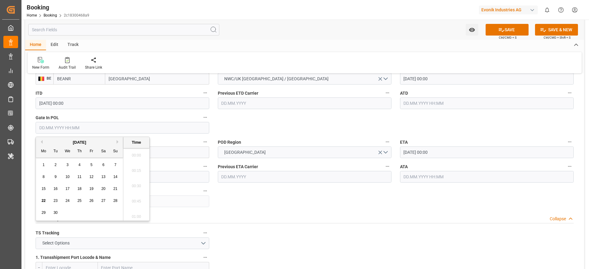
scroll to position [753, 0]
click at [79, 179] on span "18" at bounding box center [79, 189] width 4 height 4
type input "18.09.2025 00:00"
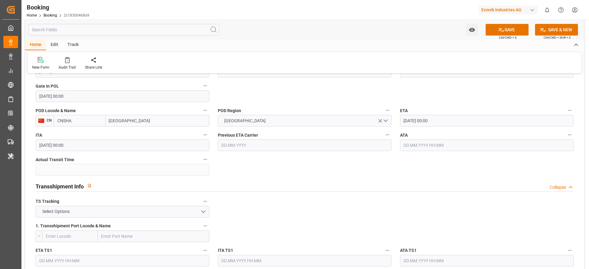
scroll to position [552, 0]
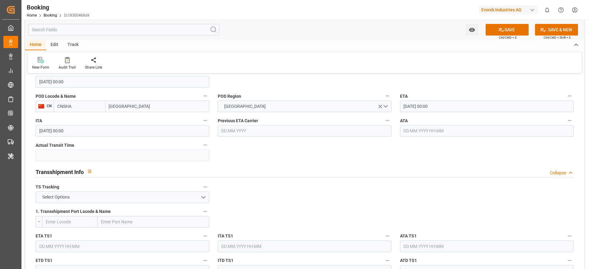
click at [392, 105] on input "30.10.2025 00:00" at bounding box center [487, 107] width 174 height 12
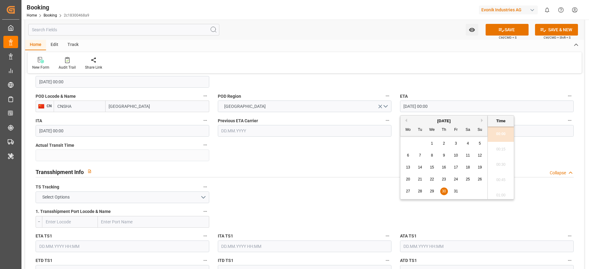
click at [392, 179] on span "28" at bounding box center [420, 191] width 4 height 4
type input "28.10.2025 00:00"
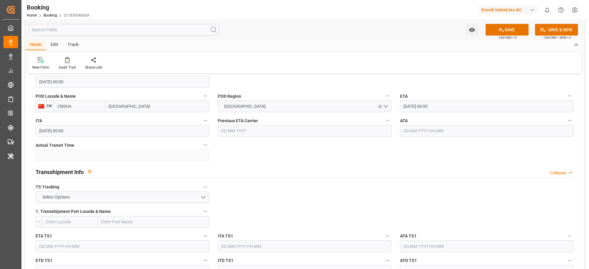
click at [122, 179] on button "Select Options" at bounding box center [123, 198] width 174 height 12
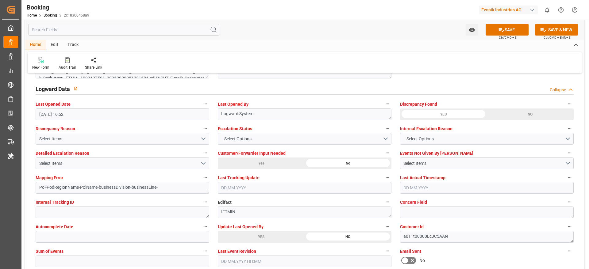
scroll to position [1150, 0]
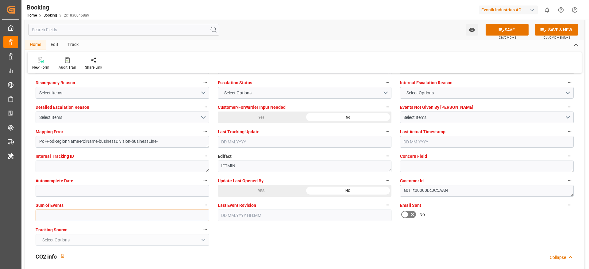
click at [68, 179] on input "text" at bounding box center [123, 216] width 174 height 12
type input "0"
click at [392, 31] on icon at bounding box center [501, 30] width 6 height 6
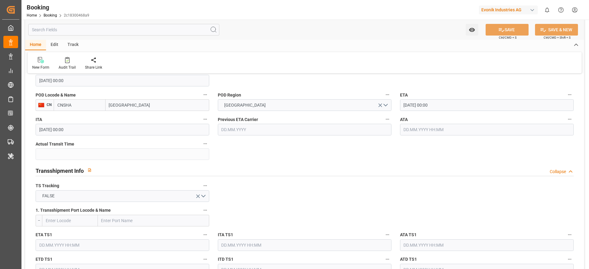
scroll to position [552, 0]
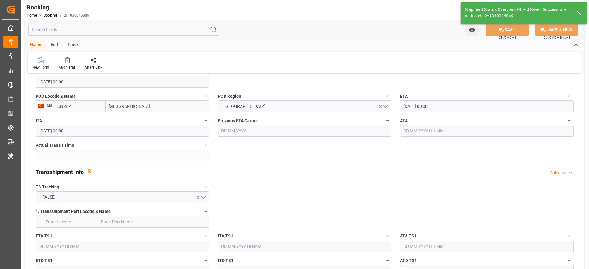
type textarea "[PERSON_NAME]"
type textarea "businessDivision-businessLine-"
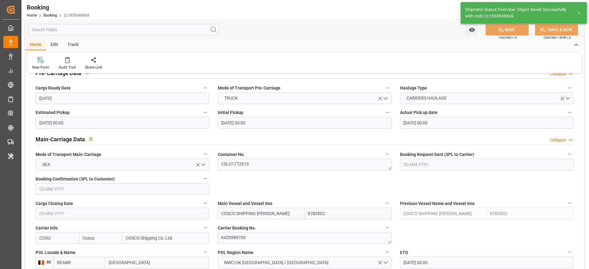
type input "22.09.2025 07:22"
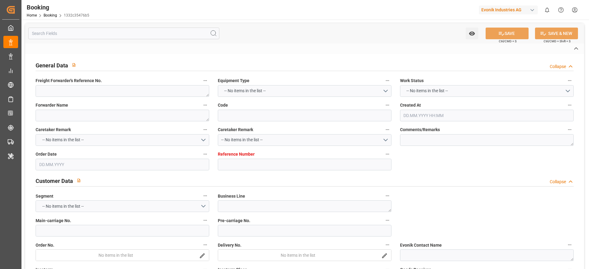
type textarea "0"
type textarea "Suttons International Ltd."
type input "1332c35476b5"
type input "7001241769"
type textarea "CU-OA"
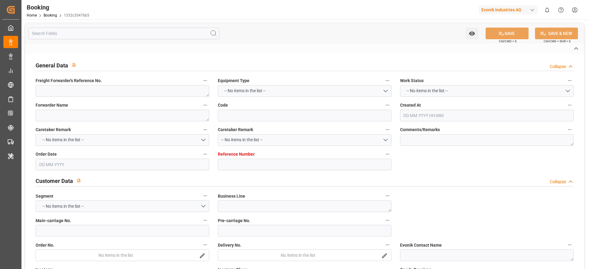
type input "7001241768"
type textarea "[PERSON_NAME][DOMAIN_NAME][EMAIL_ADDRESS][PERSON_NAME][DOMAIN_NAME]"
type textarea "CIF"
type textarea "[GEOGRAPHIC_DATA]"
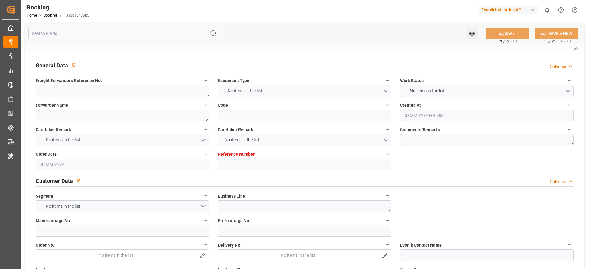
type textarea "SUTU2584861"
type input "COSCO SHIPPING [PERSON_NAME]"
type input "COSU"
type input "NWC / EU"
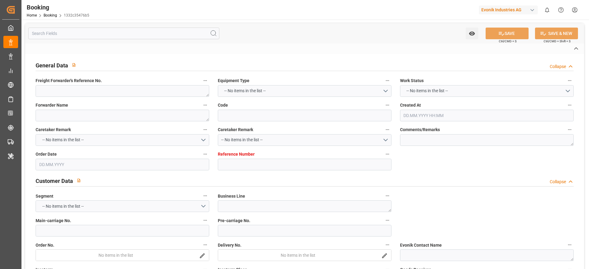
type input "Busan"
type textarea "vesselName etd eta"
type textarea "INPUT_Evonik_Seeburger_IFTMIN_1003163229_20250920220848198.edi"
type textarea "NWC/[GEOGRAPHIC_DATA] [GEOGRAPHIC_DATA] Continent / [GEOGRAPHIC_DATA]-OA"
type textarea "INPUT_Evonik_Seeburger_IFTMIN_1003025422_20250806103430323.edi,INPUT_Evonik_See…"
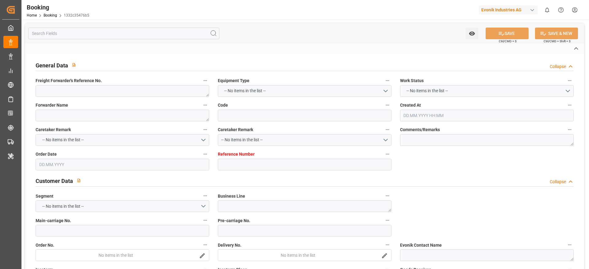
type textarea "1003163229"
type textarea "Logward System"
type textarea "Pol-PodRegionName-PolName-businessDivision-businessLine-businessLineCode-"
type textarea "IFTMIN"
type textarea "a011t00000LcJC5AAN"
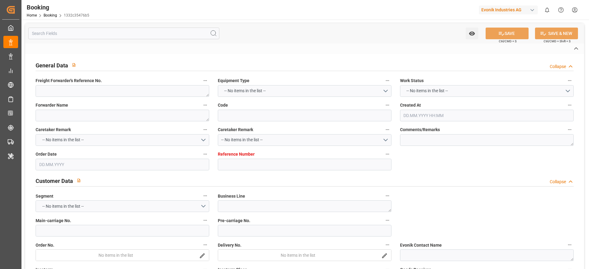
type textarea "No"
type input "7001241769"
type input "9783502"
type input "Cosco"
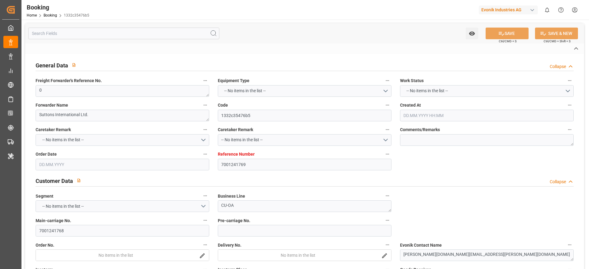
type input "COSCO Shipping Co. Ltd."
type input "EUNWC"
type input "KRPUS"
type input "[DATE] 08:35"
type input "[DATE]"
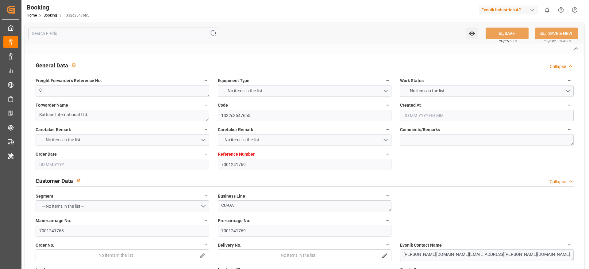
type input "[DATE]"
type input "[DATE] 00:00"
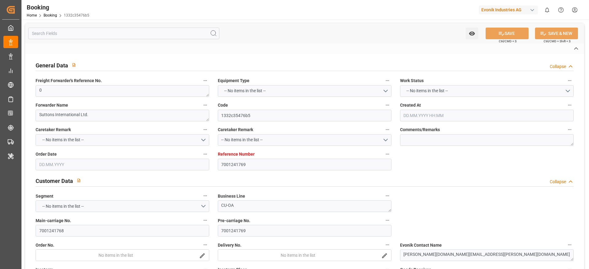
type input "[DATE] 00:00"
type input "[DATE]"
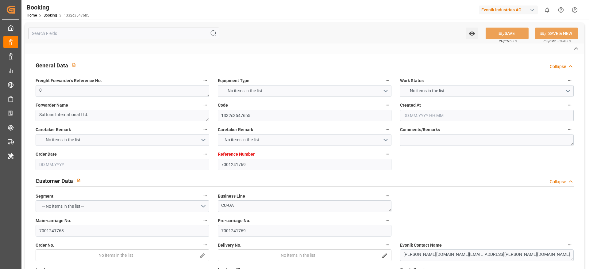
type input "[DATE] 20:11"
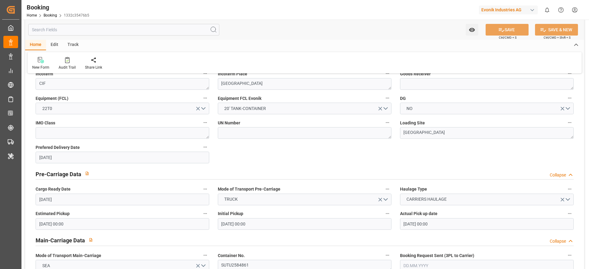
scroll to position [322, 0]
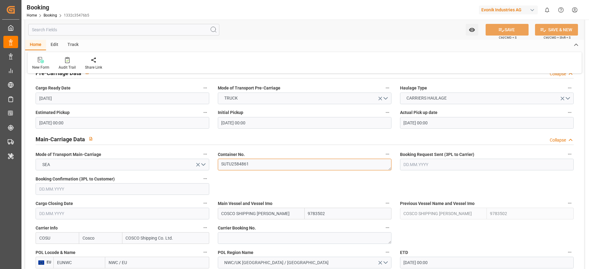
click at [264, 166] on textarea "SUTU2584861" at bounding box center [305, 165] width 174 height 12
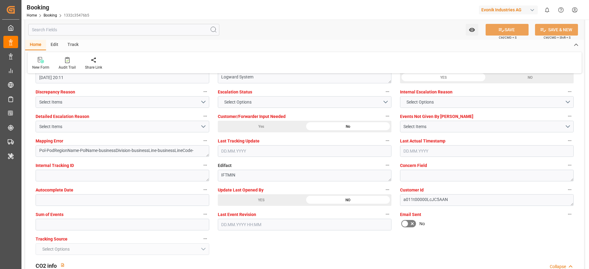
scroll to position [1150, 0]
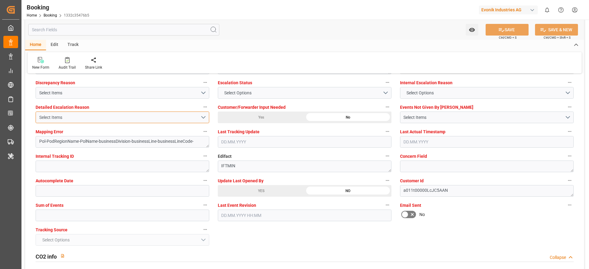
click at [114, 114] on div "Select Items" at bounding box center [119, 117] width 161 height 6
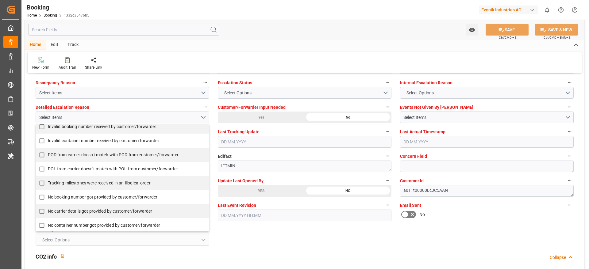
scroll to position [92, 0]
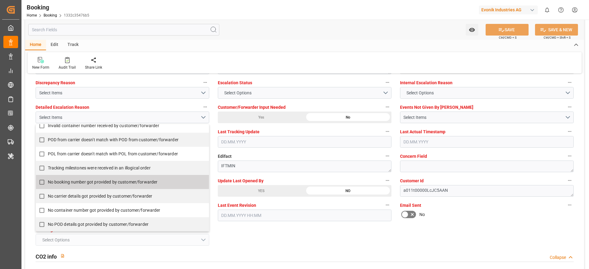
click at [105, 188] on div "No booking number got provided by customer/forwarder" at bounding box center [122, 182] width 173 height 14
click at [103, 182] on span "No booking number got provided by customer/forwarder" at bounding box center [103, 182] width 110 height 5
checkbox input "true"
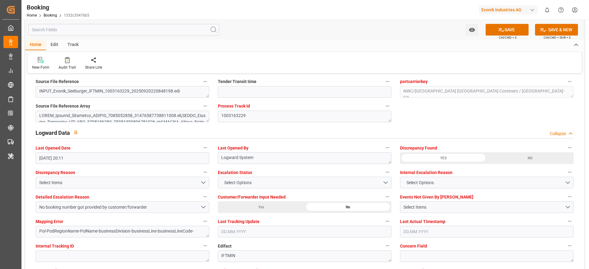
scroll to position [1058, 0]
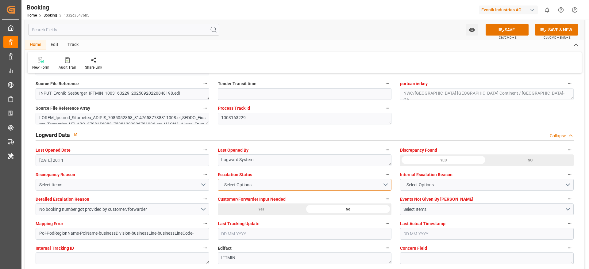
click at [301, 187] on button "Select Options" at bounding box center [305, 185] width 174 height 12
click at [301, 187] on div "ESCALATED" at bounding box center [304, 186] width 173 height 13
click at [516, 32] on button "SAVE" at bounding box center [506, 30] width 43 height 12
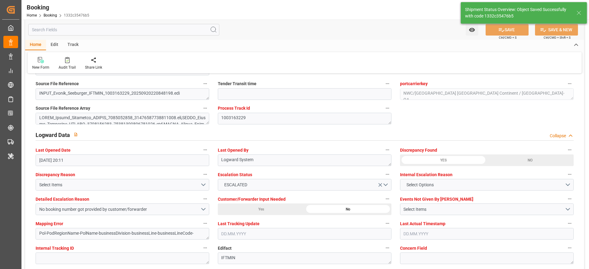
type textarea "[PERSON_NAME]"
type textarea "Pol-PodRegionName-businessDivision-businessLine-"
type input "[DATE] 07:23"
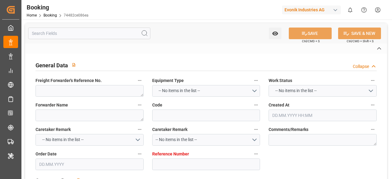
type textarea "1020252085"
type textarea "[PERSON_NAME]"
type input "74482ce086ea"
type input "7001273376"
type textarea "CU-CS"
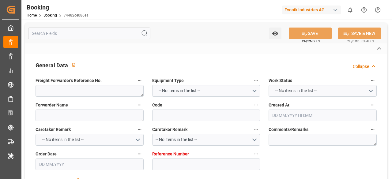
type input "7001273375"
type textarea "mascha.dubiel@evonik.com"
type textarea "CIF"
type textarea "SHANGHAI"
type textarea "8"
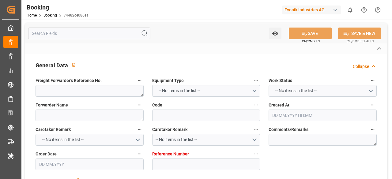
type textarea "Essen"
type textarea "OOCU0565353"
type input "COSCO SHIPPING LEO"
type input "COSU"
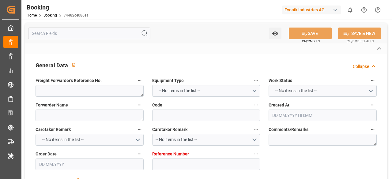
type input "NWC / EU"
type input "Shanghai"
type textarea "INPUT_Evonik_Seeburger_IFTMIN_1003162862_20250920185918109.edi"
type textarea "NWC/UK North West Continent / UK_CNSHA_COSU_CU-CS"
type textarea "INPUT_Evonik_Seeburger_IFTMIN_1003137278_20250911150329024.edi,INPUT_Evonik_See…"
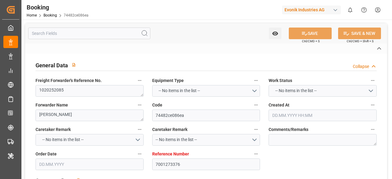
type textarea "1003162862"
type textarea "Logward System"
type textarea "Pol-PodRegionName-PolName-businessDivision-businessLine-businessLineCode-"
type textarea "IFTMIN"
type textarea "a011t00000LcJC5AAN"
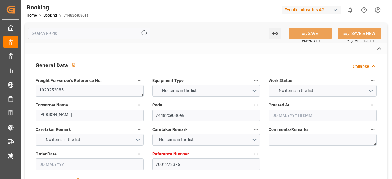
type textarea "No"
type input "7001273376"
type input "9783502"
type input "Cosco"
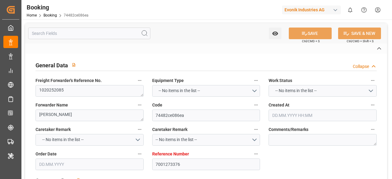
type input "COSCO Shipping Co. Ltd."
type input "EUNWC"
type input "CNSHA"
type input "11.09.2025 13:05"
type input "[DATE]"
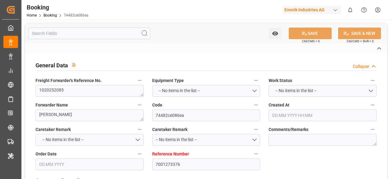
type input "01.12.2025"
type input "06.10.2025"
type input "18.09.2025 00:00"
type input "06.10.2025 00:00"
type input "18.09.2025 00:00"
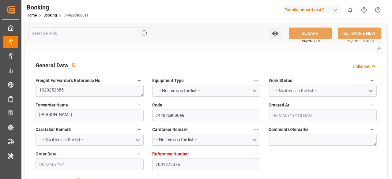
type input "24.09.2025 00:00"
type input "22.09.2025 00:00"
type input "30.10.2025 00:00"
type input "01.12.2025 00:00"
type input "20.09.2025 17:01"
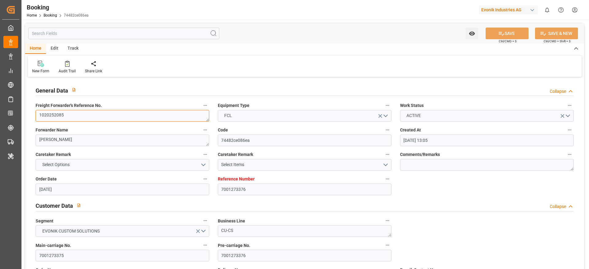
click at [112, 119] on textarea "1020252085" at bounding box center [123, 116] width 174 height 12
paste textarea "6430400390"
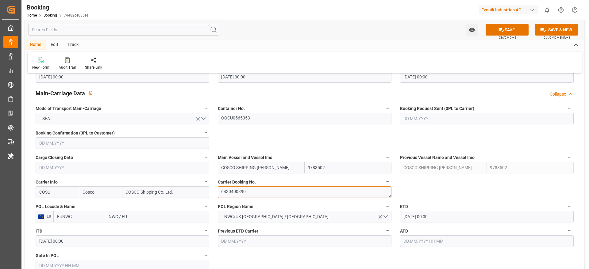
type textarea "6430400390"
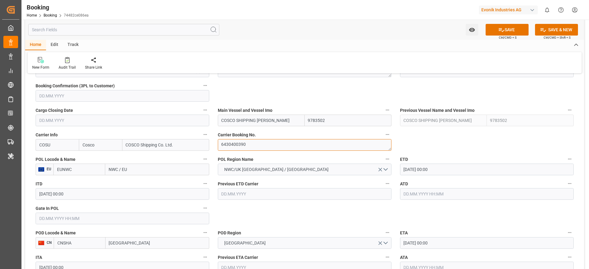
scroll to position [460, 0]
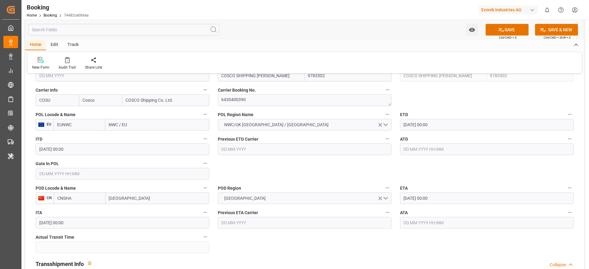
click at [145, 124] on input "NWC / EU" at bounding box center [157, 125] width 104 height 12
paste input "Antwerp"
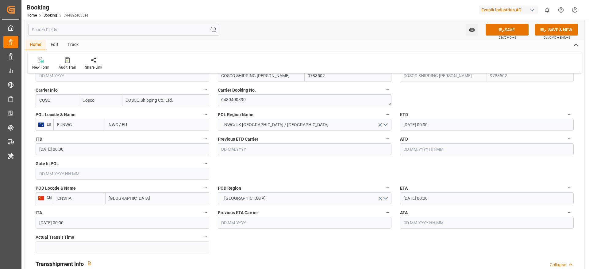
type input "Antwerp"
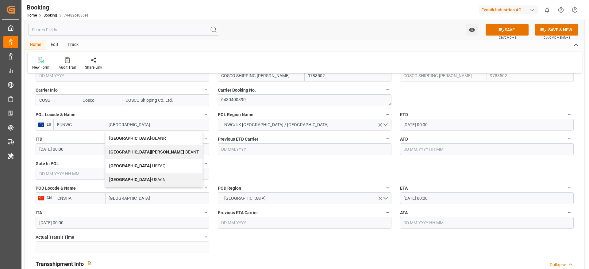
click at [139, 139] on span "Antwerp - BEANR" at bounding box center [137, 138] width 57 height 5
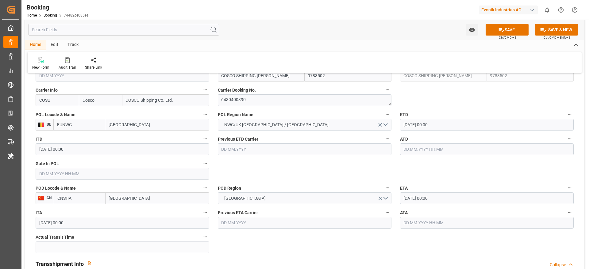
type input "BEANR"
type input "Antwerp"
click at [88, 174] on input "text" at bounding box center [123, 174] width 174 height 12
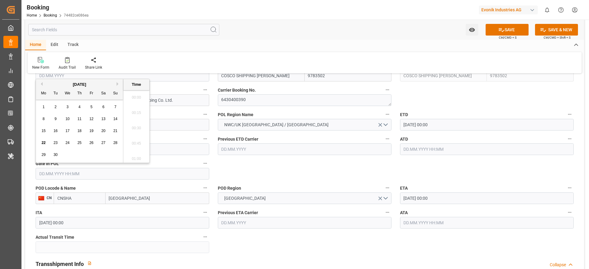
scroll to position [753, 0]
click at [81, 129] on span "18" at bounding box center [79, 131] width 4 height 4
type input "18.09.2025 00:00"
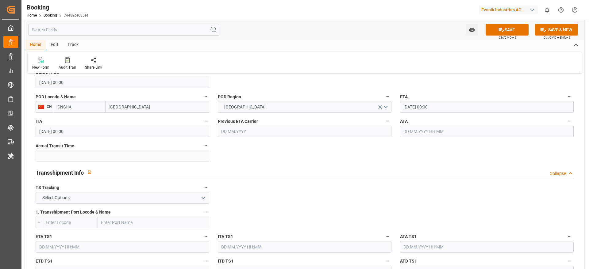
scroll to position [552, 0]
click at [97, 179] on button "Select Options" at bounding box center [123, 198] width 174 height 12
click at [94, 179] on div "FALSE" at bounding box center [122, 211] width 173 height 13
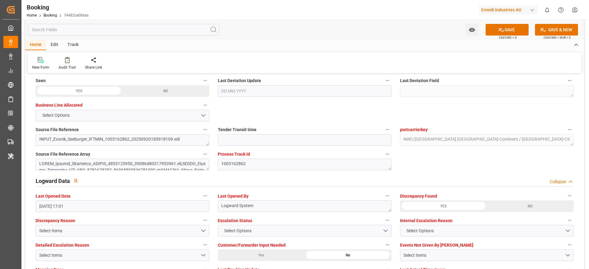
scroll to position [1150, 0]
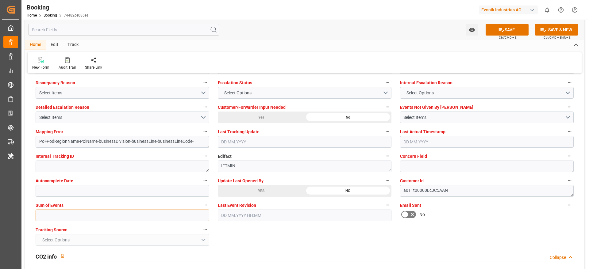
click at [72, 179] on input "text" at bounding box center [123, 216] width 174 height 12
type input "0"
click at [392, 30] on button "SAVE" at bounding box center [506, 30] width 43 height 12
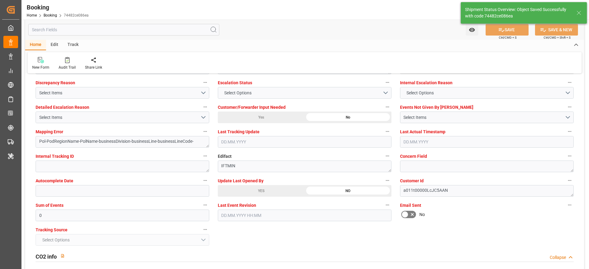
type textarea "[PERSON_NAME]"
type textarea "businessDivision-businessLine-"
type input "22.09.2025 07:24"
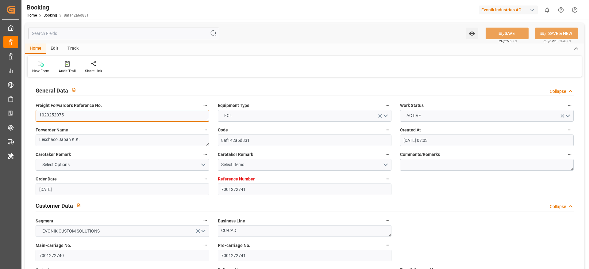
click at [100, 113] on textarea "1020252075" at bounding box center [123, 116] width 174 height 12
click at [87, 113] on textarea "1020252075" at bounding box center [123, 116] width 174 height 12
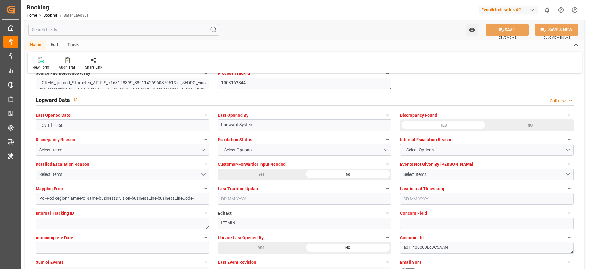
scroll to position [1150, 0]
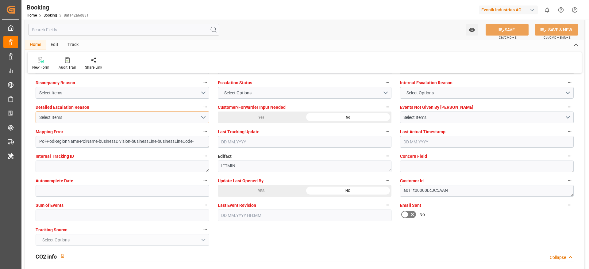
click at [114, 113] on button "Select Items" at bounding box center [123, 118] width 174 height 12
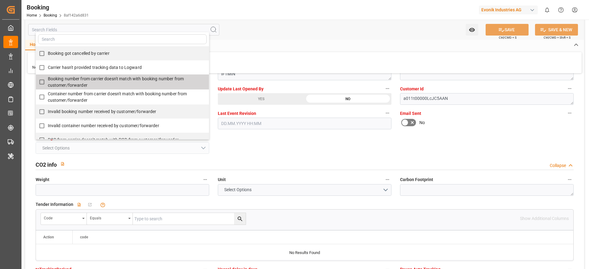
scroll to position [92, 0]
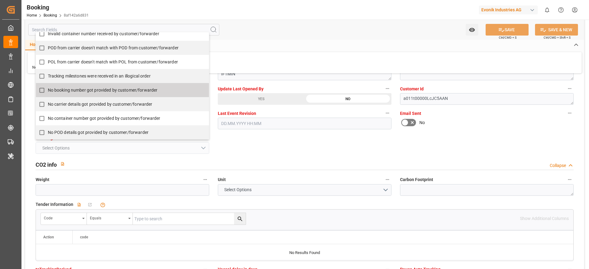
click at [95, 90] on span "No booking number got provided by customer/forwarder" at bounding box center [103, 90] width 110 height 5
checkbox input "true"
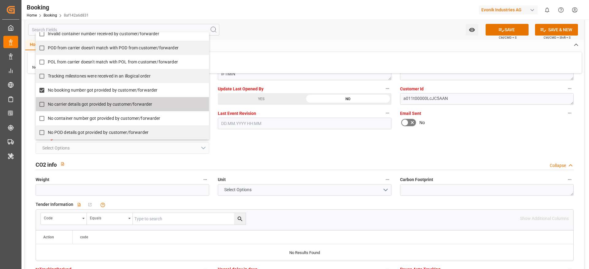
click at [298, 144] on div "General Data Collapse Freight Forwarder's Reference No. 1020252075 Equipment Ty…" at bounding box center [304, 200] width 559 height 2727
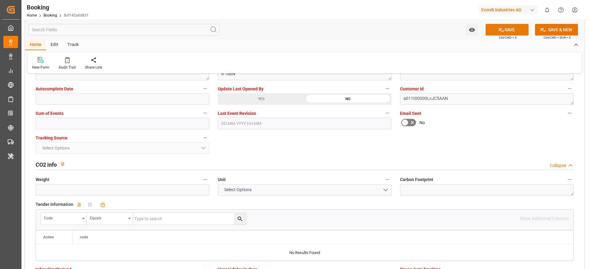
click at [489, 31] on button "SAVE" at bounding box center [506, 30] width 43 height 12
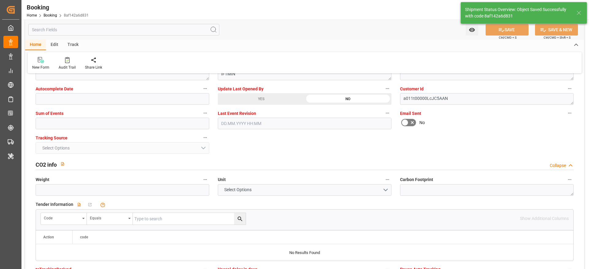
type textarea "[PERSON_NAME]"
type textarea "Pol-PodRegionName-businessDivision-businessLine-"
type input "22.09.2025 07:26"
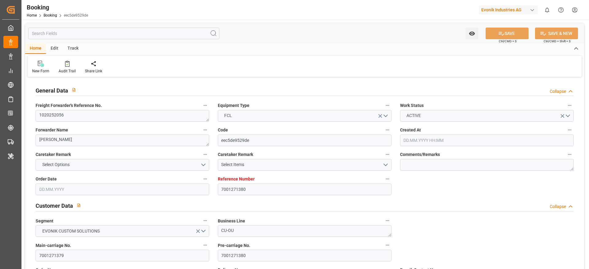
type input "7001271380"
type input "9789635"
type input "Cosco"
type input "COSCO Shipping Co. Ltd."
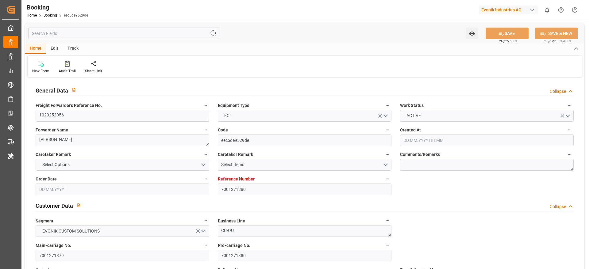
type input "EUNWC"
type input "CNSHA"
type input "[DATE] 06:13"
type input "[DATE]"
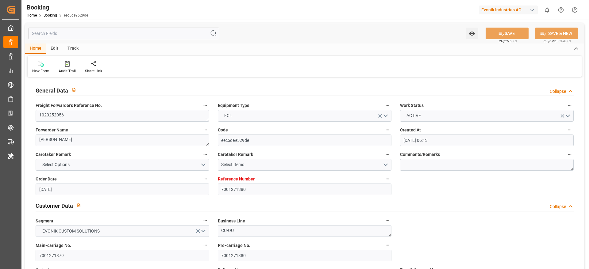
type input "[DATE]"
type input "[DATE] 00:00"
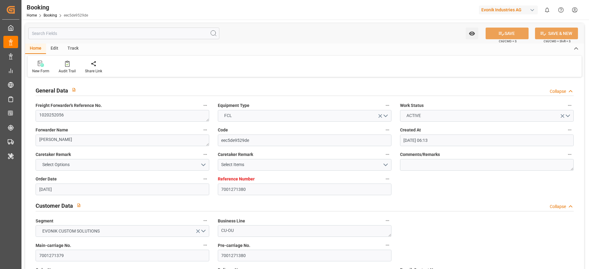
type input "[DATE] 00:00"
type input "20.09.2025 16:54"
click at [82, 116] on textarea "1020252056" at bounding box center [123, 116] width 174 height 12
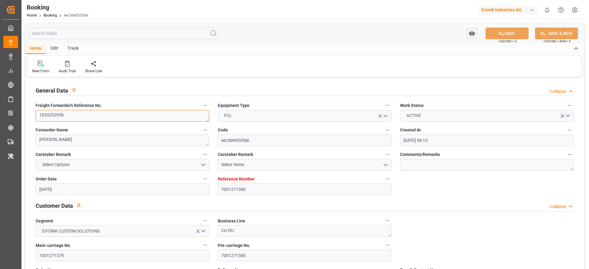
click at [82, 116] on textarea "1020252056" at bounding box center [123, 116] width 174 height 12
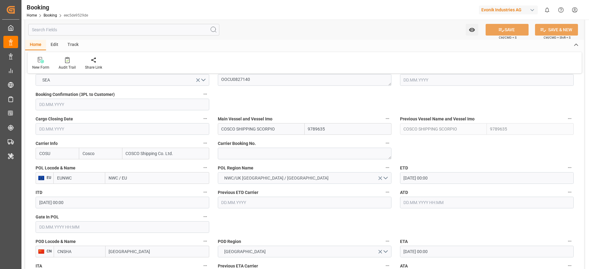
scroll to position [414, 0]
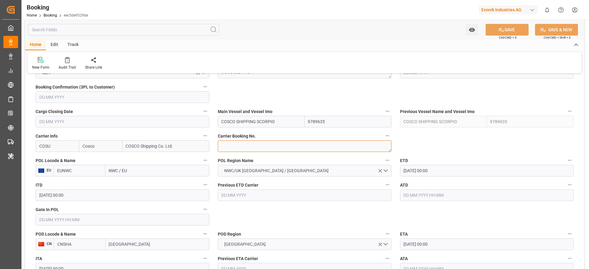
click at [246, 150] on textarea at bounding box center [305, 146] width 174 height 12
paste textarea "6430359160"
type textarea "6430359160"
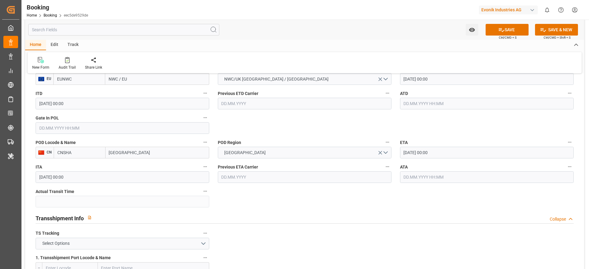
scroll to position [506, 0]
click at [145, 85] on div "POL Locode & Name EU EUNWC NWC / EU" at bounding box center [122, 74] width 182 height 25
click at [145, 83] on input "NWC / EU" at bounding box center [157, 79] width 104 height 12
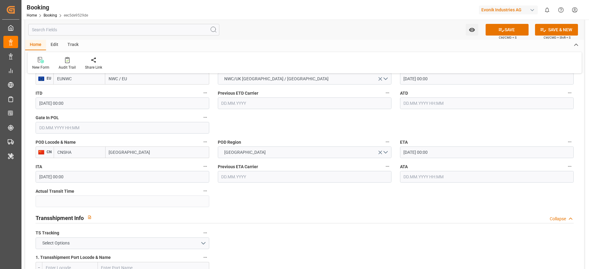
paste input "Antwerp"
type input "Antwerp"
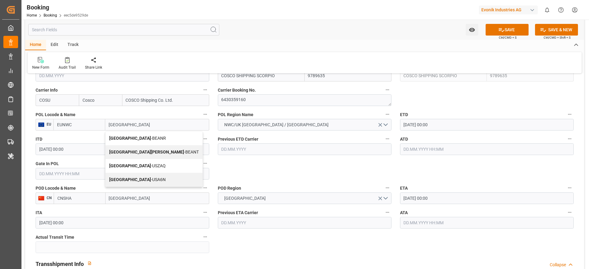
click at [129, 140] on span "Antwerp - BEANR" at bounding box center [137, 138] width 57 height 5
type input "BEANR"
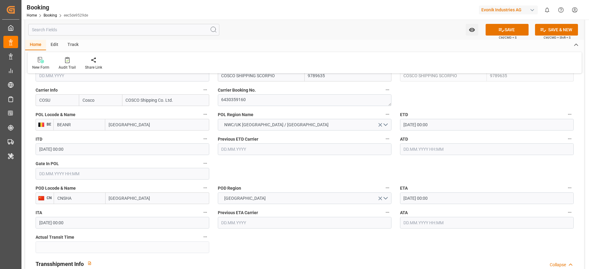
type input "Antwerp"
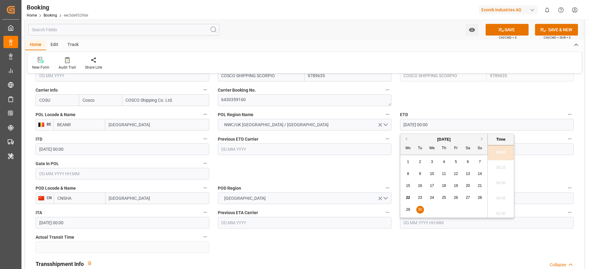
click at [425, 125] on input "[DATE] 00:00" at bounding box center [487, 125] width 174 height 12
click at [482, 139] on button "Next Month" at bounding box center [483, 139] width 4 height 4
click at [430, 162] on div "1" at bounding box center [432, 161] width 8 height 7
type input "01.10.2025 00:00"
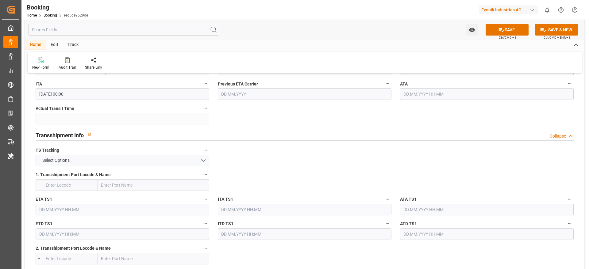
scroll to position [644, 0]
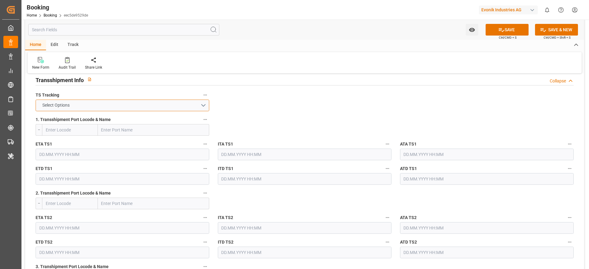
click at [147, 106] on button "Select Options" at bounding box center [123, 106] width 174 height 12
click at [135, 123] on div "FALSE" at bounding box center [122, 119] width 173 height 13
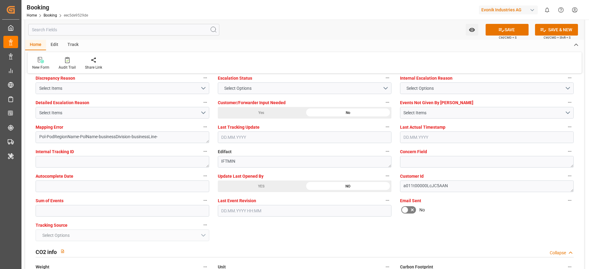
scroll to position [1196, 0]
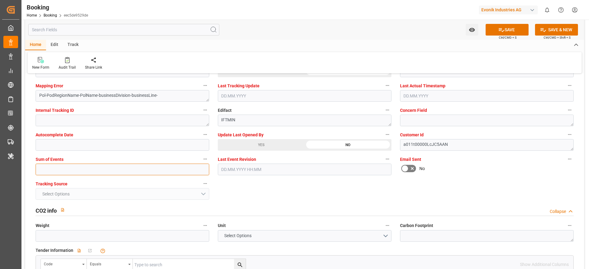
click at [74, 175] on input "text" at bounding box center [123, 170] width 174 height 12
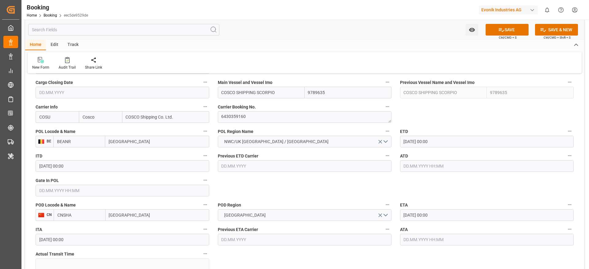
scroll to position [414, 0]
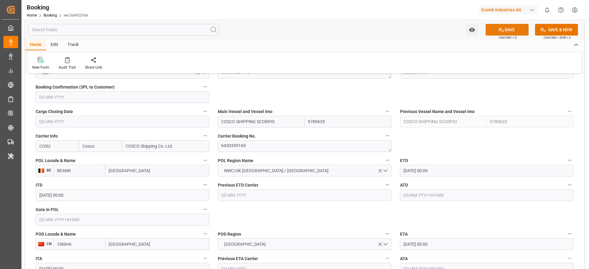
type input "0"
click at [501, 31] on icon at bounding box center [501, 30] width 6 height 4
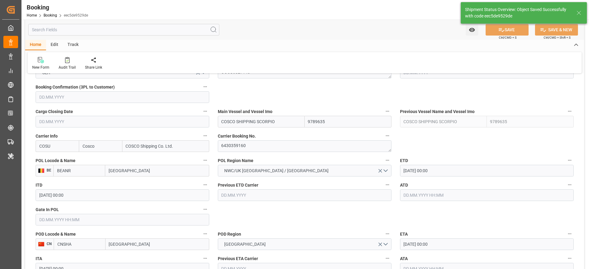
type textarea "[PERSON_NAME]"
type textarea "businessDivision-businessLine-"
type input "22.09.2025 07:25"
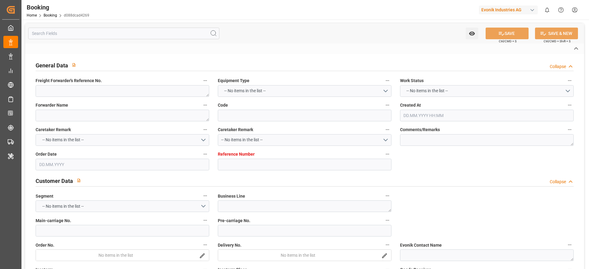
type textarea "1020252069"
type textarea "[PERSON_NAME]"
type input "d088dcad4269"
type input "7001272090"
type textarea "CU-OI"
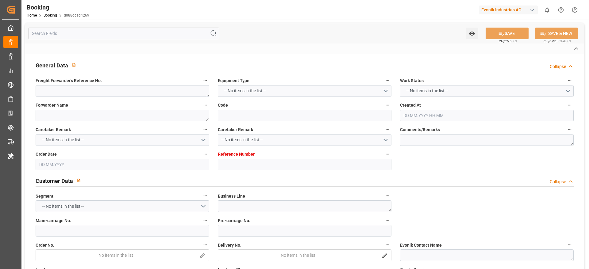
type input "7001272089"
type textarea "[EMAIL_ADDRESS][DOMAIN_NAME]"
type textarea "CIF"
type textarea "LAEMCHABANG, [GEOGRAPHIC_DATA]"
type textarea "Essen"
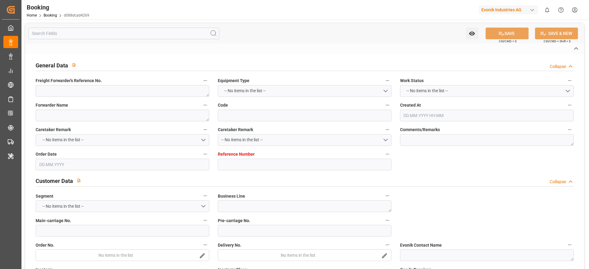
type textarea "UACU3867230"
type input "[PERSON_NAME]"
type input "HLCU"
type input "NWC / EU"
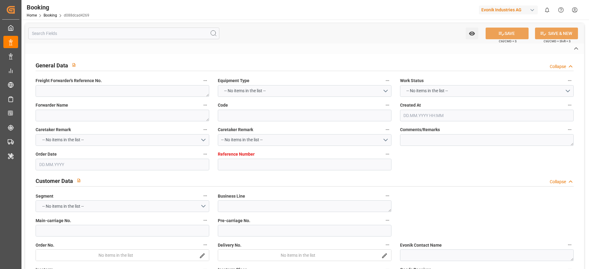
type input "[GEOGRAPHIC_DATA]"
type textarea "INPUT_Evonik_Seeburger_IFTMIN_1003166681_20250922090435619.edi"
type textarea "NWC/[GEOGRAPHIC_DATA] [GEOGRAPHIC_DATA] Continent / [GEOGRAPHIC_DATA]-OI"
type textarea "INPUT_Evonik_Seeburger_IFTMIN_1003133563_20250910140957344.edi,INPUT_Evonik_See…"
type textarea "1003166681"
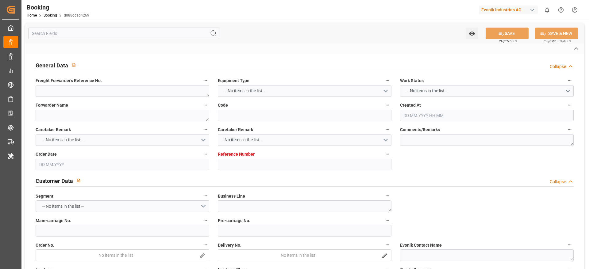
type textarea "Logward System"
type textarea "PodName-Pol-[GEOGRAPHIC_DATA]-PolName-businessDivision-businessLine-"
type textarea "IFTMIN"
type textarea "a011t00000LcJC5AAN"
type textarea "No"
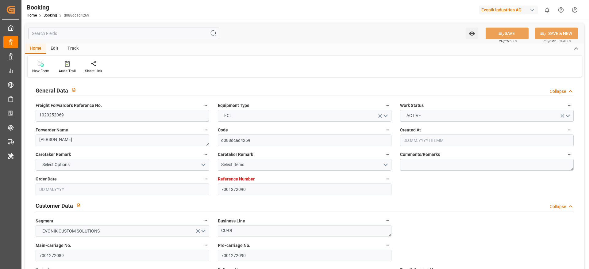
type input "7001272090"
type input "9619921"
type input "Hapag [PERSON_NAME]"
type input "Hapag Lloyd Aktiengesellschaft"
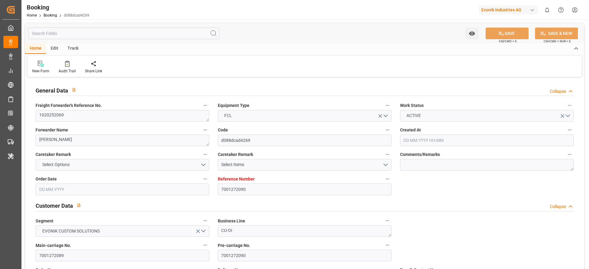
type input "EUNWC"
type input "THBKK"
type input "[DATE] 12:14"
type input "[DATE]"
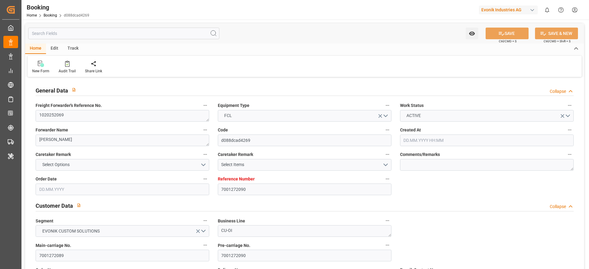
type input "[DATE]"
type input "[DATE] 00:00"
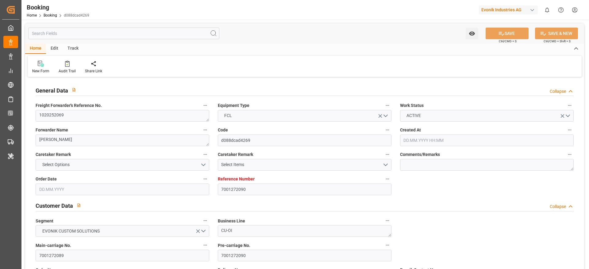
type input "[DATE] 00:00"
type input "[DATE] 07:06"
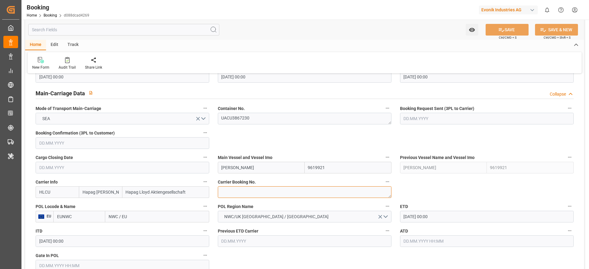
click at [239, 193] on textarea at bounding box center [305, 192] width 174 height 12
paste textarea "28283117"
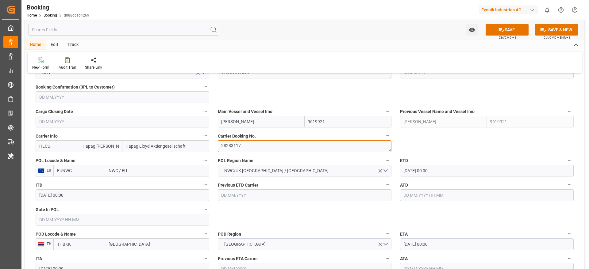
type textarea "28283117"
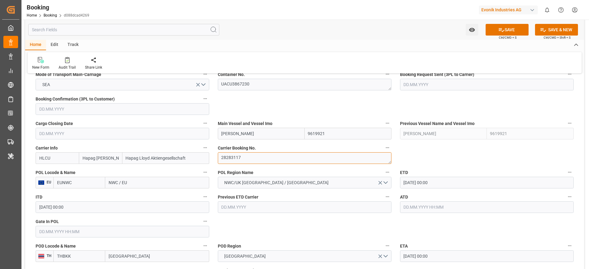
scroll to position [460, 0]
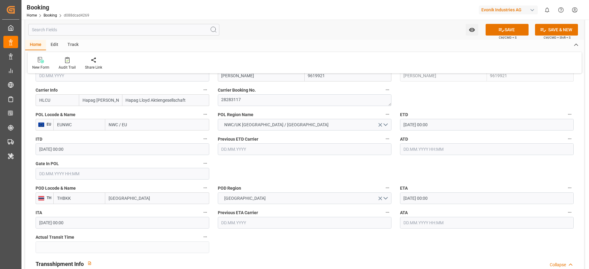
click at [60, 178] on input "text" at bounding box center [123, 174] width 174 height 12
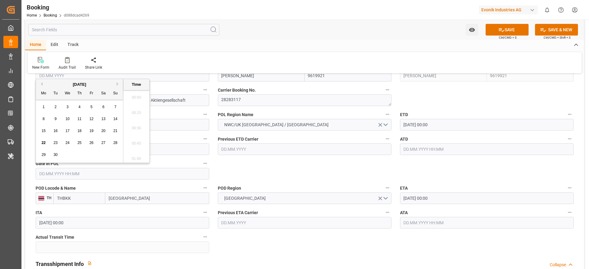
scroll to position [769, 0]
click at [78, 130] on span "18" at bounding box center [79, 131] width 4 height 4
type input "[DATE] 00:00"
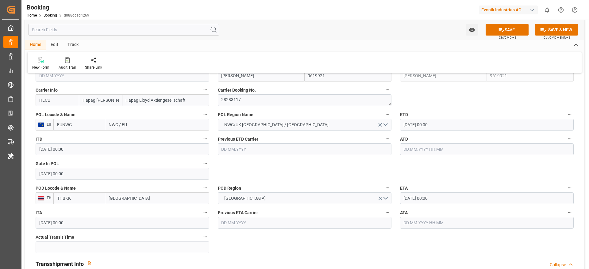
click at [134, 125] on input "NWC / EU" at bounding box center [157, 125] width 104 height 12
paste input "[GEOGRAPHIC_DATA]"
type input "[GEOGRAPHIC_DATA]"
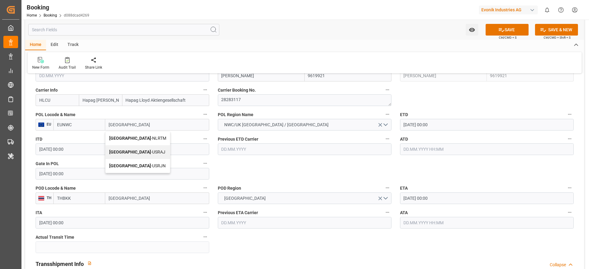
click at [149, 141] on div "[GEOGRAPHIC_DATA] - NLRTM" at bounding box center [137, 139] width 64 height 14
type input "NLRTM"
type input "[GEOGRAPHIC_DATA]"
click at [437, 125] on input "[DATE] 00:00" at bounding box center [487, 125] width 174 height 12
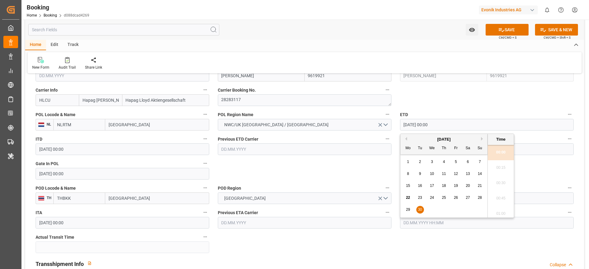
click at [418, 198] on span "23" at bounding box center [420, 198] width 4 height 4
type input "[DATE] 00:00"
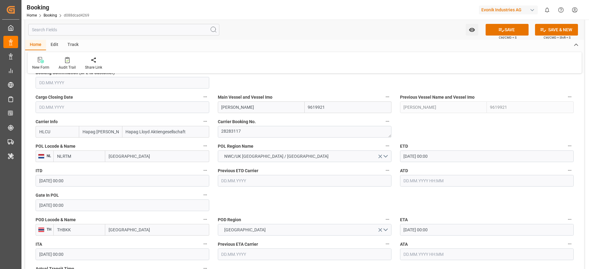
scroll to position [414, 0]
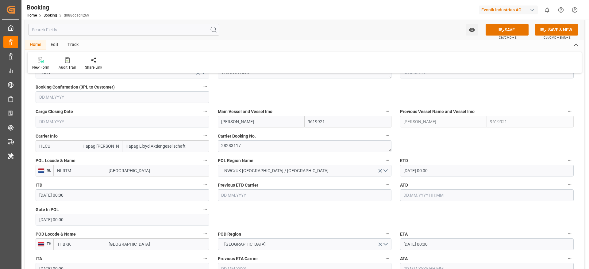
click at [269, 125] on input "[PERSON_NAME]" at bounding box center [261, 122] width 87 height 12
paste input "AGLEBY MAERSK"
type input "[PERSON_NAME] MAERSK"
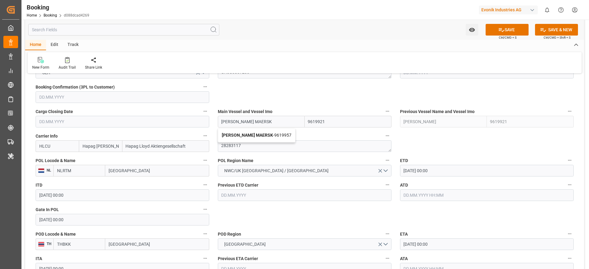
click at [264, 139] on div "[PERSON_NAME] MAERSK - 9619957" at bounding box center [256, 135] width 77 height 14
type input "9619957"
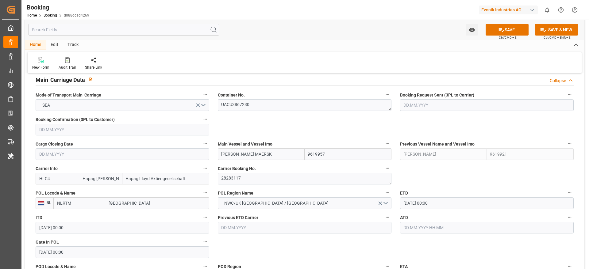
scroll to position [368, 0]
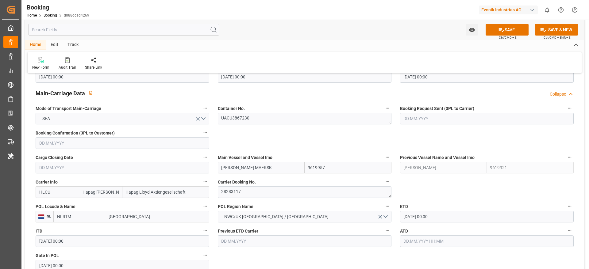
type input "[PERSON_NAME] MAERSK"
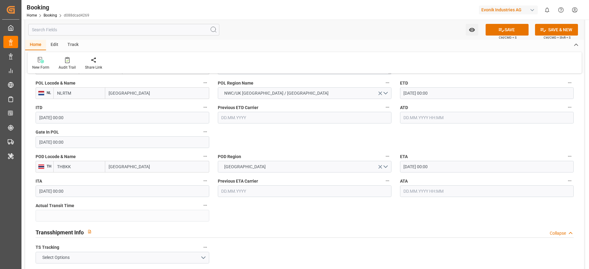
scroll to position [506, 0]
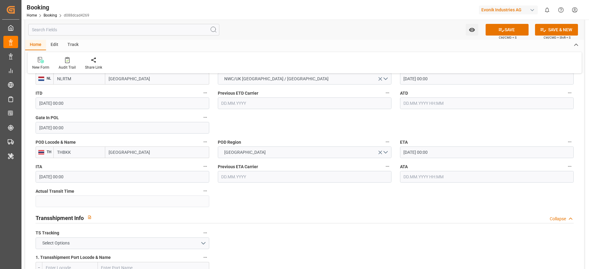
click at [441, 155] on input "[DATE] 00:00" at bounding box center [487, 153] width 174 height 12
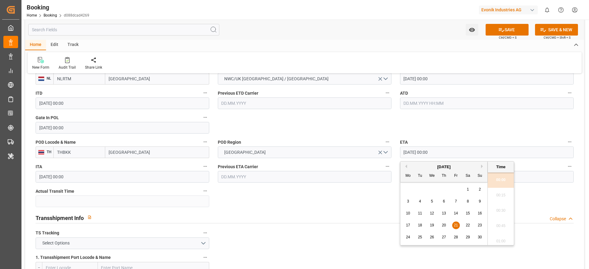
click at [407, 166] on div "[DATE]" at bounding box center [443, 167] width 87 height 6
click at [405, 167] on button "Previous Month" at bounding box center [405, 167] width 4 height 4
click at [432, 237] on span "29" at bounding box center [431, 237] width 4 height 4
type input "[DATE] 00:00"
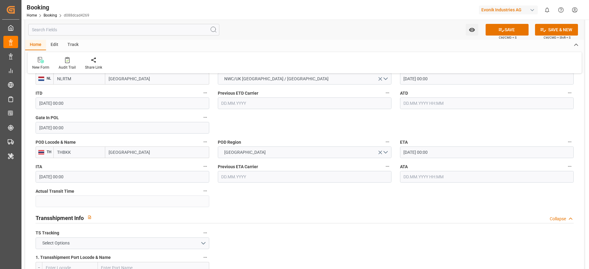
drag, startPoint x: 428, startPoint y: 122, endPoint x: 415, endPoint y: 128, distance: 13.7
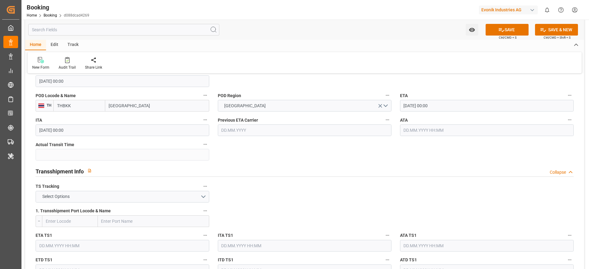
scroll to position [644, 0]
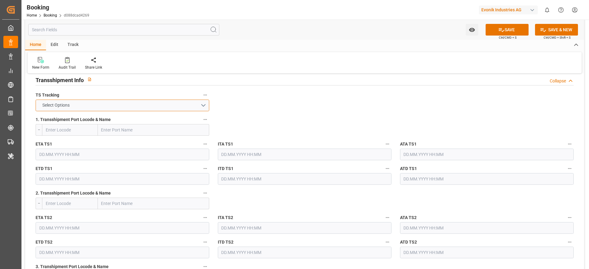
click at [121, 109] on button "Select Options" at bounding box center [123, 106] width 174 height 12
click at [121, 109] on div "TRUE" at bounding box center [122, 107] width 173 height 13
click at [110, 129] on input "text" at bounding box center [153, 130] width 111 height 12
paste input "TANJUNG PELEPAS"
type input "TANJUNG PELEPAS"
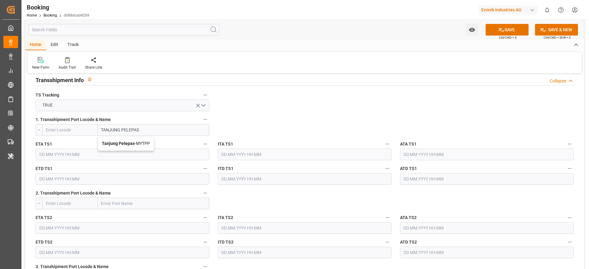
click at [142, 143] on span "Tanjung Pelepas - MYTPP" at bounding box center [126, 143] width 48 height 5
type input "MYTPP"
type input "Tanjung Pelepas"
click at [88, 154] on input "text" at bounding box center [123, 155] width 174 height 12
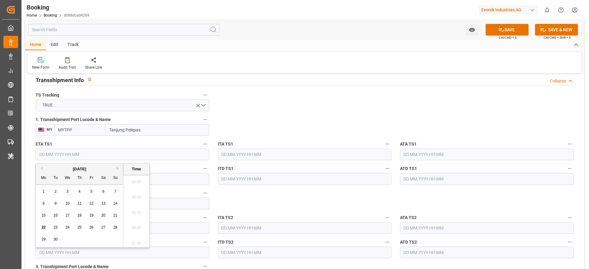
scroll to position [769, 0]
click at [118, 168] on button "Next Month" at bounding box center [118, 169] width 4 height 4
click at [69, 227] on span "22" at bounding box center [67, 227] width 4 height 4
type input "22.10.2025 00:00"
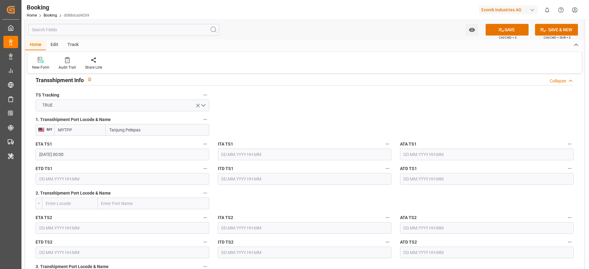
click at [70, 177] on input "text" at bounding box center [123, 179] width 174 height 12
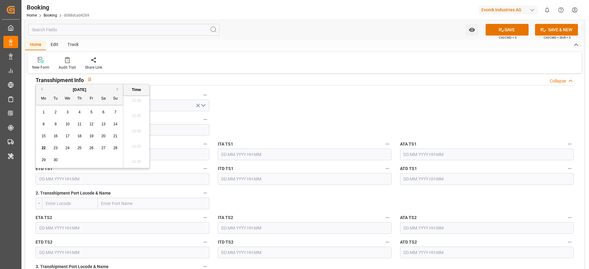
click at [118, 88] on button "Next Month" at bounding box center [118, 89] width 4 height 4
click at [44, 161] on span "27" at bounding box center [43, 160] width 4 height 4
type input "27.10.2025 00:00"
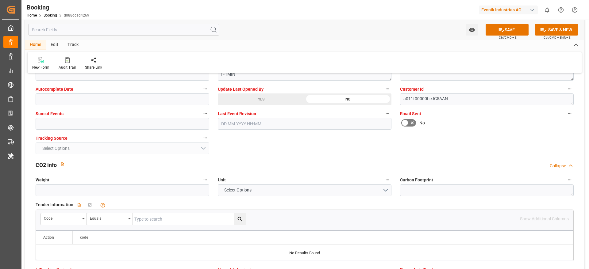
scroll to position [1242, 0]
click at [76, 126] on input "text" at bounding box center [123, 124] width 174 height 12
type input "0"
click at [504, 28] on button "SAVE" at bounding box center [506, 30] width 43 height 12
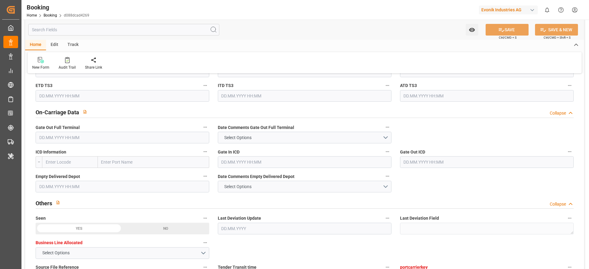
scroll to position [874, 0]
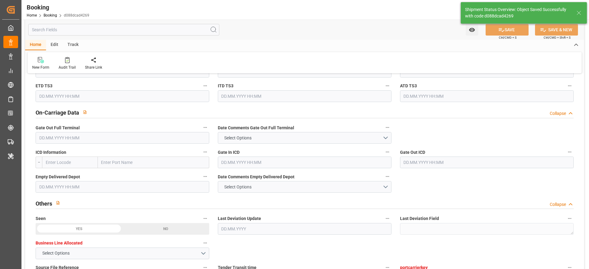
type textarea "[PERSON_NAME]"
type textarea "businessDivision-businessLine-"
type textarea "Yes"
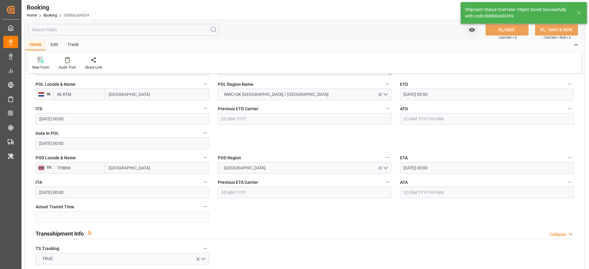
type input "22.10.2025 00:00"
type input "27.10.2025 00:00"
type input "22.09.2025 07:32"
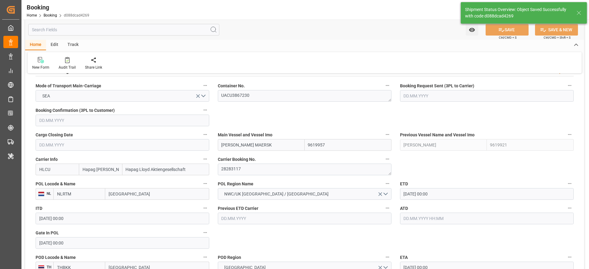
scroll to position [368, 0]
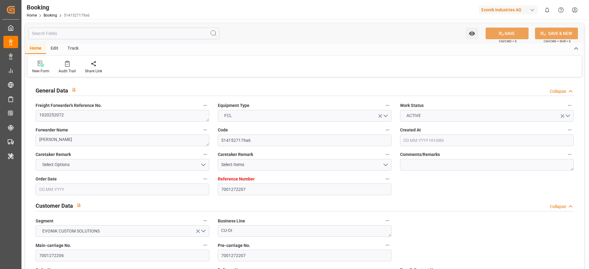
type input "7001272207"
type input "9694579"
type input "Hapag [PERSON_NAME]"
type input "Hapag Lloyd Aktiengesellschaft"
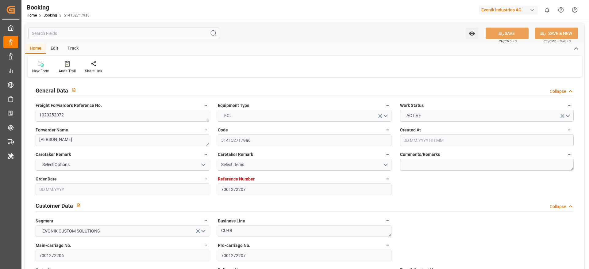
type input "EUNWC"
type input "MXVER"
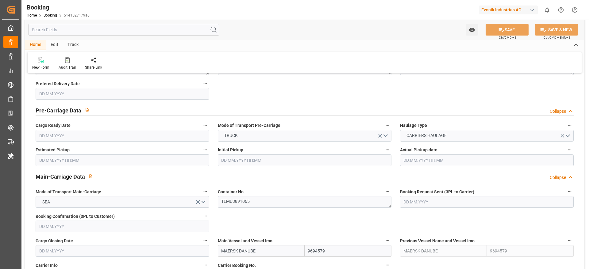
type input "[DATE] 13:46"
type input "[DATE]"
type input "[DATE] 00:00"
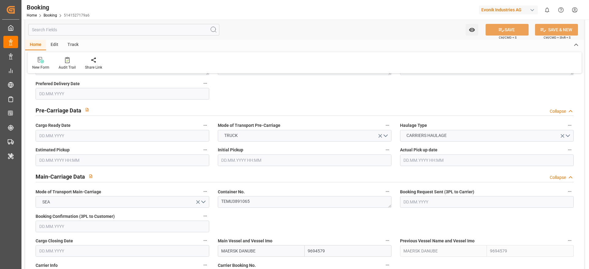
type input "[DATE] 00:00"
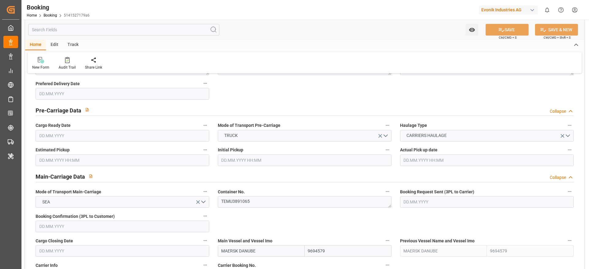
type input "[DATE] 00:00"
type input "[DATE] 05:33"
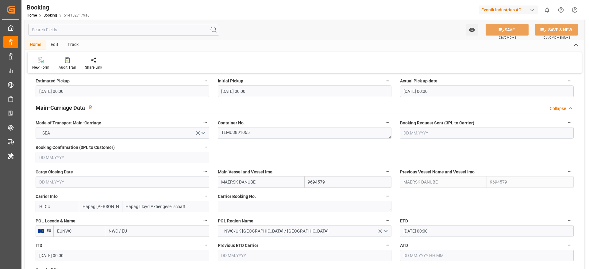
scroll to position [368, 0]
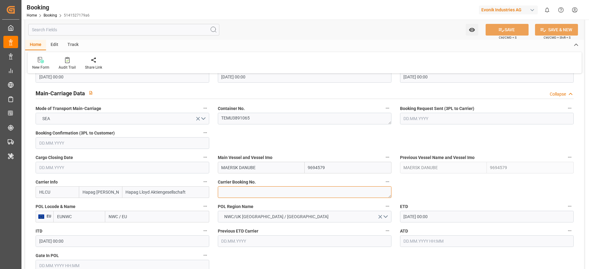
click at [250, 193] on textarea at bounding box center [305, 192] width 174 height 12
paste textarea "29616722"
type textarea "29616722"
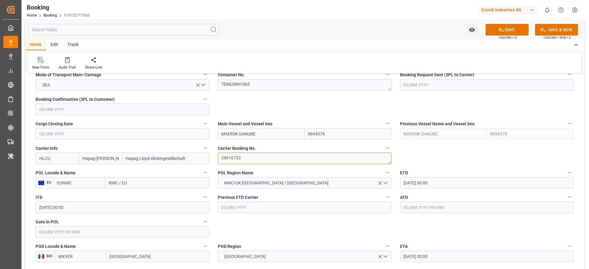
scroll to position [414, 0]
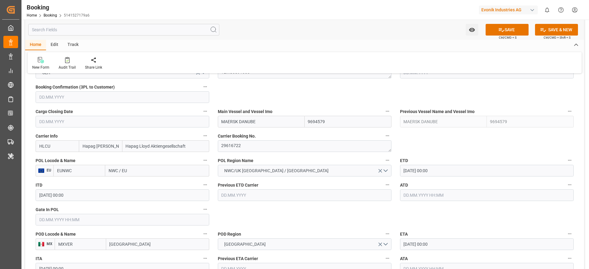
click at [149, 167] on input "NWC / EU" at bounding box center [157, 171] width 104 height 12
paste input "ANTWERP"
type input "ANTWERP"
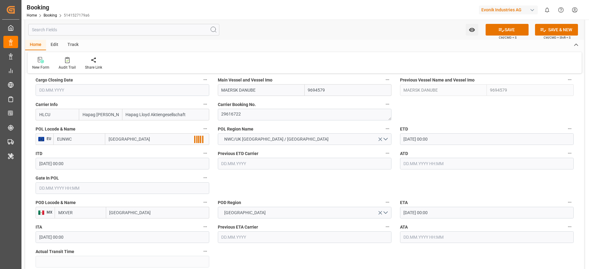
scroll to position [460, 0]
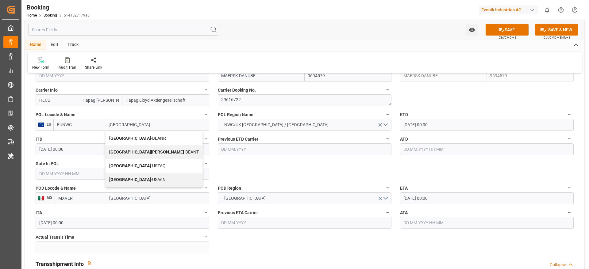
click at [149, 135] on div "Antwerp - BEANR" at bounding box center [153, 139] width 97 height 14
type input "BEANR"
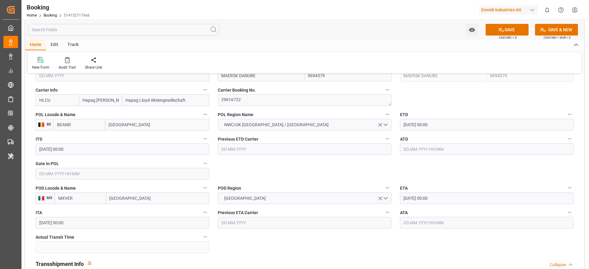
type input "Antwerp"
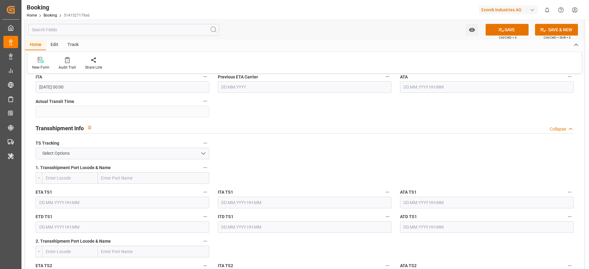
scroll to position [598, 0]
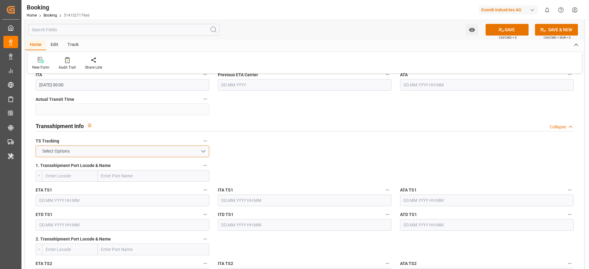
drag, startPoint x: 111, startPoint y: 150, endPoint x: 108, endPoint y: 162, distance: 12.4
click at [111, 150] on button "Select Options" at bounding box center [123, 152] width 174 height 12
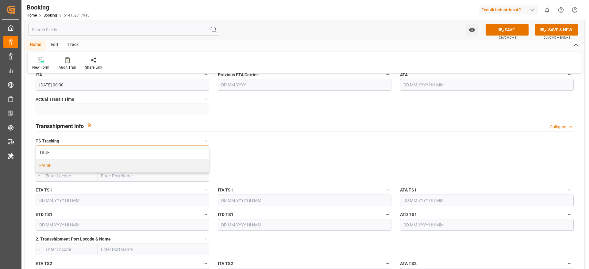
click at [107, 163] on div "FALSE" at bounding box center [122, 165] width 173 height 13
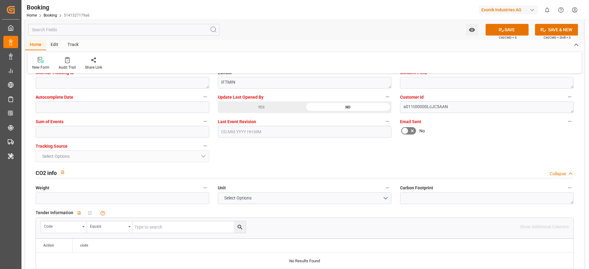
scroll to position [1242, 0]
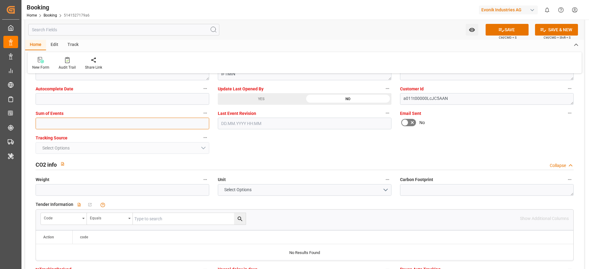
click at [82, 127] on input "text" at bounding box center [123, 124] width 174 height 12
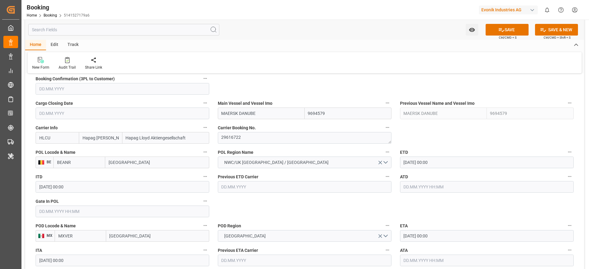
scroll to position [414, 0]
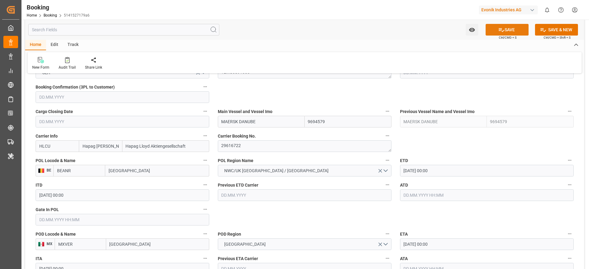
type input "0"
click at [525, 27] on button "SAVE" at bounding box center [506, 30] width 43 height 12
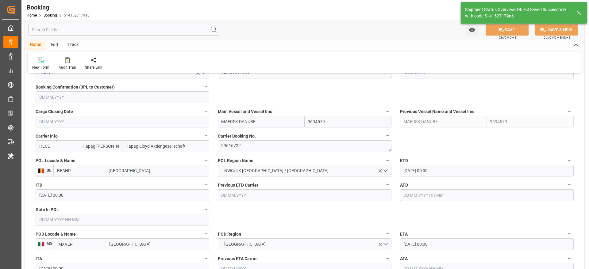
type textarea "Gagan Prakash"
type textarea "businessDivision-businessLine-"
type input "22.09.2025 07:34"
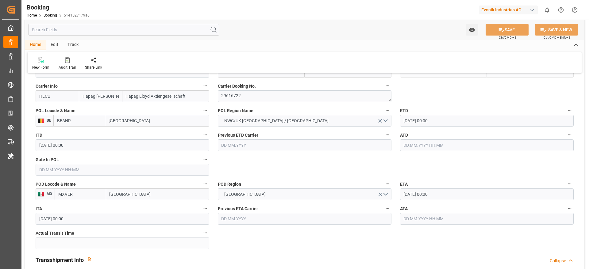
scroll to position [460, 0]
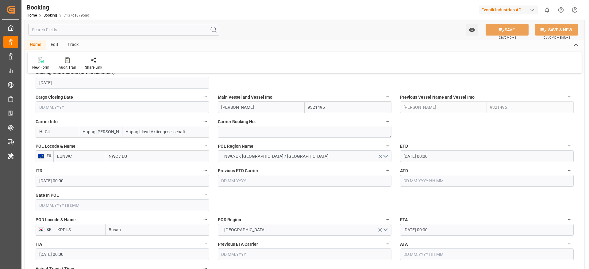
scroll to position [414, 0]
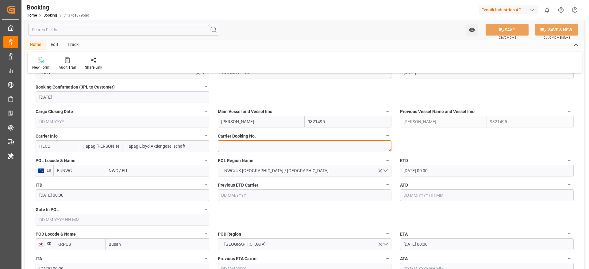
click at [250, 150] on textarea at bounding box center [305, 146] width 174 height 12
paste textarea "23931408"
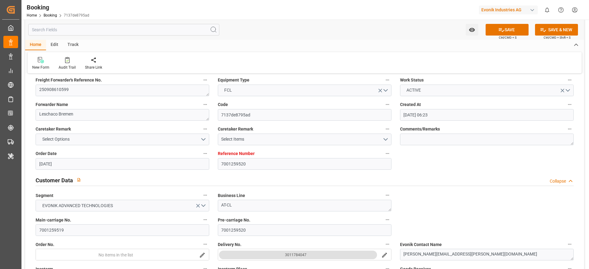
scroll to position [46, 0]
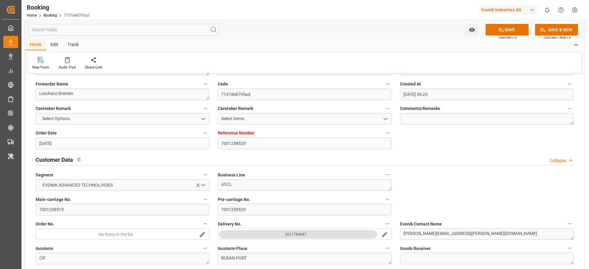
type textarea "23931408"
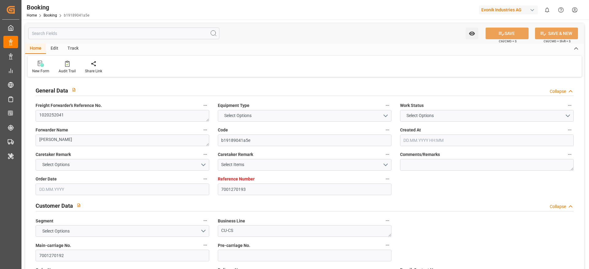
type textarea "1020252041"
type textarea "[PERSON_NAME]"
type input "b19189041a5e"
type input "7001270193"
type textarea "CU-CS"
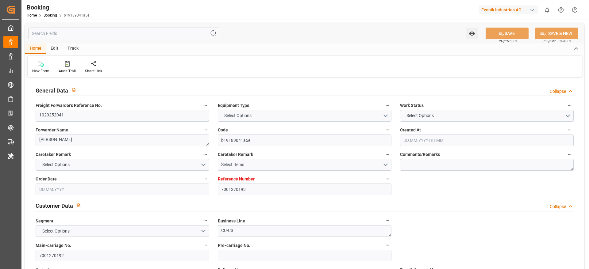
type input "7001270192"
type textarea "[EMAIL_ADDRESS][PERSON_NAME][DOMAIN_NAME]"
type textarea "CIF"
type textarea "NHAVA SHEVA PORT"
type textarea "Essen"
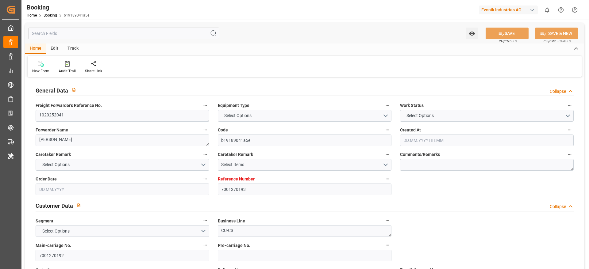
type textarea "HLXU1357355"
type input "Al Riffa"
type input "HLCU"
type input "NWC / EU"
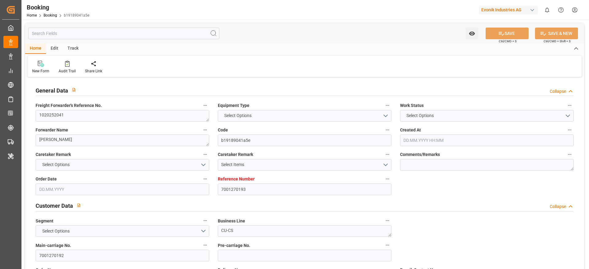
type input "Jawaharlal Nehru (Nhava Sheva)"
type textarea "INPUT_Evonik_Seeburger_IFTMIN_1003165087_20250921185056041.edi"
type textarea "NWC/UK North West Continent / UK_INNSA_HLCU_CU-CS"
type textarea "INPUT_Evonik_Seeburger_IFTMIN_1003127647_20250909082923421.edi,INPUT_Evonik_See…"
type textarea "1003165087"
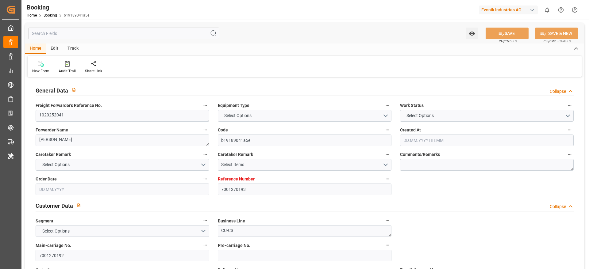
type textarea "Logward System"
type textarea "Pol-PodRegionName-PolName-businessDivision-businessLine-businessLineCode-"
type textarea "IFTMIN"
type textarea "a011t00000LcJC5AAN"
type textarea "No"
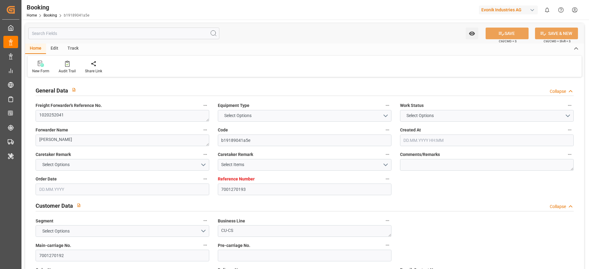
type input "7001270193"
type input "Hapag [PERSON_NAME]"
type input "Hapag Lloyd Aktiengesellschaft"
type input "EUNWC"
type input "INNSA"
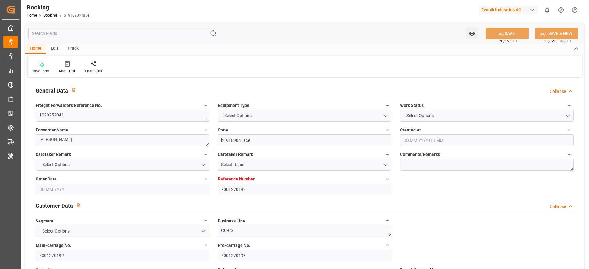
type input "09.09.2025 06:31"
type input "09.09.2025"
type input "13.11.2025"
type input "17.09.2025"
type input "16.09.2025 00:00"
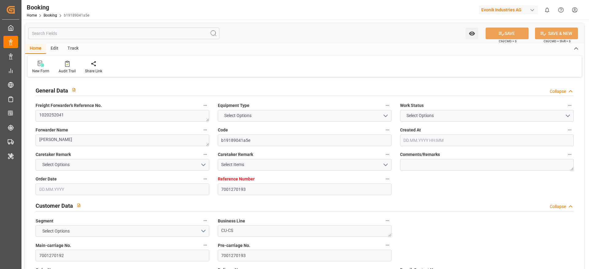
type input "17.09.2025 00:00"
type input "19.09.2025 00:00"
type input "27.09.2025 00:00"
type input "12.11.2025 00:00"
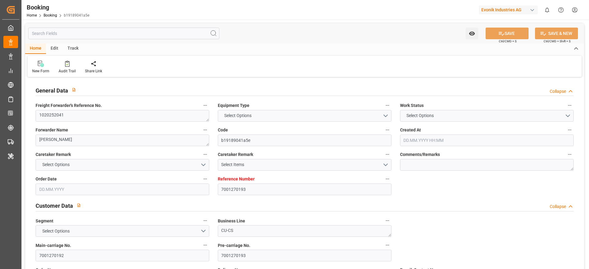
type input "10.11.2025 00:00"
type input "21.09.2025 16:52"
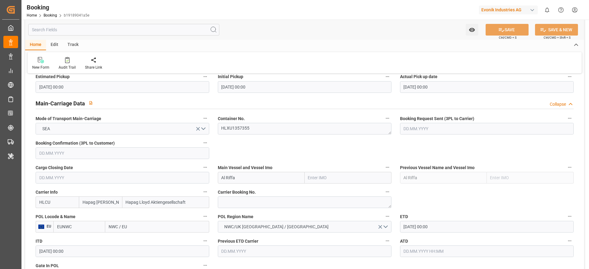
scroll to position [414, 0]
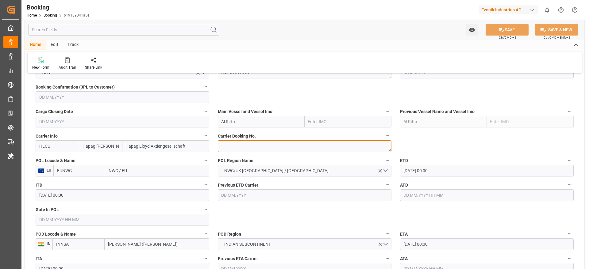
click at [241, 146] on textarea at bounding box center [305, 146] width 174 height 12
paste textarea "23931408"
type textarea "23931408"
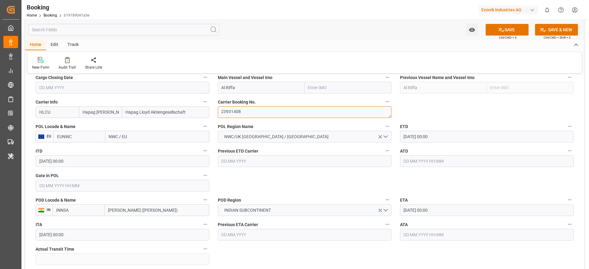
scroll to position [460, 0]
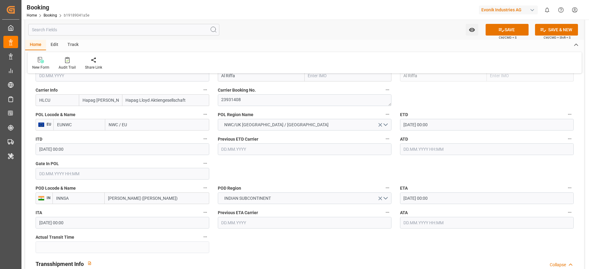
click at [154, 124] on input "NWC / EU" at bounding box center [157, 125] width 104 height 12
paste input "[GEOGRAPHIC_DATA]"
type input "[GEOGRAPHIC_DATA]"
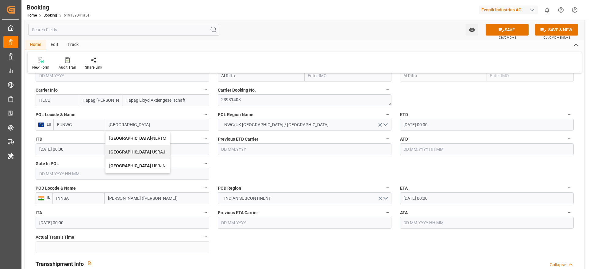
click at [152, 137] on div "[GEOGRAPHIC_DATA] - NLRTM" at bounding box center [137, 139] width 64 height 14
type input "NLRTM"
type input "[GEOGRAPHIC_DATA]"
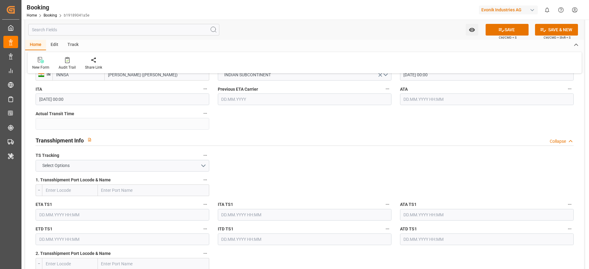
scroll to position [598, 0]
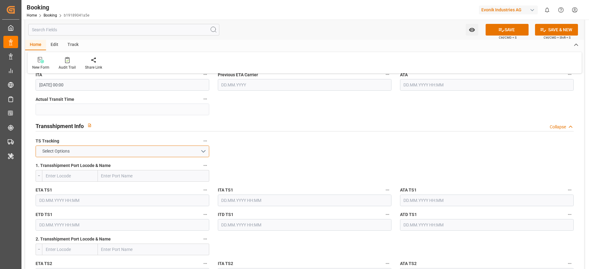
click at [119, 151] on button "Select Options" at bounding box center [123, 152] width 174 height 12
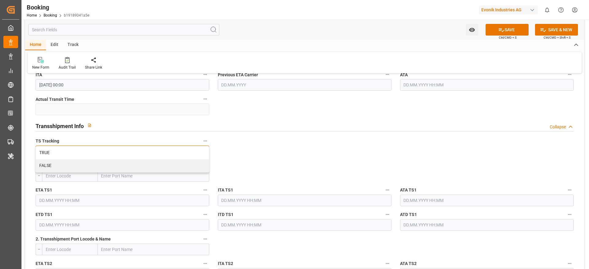
click at [117, 159] on div "FALSE" at bounding box center [122, 165] width 173 height 13
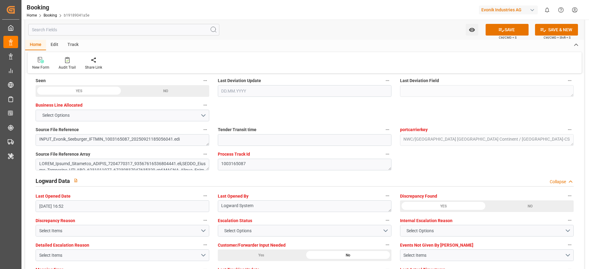
scroll to position [1196, 0]
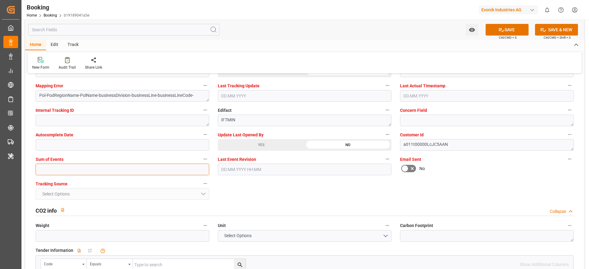
click at [88, 170] on input "text" at bounding box center [123, 170] width 174 height 12
type input "0"
click at [498, 32] on icon at bounding box center [501, 30] width 6 height 6
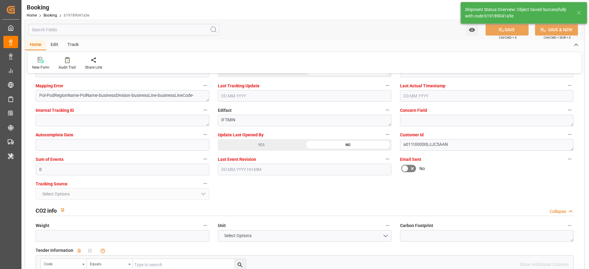
type textarea "[PERSON_NAME]"
type textarea "businessDivision-businessLine-"
type input "22.09.2025 07:36"
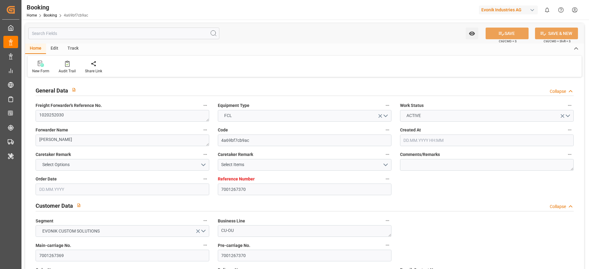
type input "7001267370"
type input "9720483"
type input "Hapag [PERSON_NAME]"
type input "Hapag Lloyd Aktiengesellschaft"
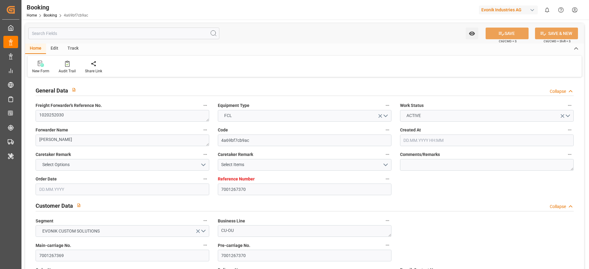
type input "EUNWC"
type input "UYMVD"
type input "[DATE] 11:37"
type input "04.09.2025"
type input "06.11.2025"
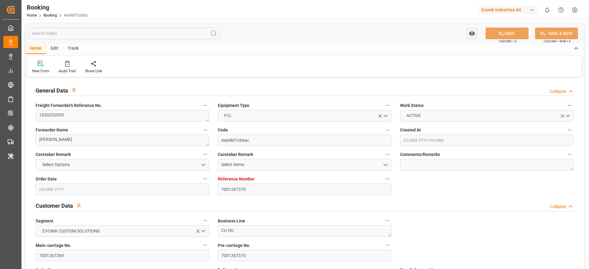
type input "24.09.2025"
type input "09.09.2025 00:00"
type input "[DATE] 00:00"
type input "19.09.2025 00:00"
type input "29.09.2025 00:00"
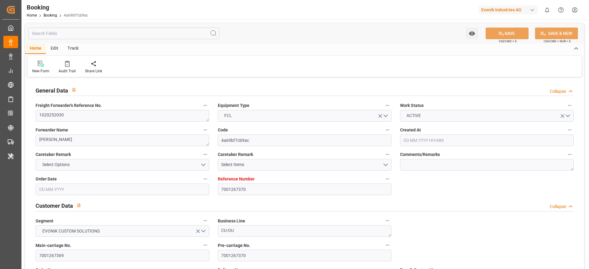
type input "29.09.2025 00:00"
type input "29.10.2025 00:00"
type input "07.11.2025 00:00"
type input "21.09.2025 16:47"
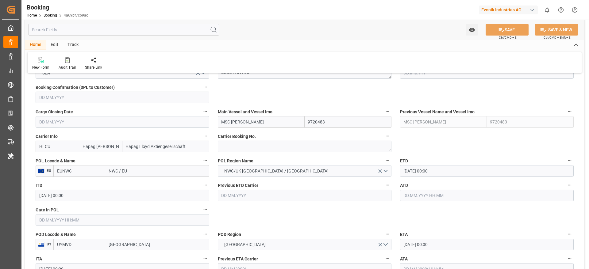
scroll to position [413, 0]
click at [248, 147] on textarea at bounding box center [305, 147] width 174 height 12
paste textarea "90547966"
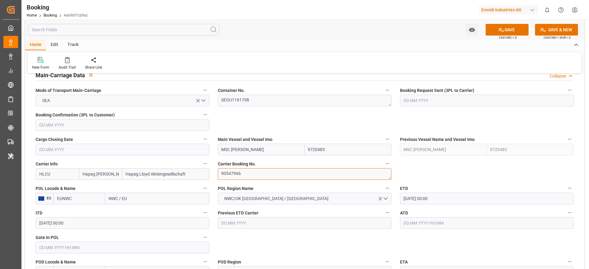
scroll to position [367, 0]
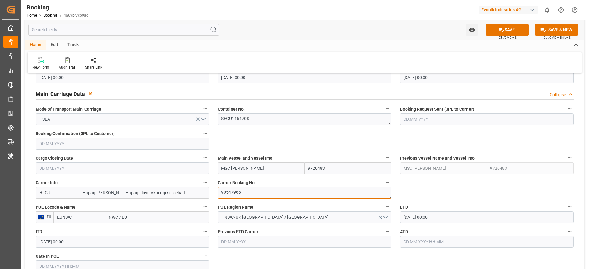
type textarea "90547966"
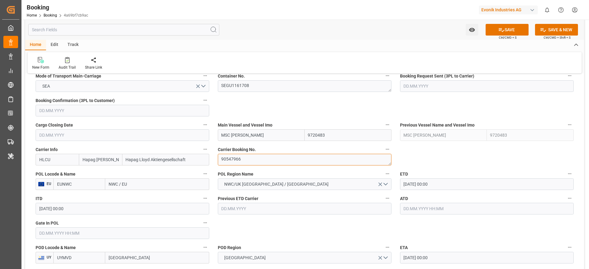
scroll to position [413, 0]
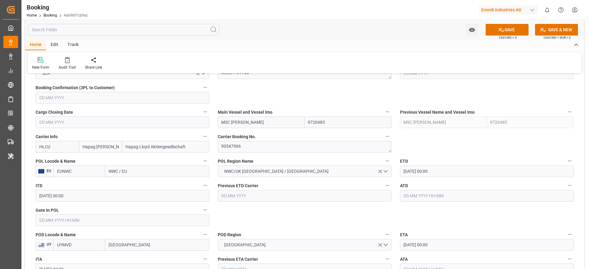
click at [143, 172] on input "NWC / EU" at bounding box center [157, 172] width 104 height 12
paste input "ANTWERP"
type input "ANTWERP"
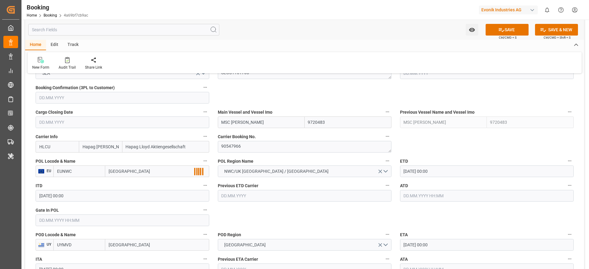
scroll to position [459, 0]
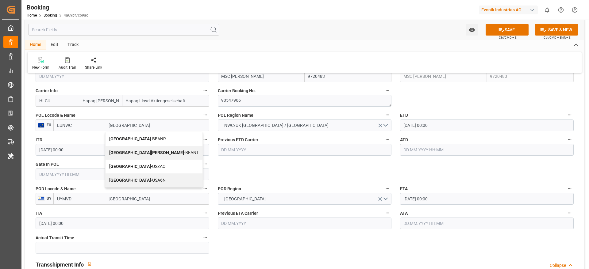
click at [137, 138] on span "Antwerp - BEANR" at bounding box center [137, 138] width 57 height 5
type input "BEANR"
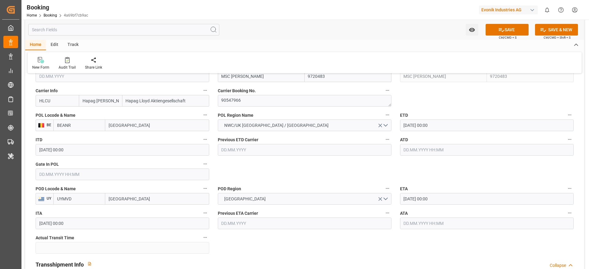
type input "Antwerp"
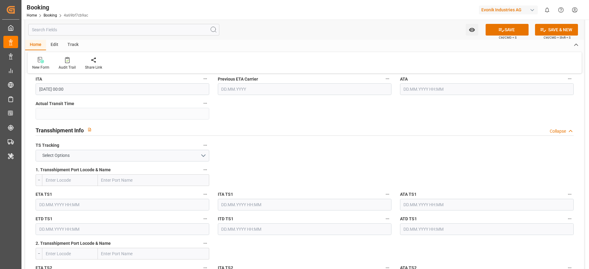
scroll to position [597, 0]
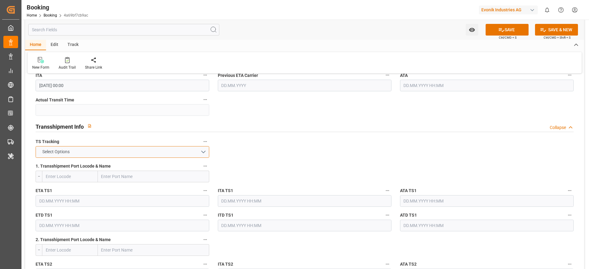
click at [137, 157] on button "Select Options" at bounding box center [123, 152] width 174 height 12
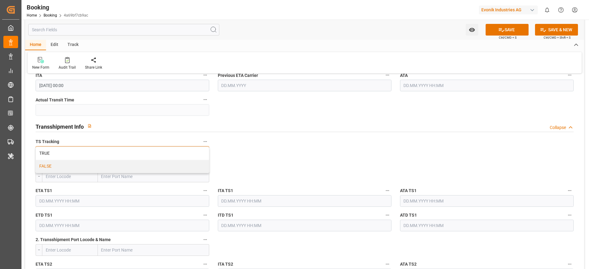
click at [133, 163] on div "FALSE" at bounding box center [122, 166] width 173 height 13
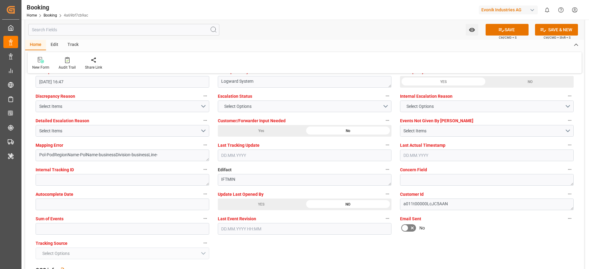
scroll to position [1149, 0]
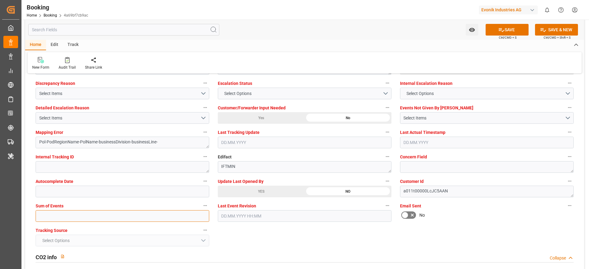
click at [81, 215] on input "text" at bounding box center [123, 216] width 174 height 12
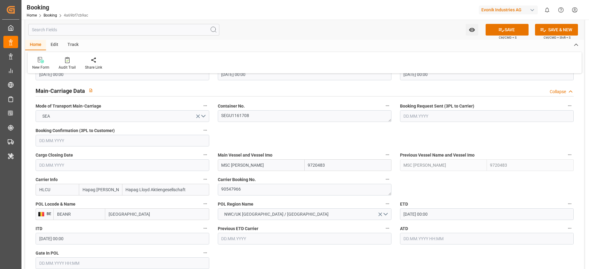
scroll to position [367, 0]
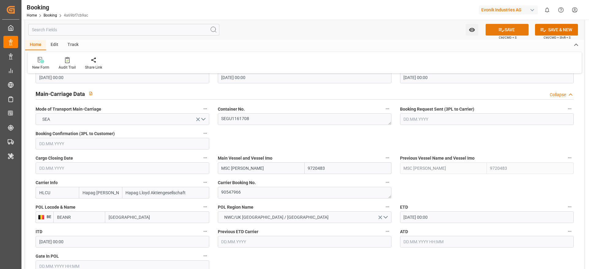
type input "0"
click at [507, 32] on button "SAVE" at bounding box center [506, 30] width 43 height 12
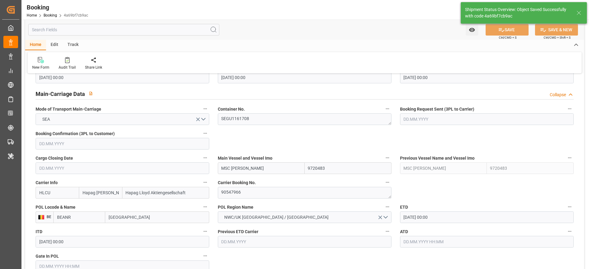
type textarea "[PERSON_NAME]"
type textarea "businessDivision-businessLine-"
type input "22.09.2025 07:37"
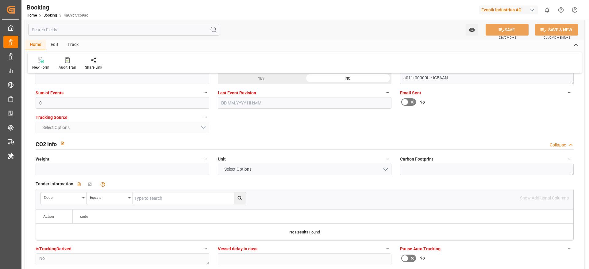
scroll to position [1287, 0]
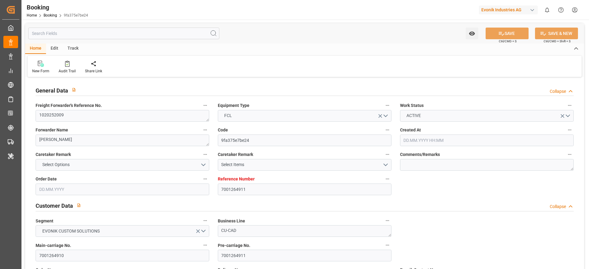
type input "7001264911"
type input "9231236"
type input "Hapag [PERSON_NAME]"
type input "Hapag Lloyd Aktiengesellschaft"
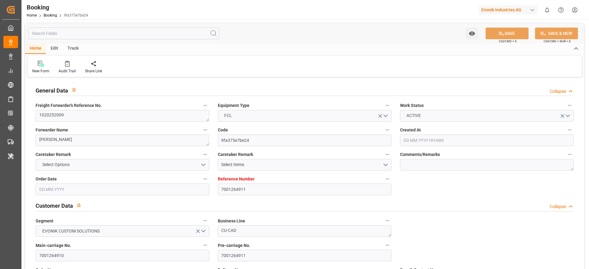
type input "EUNWC"
type input "MXVER"
type input "[DATE] 11:22"
type input "[DATE]"
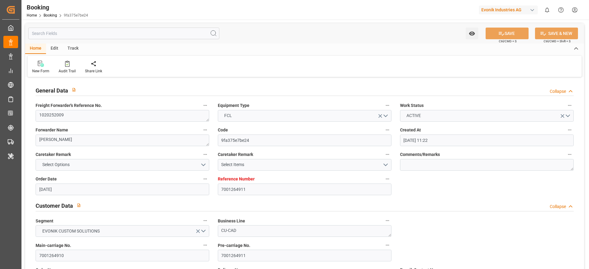
type input "[DATE]"
type input "[DATE] 00:00"
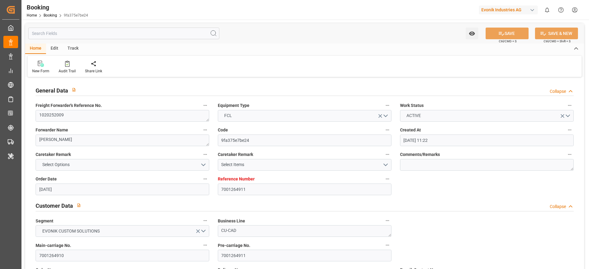
type input "[DATE] 00:00"
type input "[DATE] 16:40"
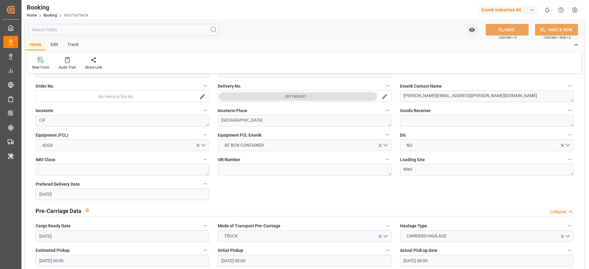
scroll to position [368, 0]
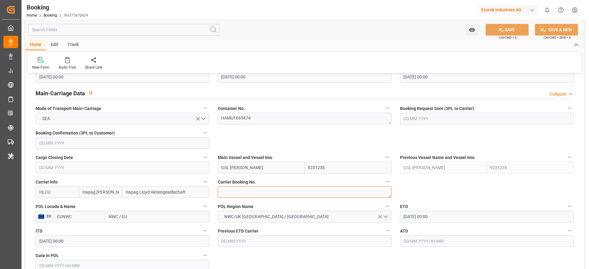
click at [251, 195] on textarea at bounding box center [305, 192] width 174 height 12
paste textarea "14402032"
type textarea "14402032"
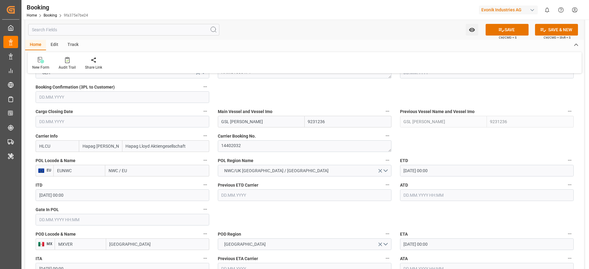
click at [145, 168] on input "NWC / EU" at bounding box center [157, 171] width 104 height 12
paste input "[GEOGRAPHIC_DATA]"
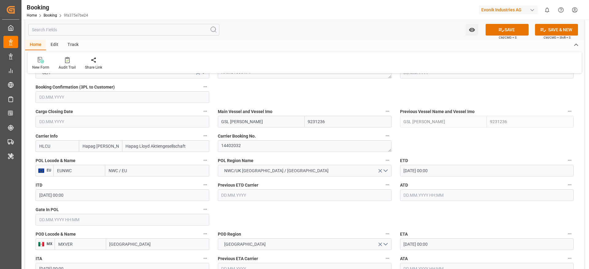
type input "[GEOGRAPHIC_DATA]"
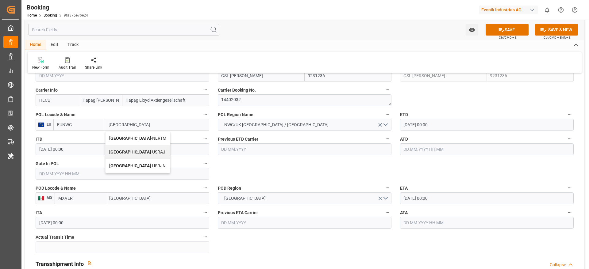
click at [147, 140] on div "[GEOGRAPHIC_DATA] - NLRTM" at bounding box center [137, 139] width 64 height 14
type input "NLRTM"
type input "[GEOGRAPHIC_DATA]"
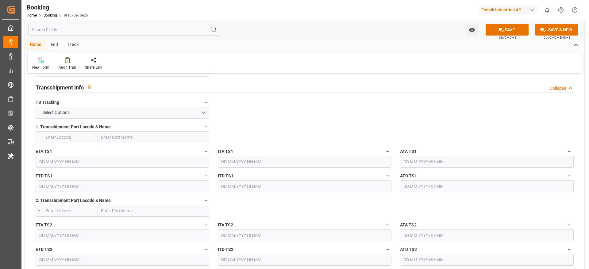
scroll to position [644, 0]
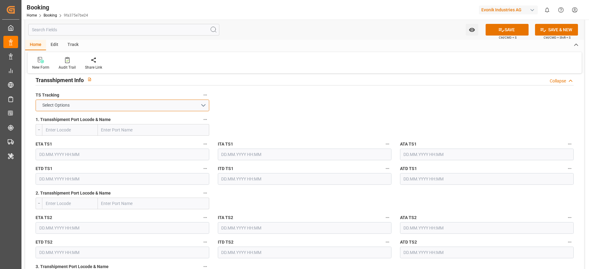
drag, startPoint x: 133, startPoint y: 107, endPoint x: 127, endPoint y: 118, distance: 12.5
click at [133, 107] on button "Select Options" at bounding box center [123, 106] width 174 height 12
click at [127, 119] on div "FALSE" at bounding box center [122, 119] width 173 height 13
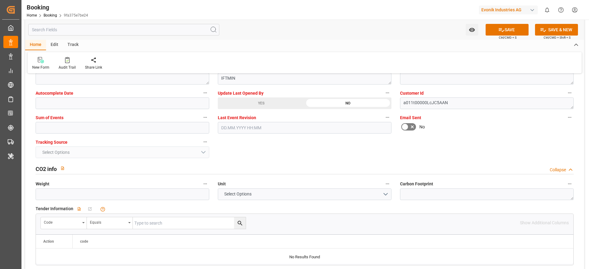
scroll to position [1242, 0]
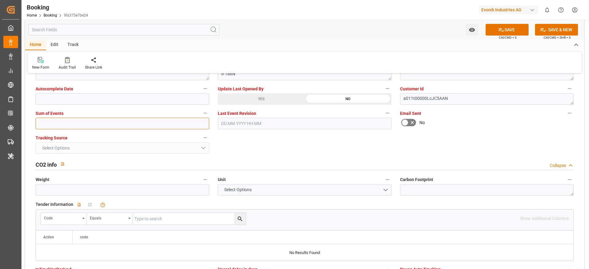
click at [78, 129] on input "text" at bounding box center [123, 124] width 174 height 12
click at [78, 124] on input "text" at bounding box center [123, 124] width 174 height 12
type input "0"
click at [494, 26] on button "SAVE" at bounding box center [506, 30] width 43 height 12
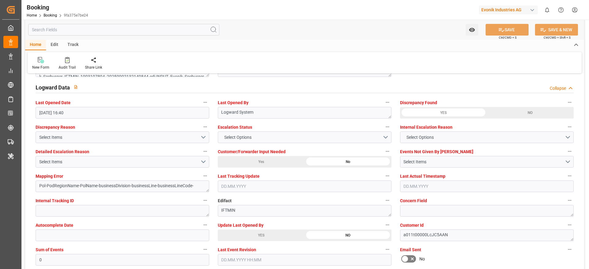
scroll to position [1104, 0]
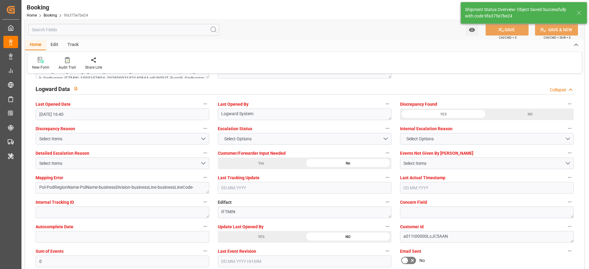
type textarea "[PERSON_NAME]"
type textarea "businessDivision-businessLine-"
type input "[DATE] 07:39"
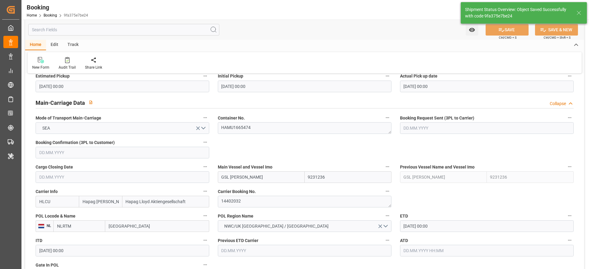
scroll to position [460, 0]
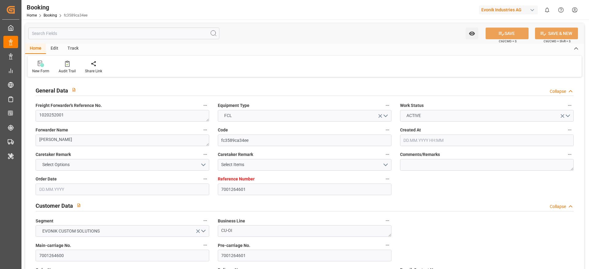
type input "7001264601"
type input "Hapag [PERSON_NAME]"
type input "Hapag Lloyd Aktiengesellschaft"
type input "EUNWC"
type input "SAJED"
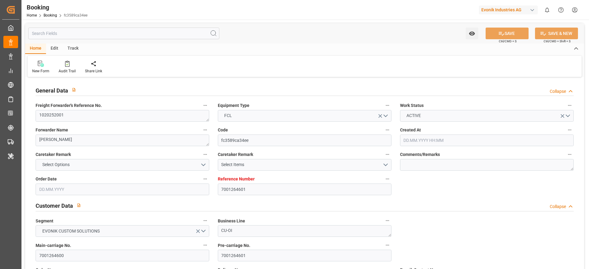
type input "[DATE] 08:51"
type input "[DATE]"
type input "[DATE] 00:00"
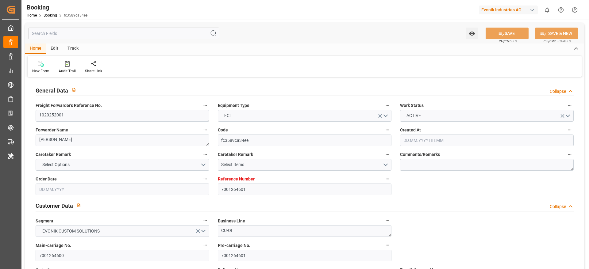
type input "[DATE] 00:00"
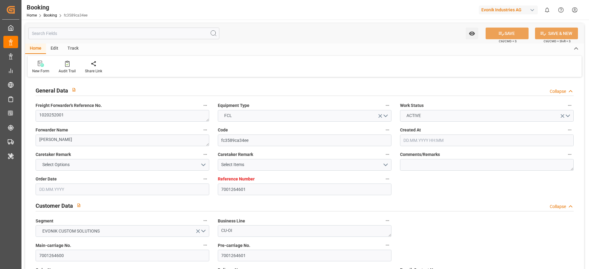
type input "[DATE] 00:00"
type input "[DATE] 16:38"
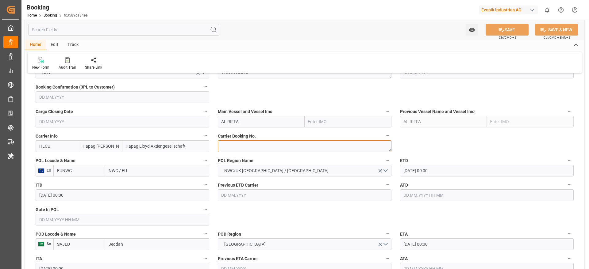
click at [258, 146] on textarea at bounding box center [305, 146] width 174 height 12
paste textarea "35425455"
type textarea "35425455"
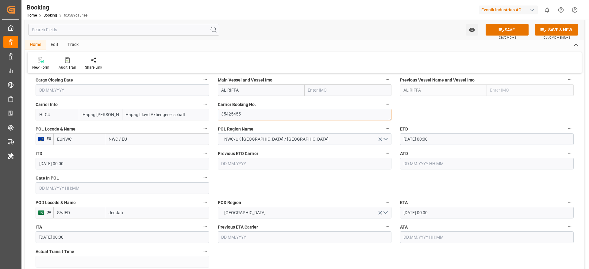
scroll to position [460, 0]
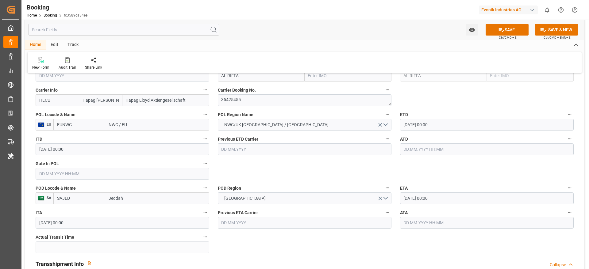
click at [142, 127] on input "NWC / EU" at bounding box center [157, 125] width 104 height 12
paste input "[GEOGRAPHIC_DATA]"
type input "[GEOGRAPHIC_DATA]"
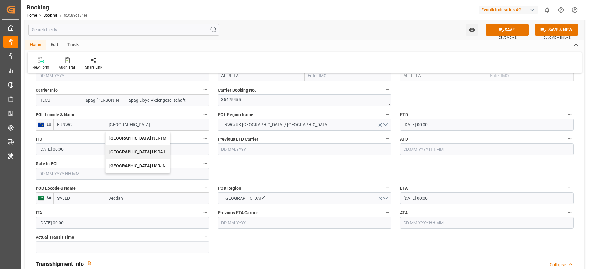
click at [147, 139] on div "[GEOGRAPHIC_DATA] - NLRTM" at bounding box center [137, 139] width 64 height 14
type input "NLRTM"
type input "[GEOGRAPHIC_DATA]"
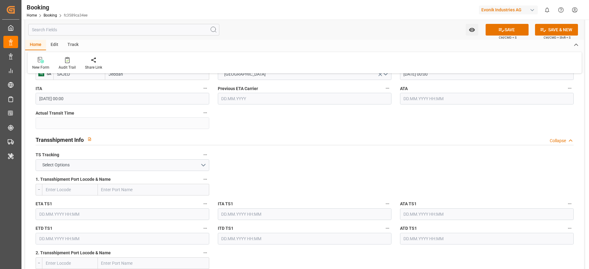
scroll to position [598, 0]
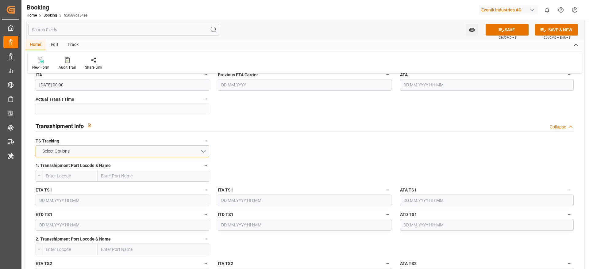
click at [147, 151] on button "Select Options" at bounding box center [123, 152] width 174 height 12
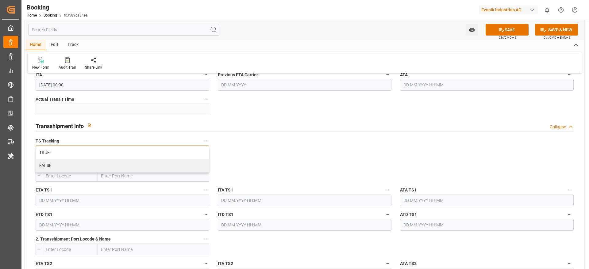
click at [147, 152] on div "TRUE" at bounding box center [122, 153] width 173 height 13
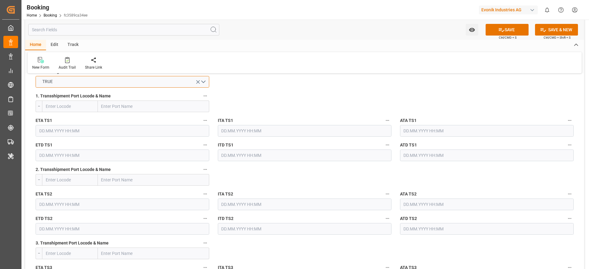
scroll to position [690, 0]
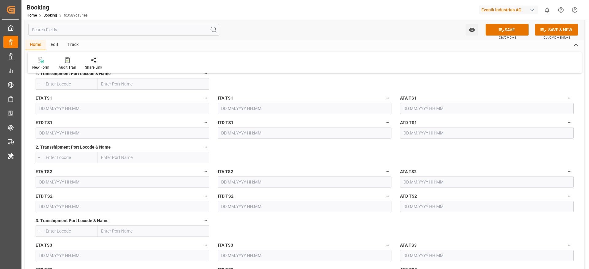
click at [130, 86] on input "text" at bounding box center [153, 84] width 111 height 12
paste input "TANGER MED"
type input "TANGER MED"
click at [139, 96] on span "Tanger Med - MAPTM" at bounding box center [122, 97] width 40 height 5
type input "MAPTM"
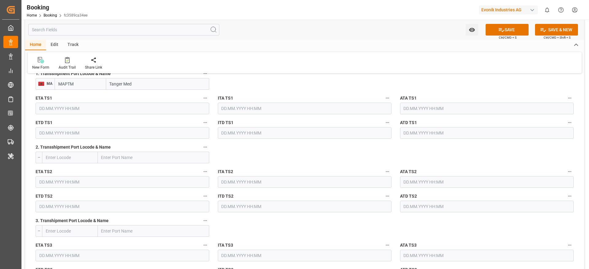
type input "Tanger Med"
click at [62, 114] on input "text" at bounding box center [123, 109] width 174 height 12
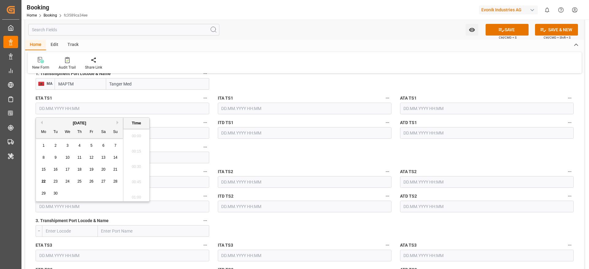
scroll to position [769, 0]
click at [116, 121] on button "Next Month" at bounding box center [118, 123] width 4 height 4
click at [67, 157] on span "8" at bounding box center [68, 157] width 2 height 4
type input "[DATE] 00:00"
click at [170, 132] on input "text" at bounding box center [123, 133] width 174 height 12
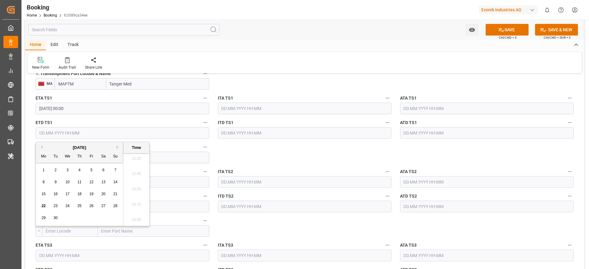
click at [118, 146] on button "Next Month" at bounding box center [118, 147] width 4 height 4
click at [40, 194] on div "13" at bounding box center [44, 194] width 8 height 7
type input "[DATE] 00:00"
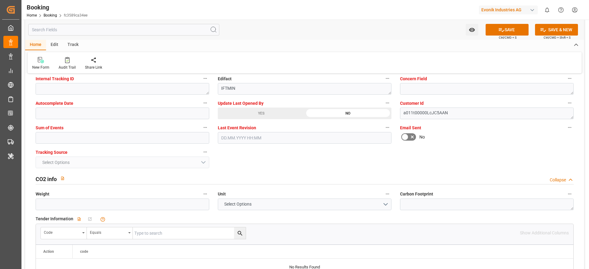
scroll to position [1242, 0]
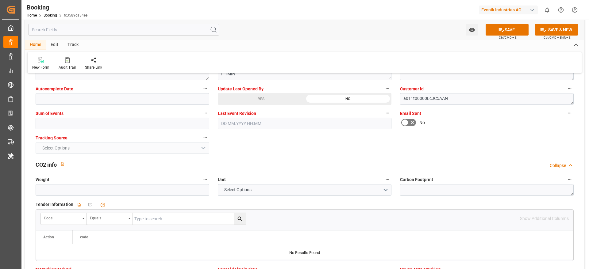
click at [86, 131] on div "Sum of Events" at bounding box center [122, 119] width 182 height 25
click at [83, 126] on input "text" at bounding box center [123, 124] width 174 height 12
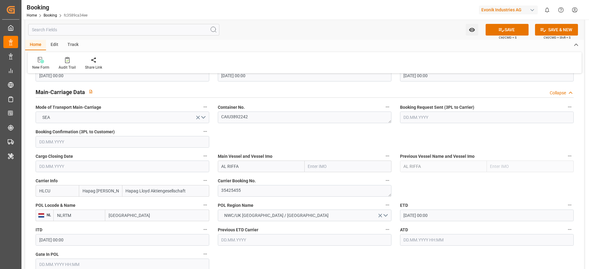
scroll to position [368, 0]
type input "0"
click at [513, 29] on button "SAVE" at bounding box center [506, 30] width 43 height 12
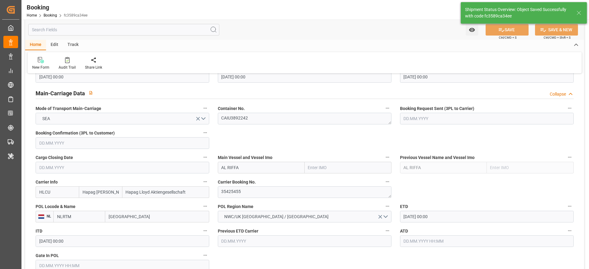
type textarea "[PERSON_NAME]"
type textarea "businessDivision-businessLine-"
type textarea "Yes"
type input "[DATE] 00:00"
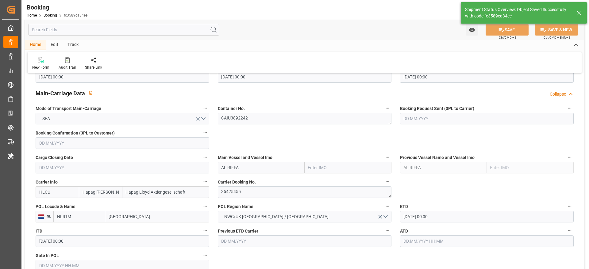
type input "[DATE] 07:40"
